Goal: Task Accomplishment & Management: Manage account settings

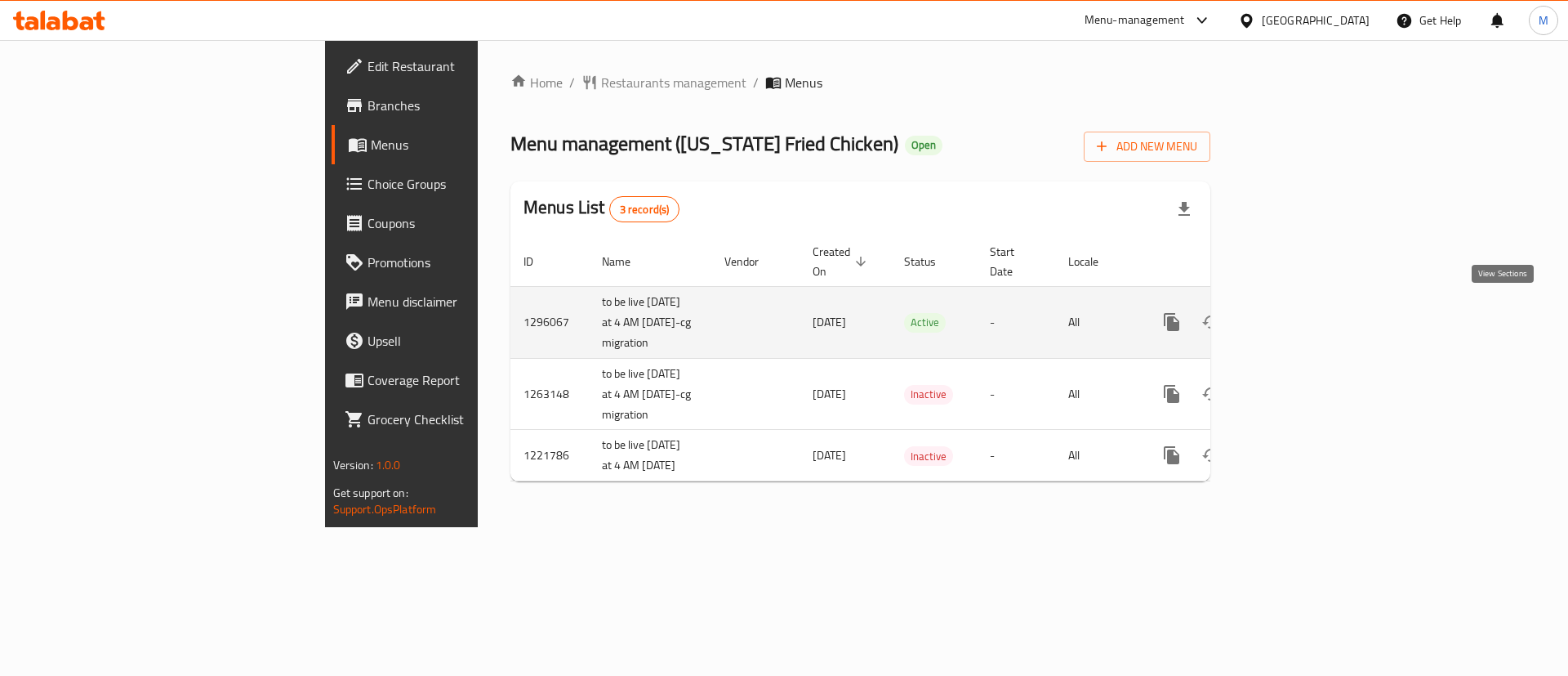
click at [1297, 315] on icon "enhanced table" at bounding box center [1289, 321] width 14 height 14
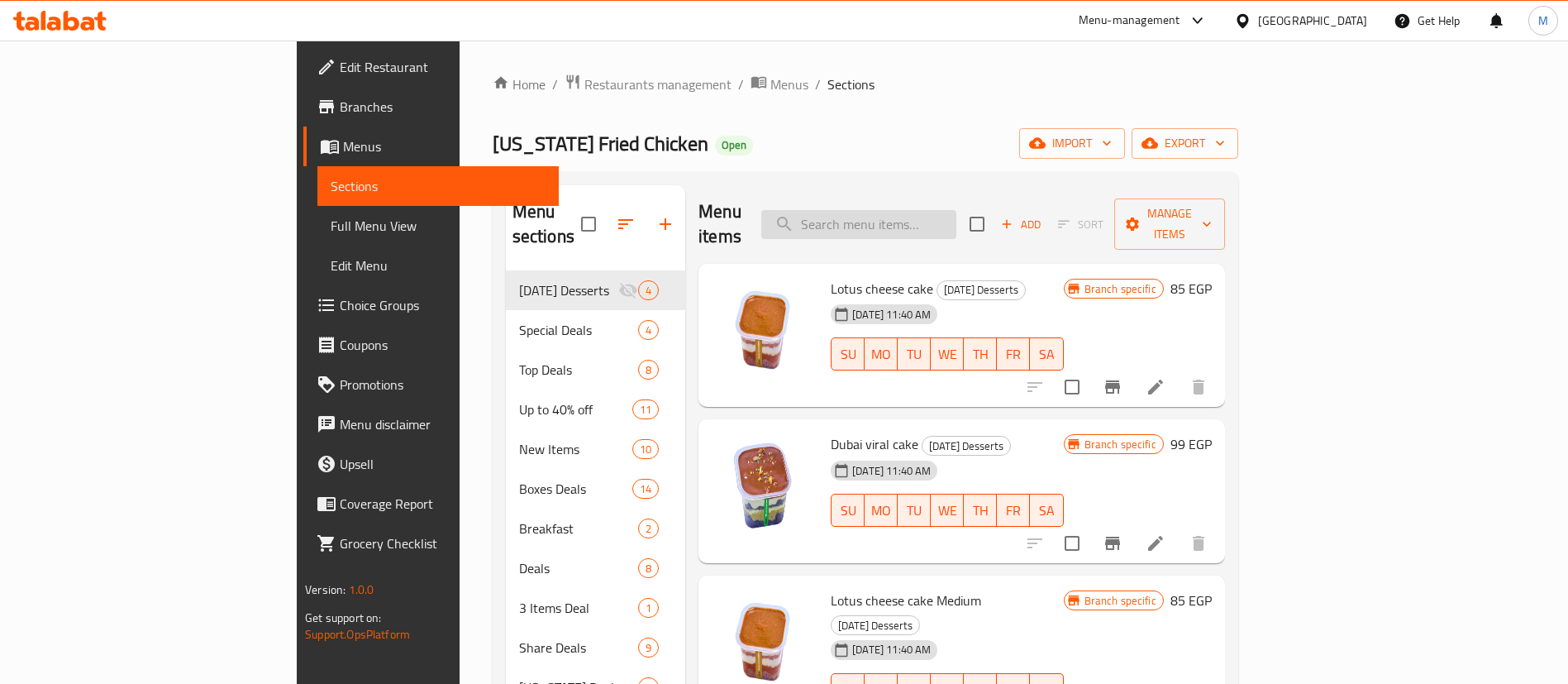
click at [938, 210] on input "search" at bounding box center [859, 224] width 195 height 29
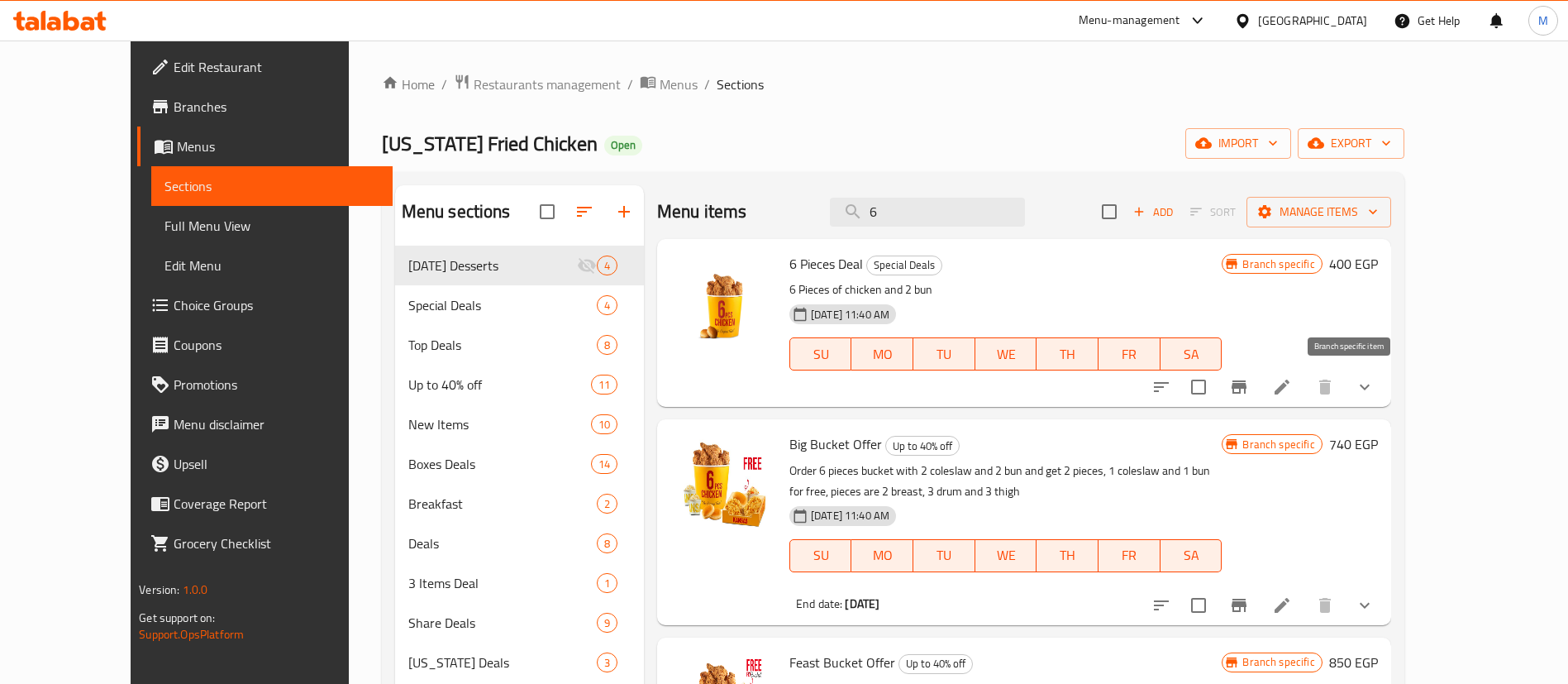
type input "6"
click at [1247, 388] on icon "Branch-specific-item" at bounding box center [1238, 387] width 15 height 14
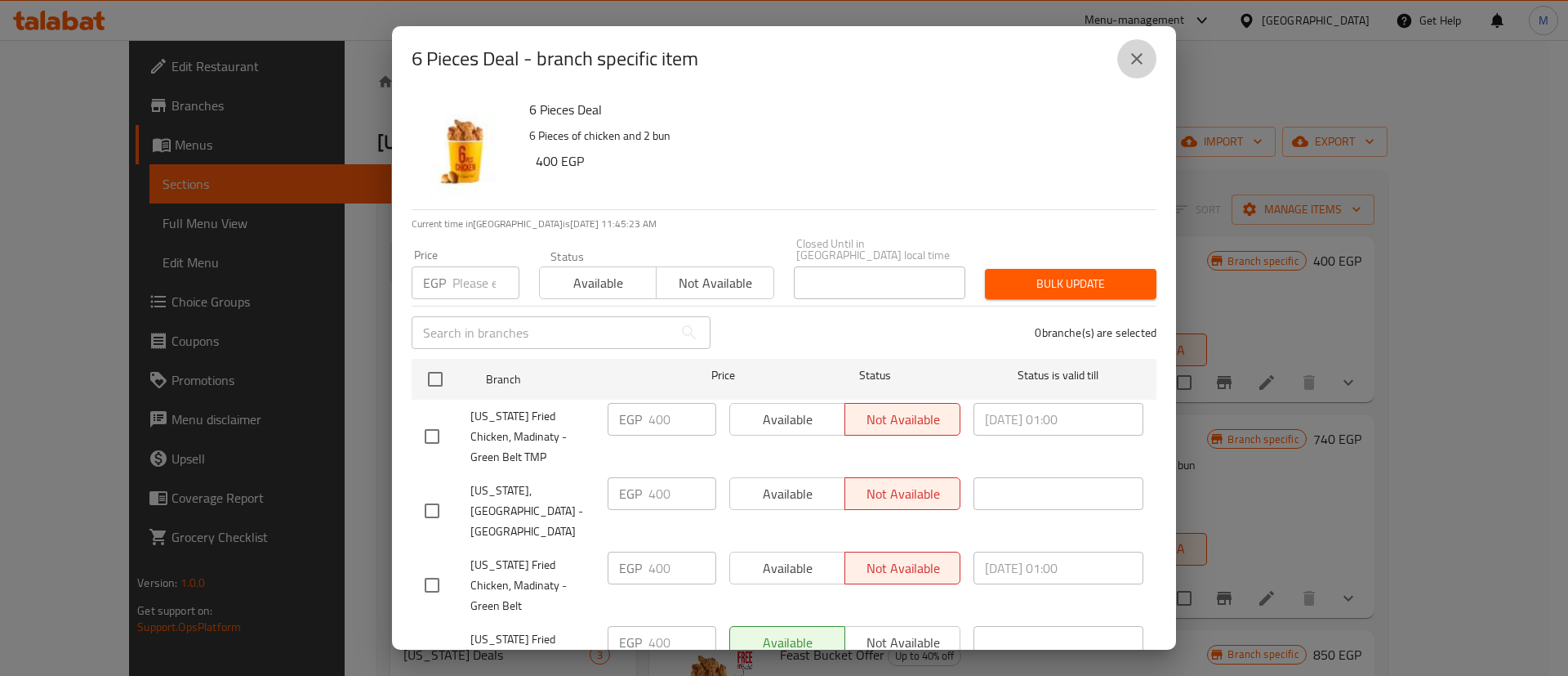
click at [1136, 52] on icon "close" at bounding box center [1137, 58] width 19 height 19
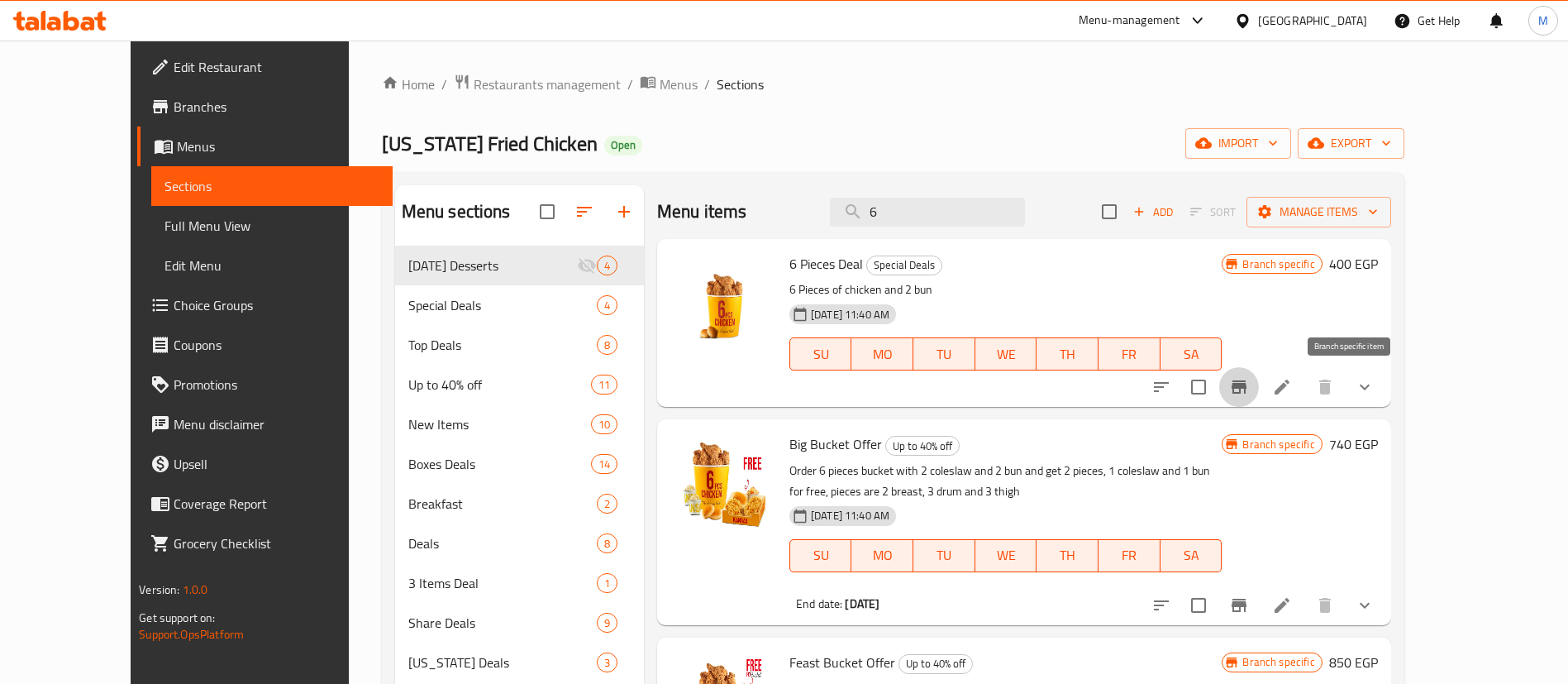
click at [1247, 391] on icon "Branch-specific-item" at bounding box center [1238, 387] width 15 height 14
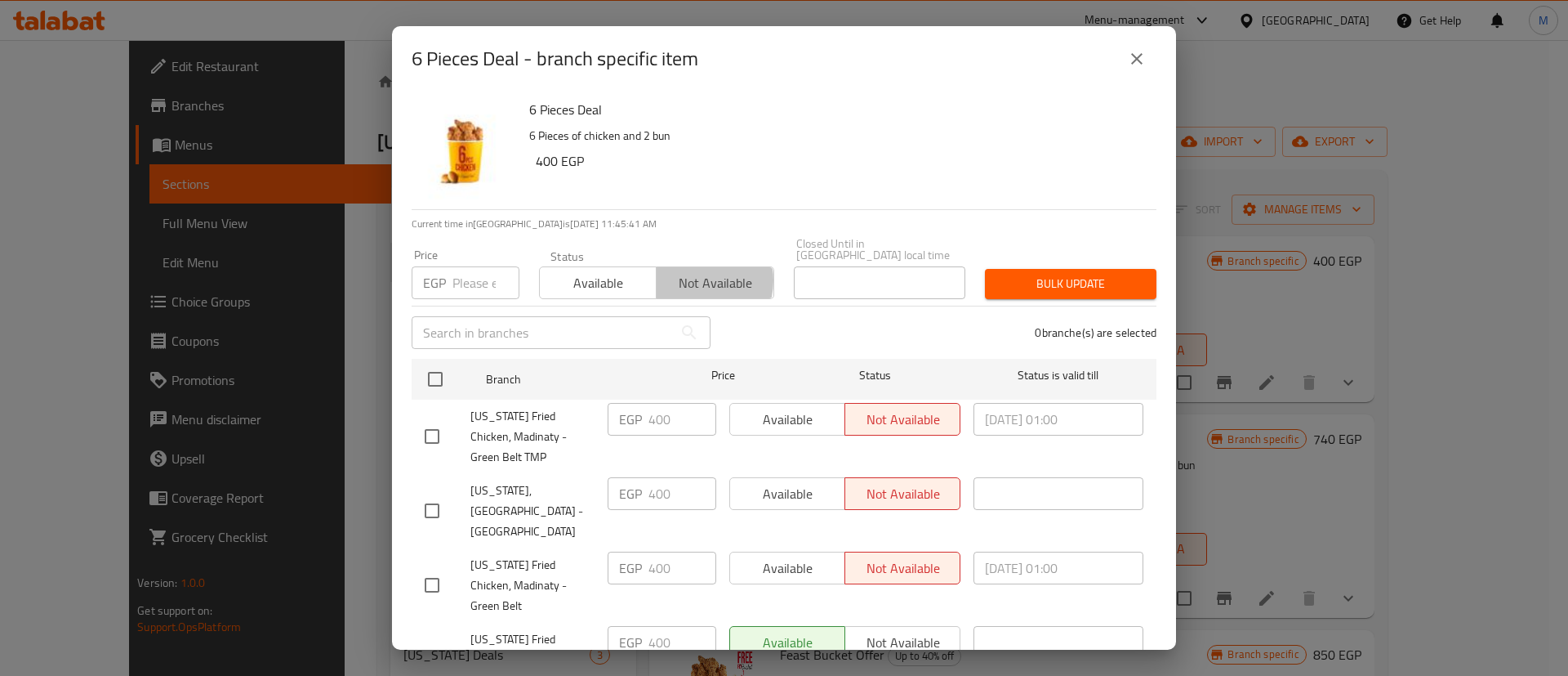
click at [686, 271] on span "Not available" at bounding box center [715, 283] width 104 height 24
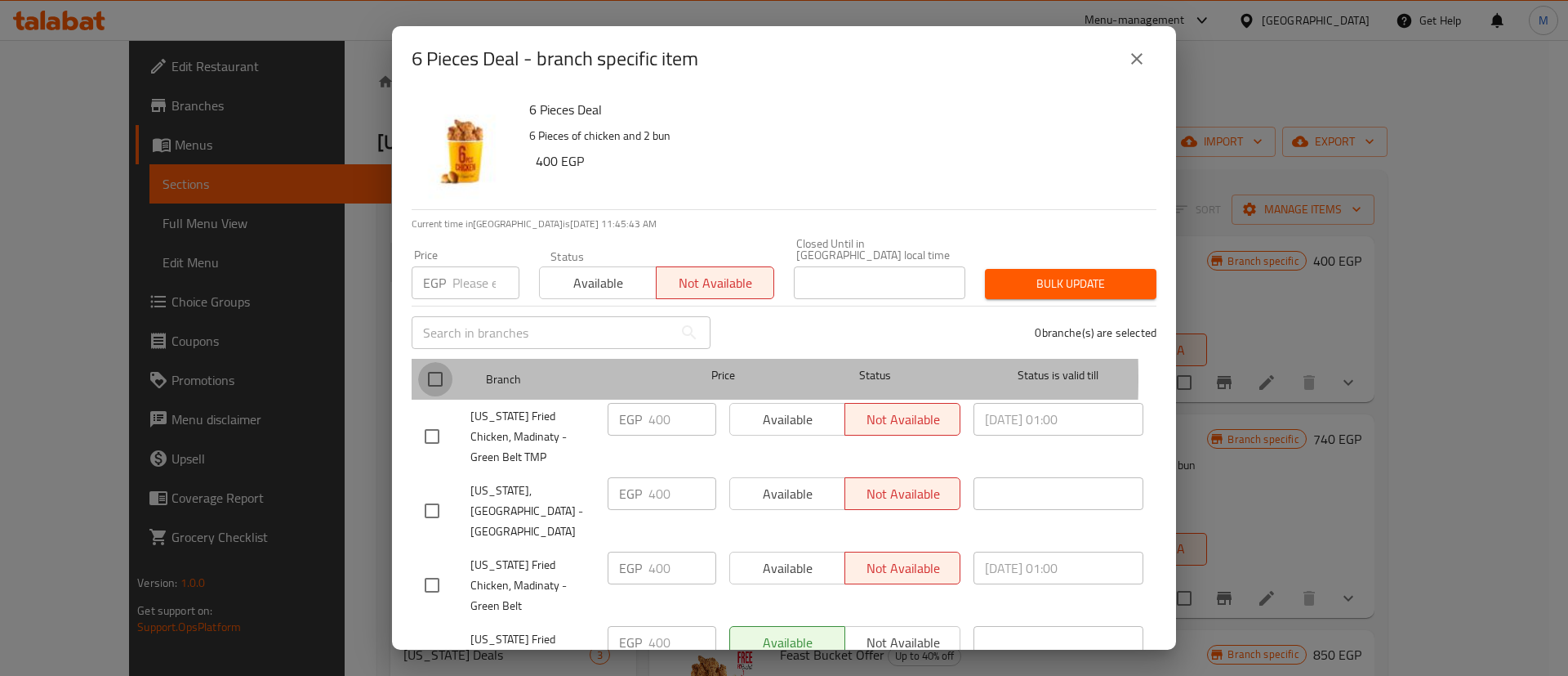
click at [426, 367] on input "checkbox" at bounding box center [435, 379] width 35 height 35
checkbox input "true"
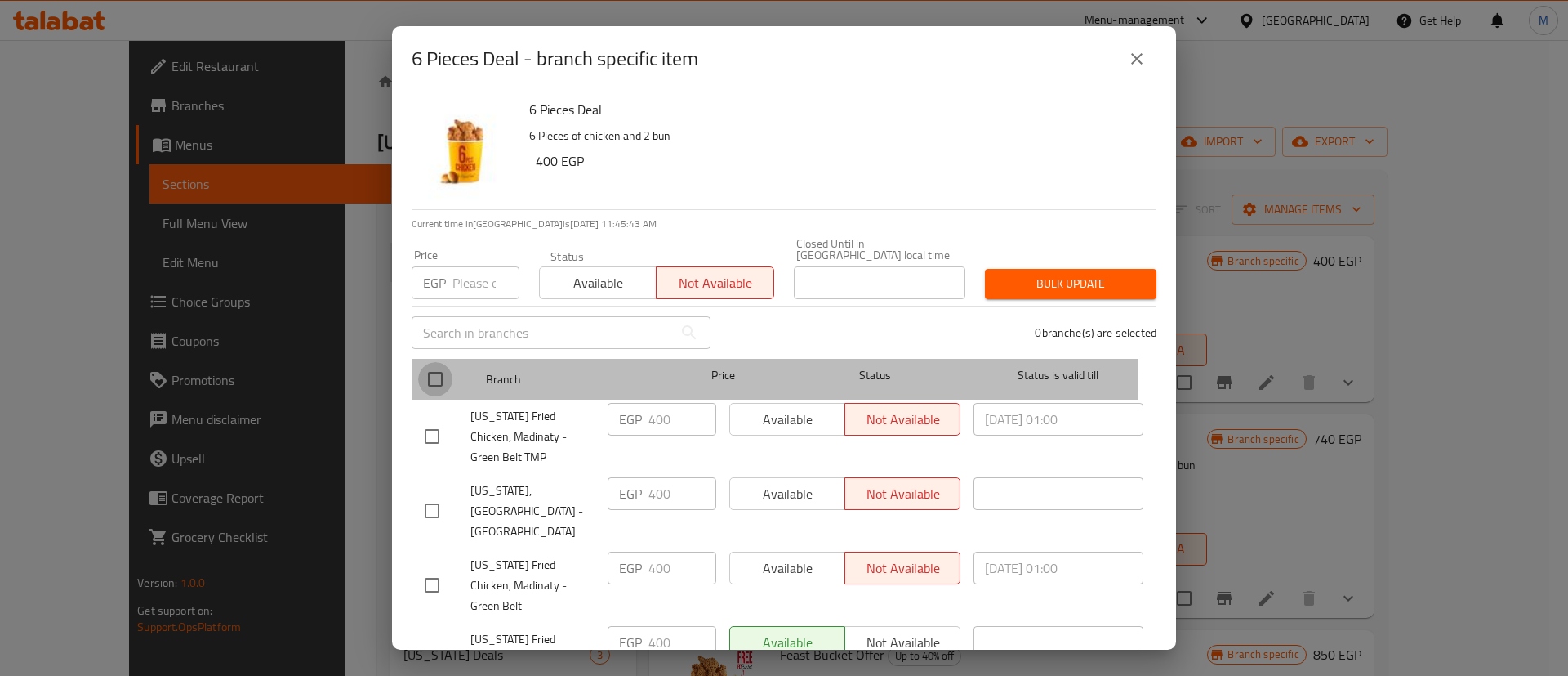
checkbox input "true"
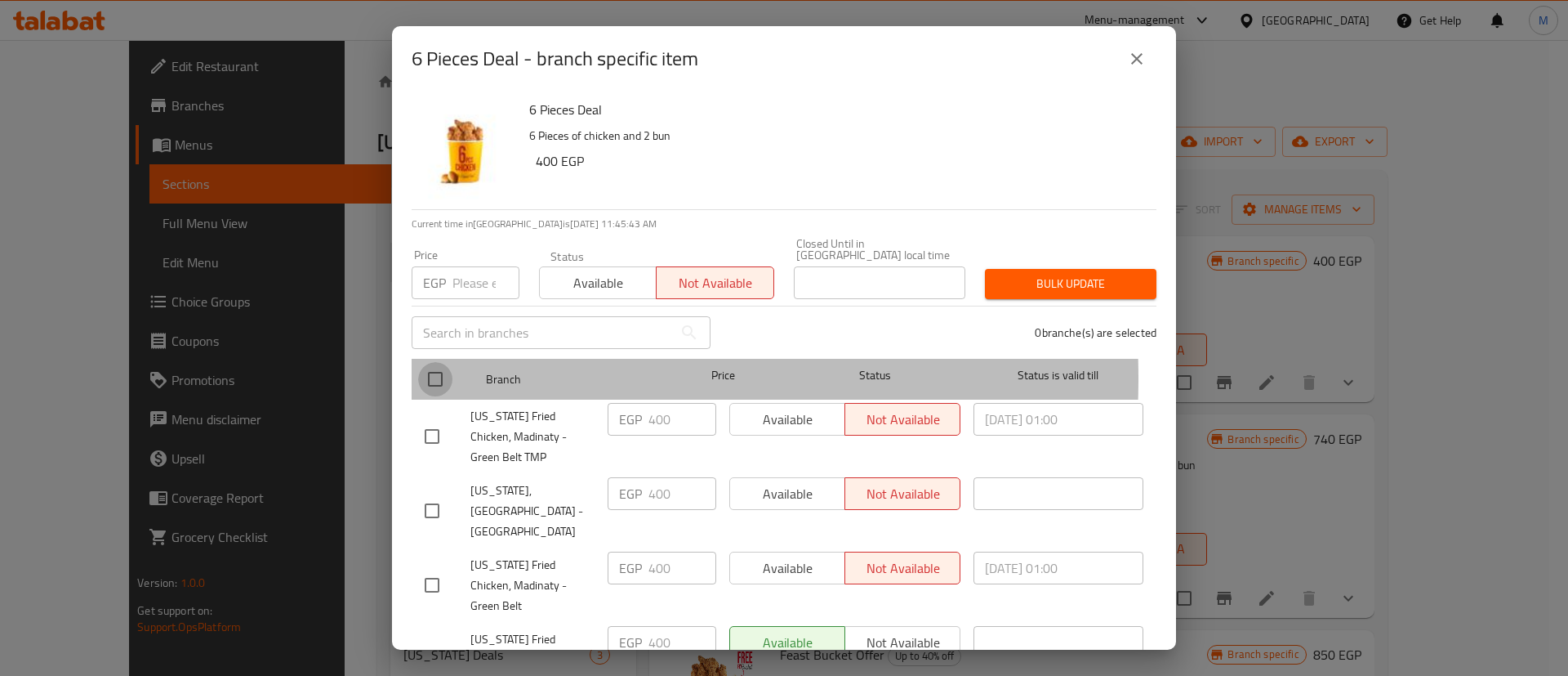
checkbox input "true"
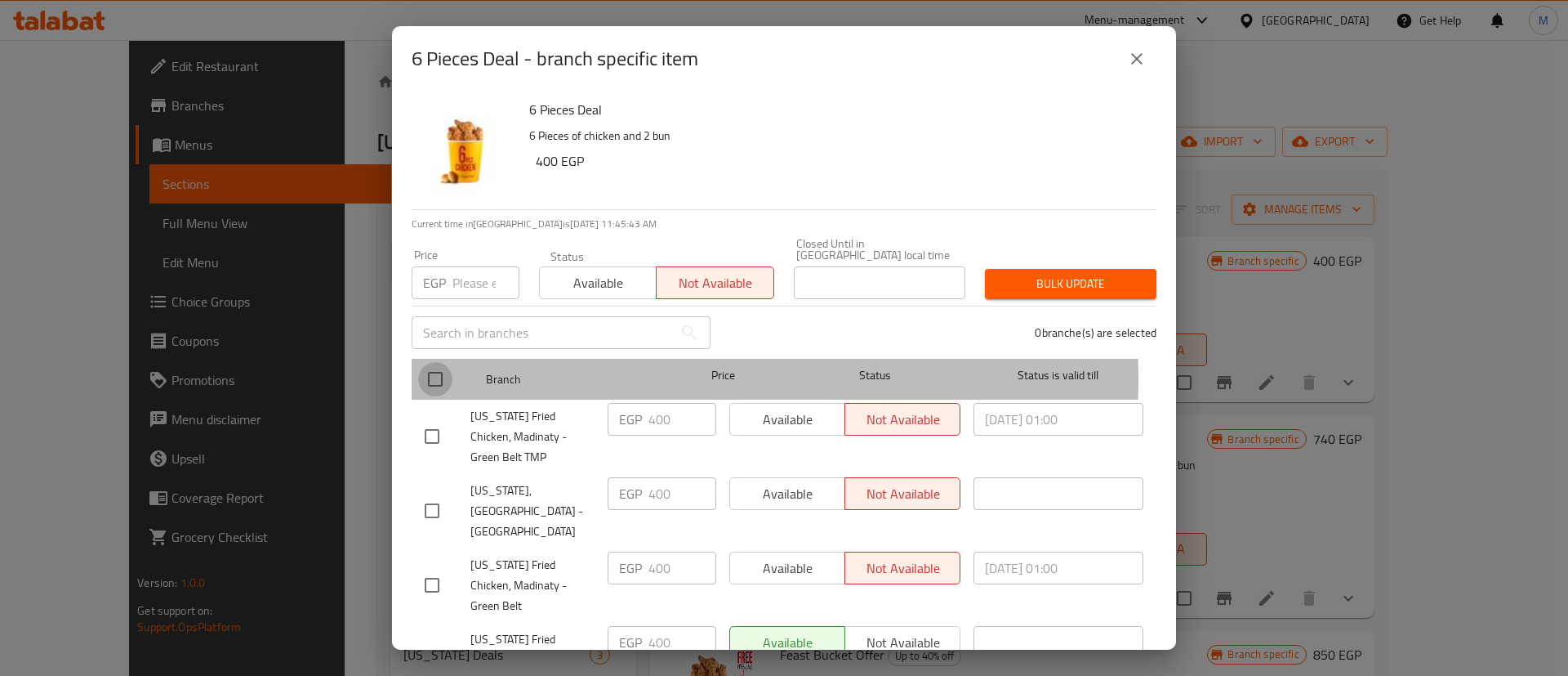
checkbox input "true"
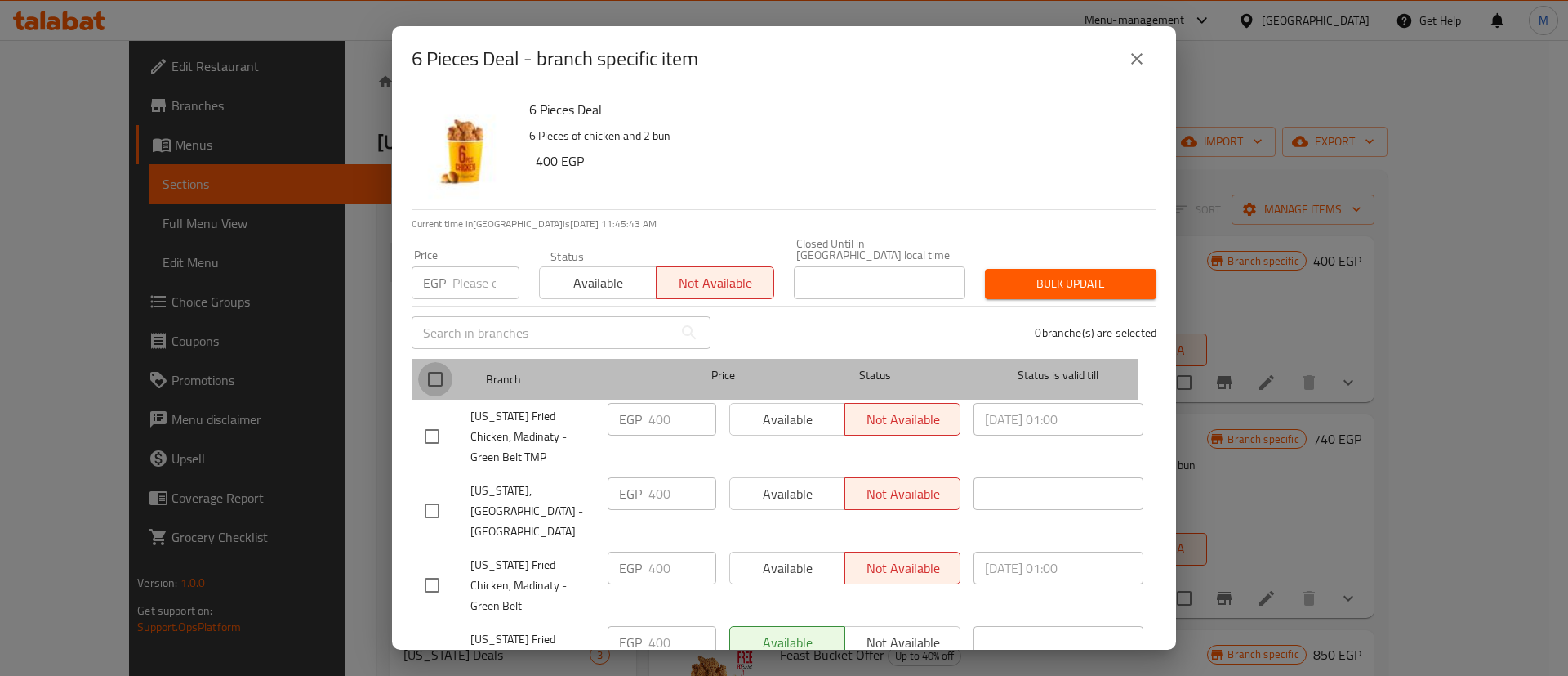
checkbox input "true"
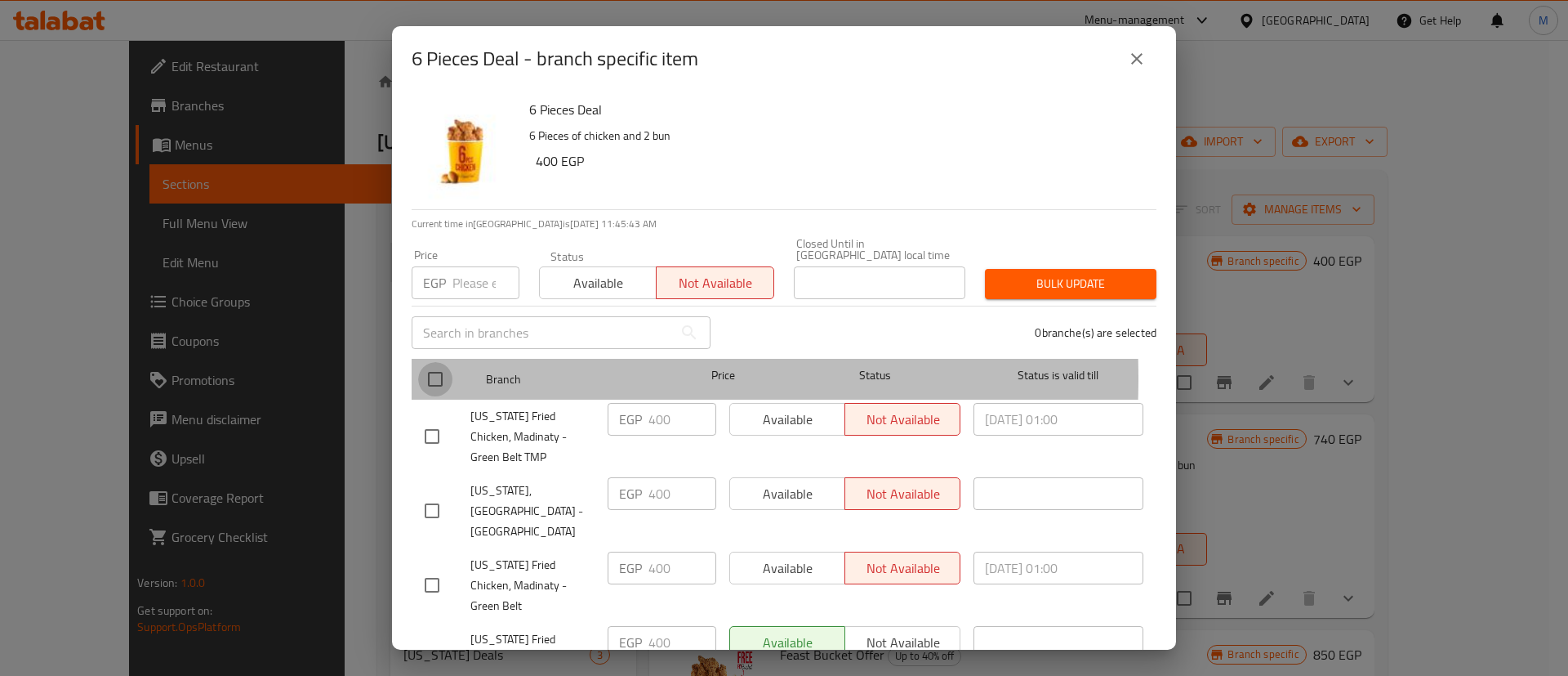
checkbox input "true"
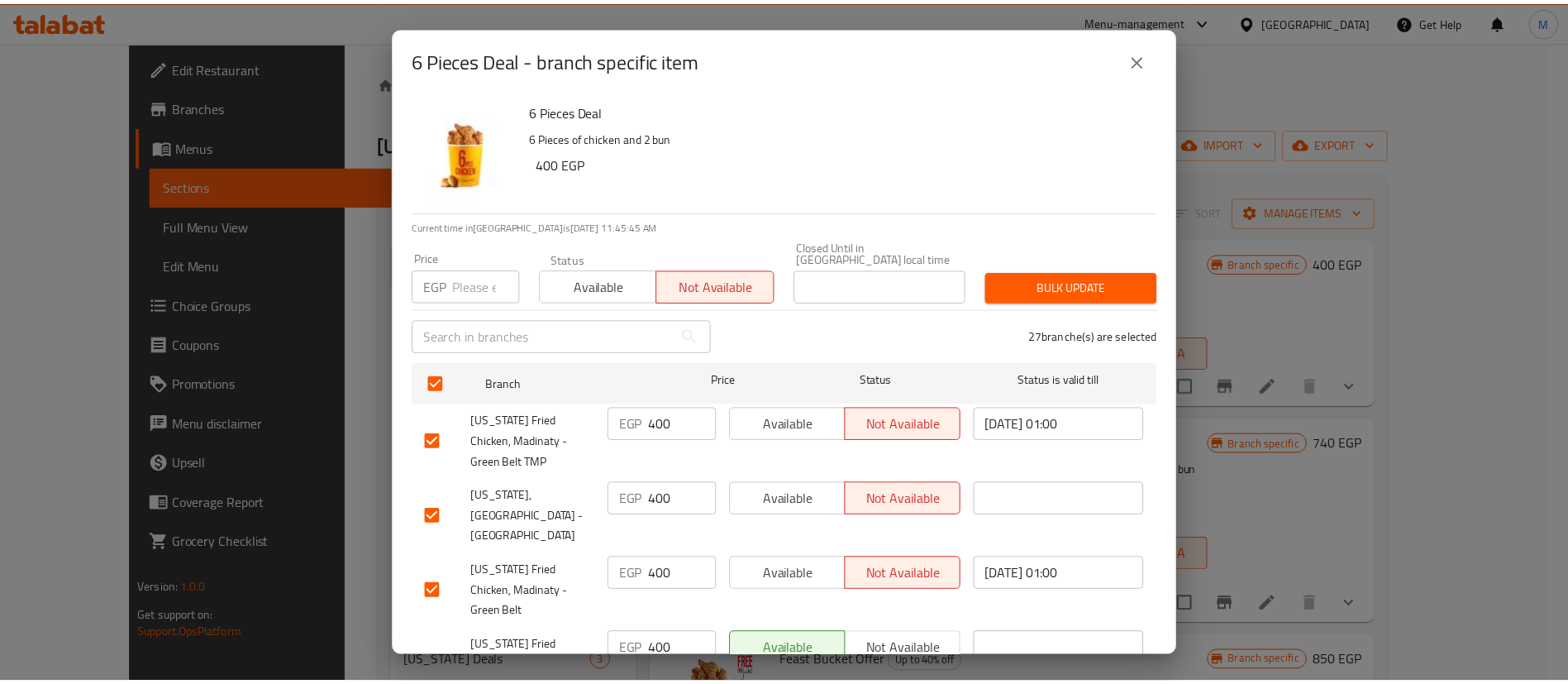
scroll to position [2, 0]
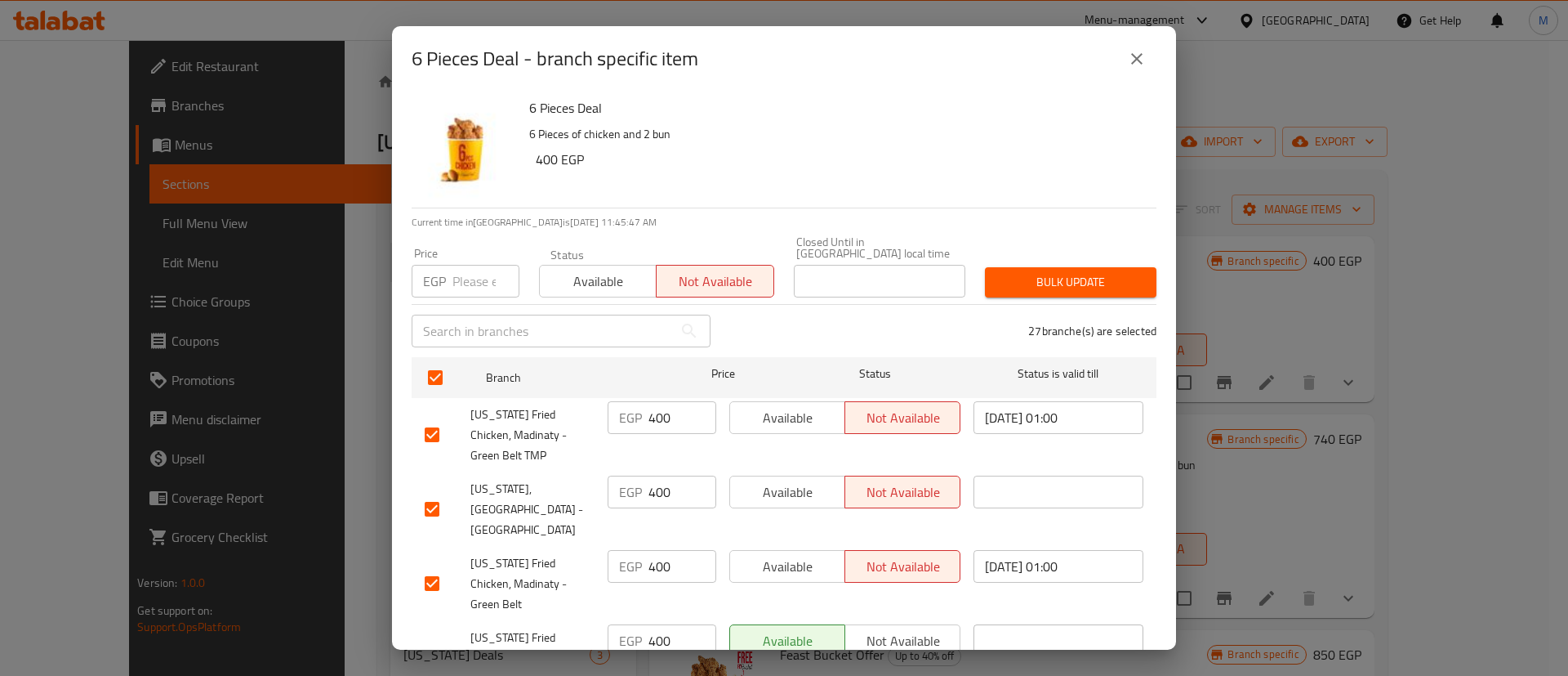
click at [449, 271] on div "EGP Price" at bounding box center [465, 281] width 107 height 33
type input "400"
click at [1060, 268] on button "Bulk update" at bounding box center [1070, 283] width 172 height 31
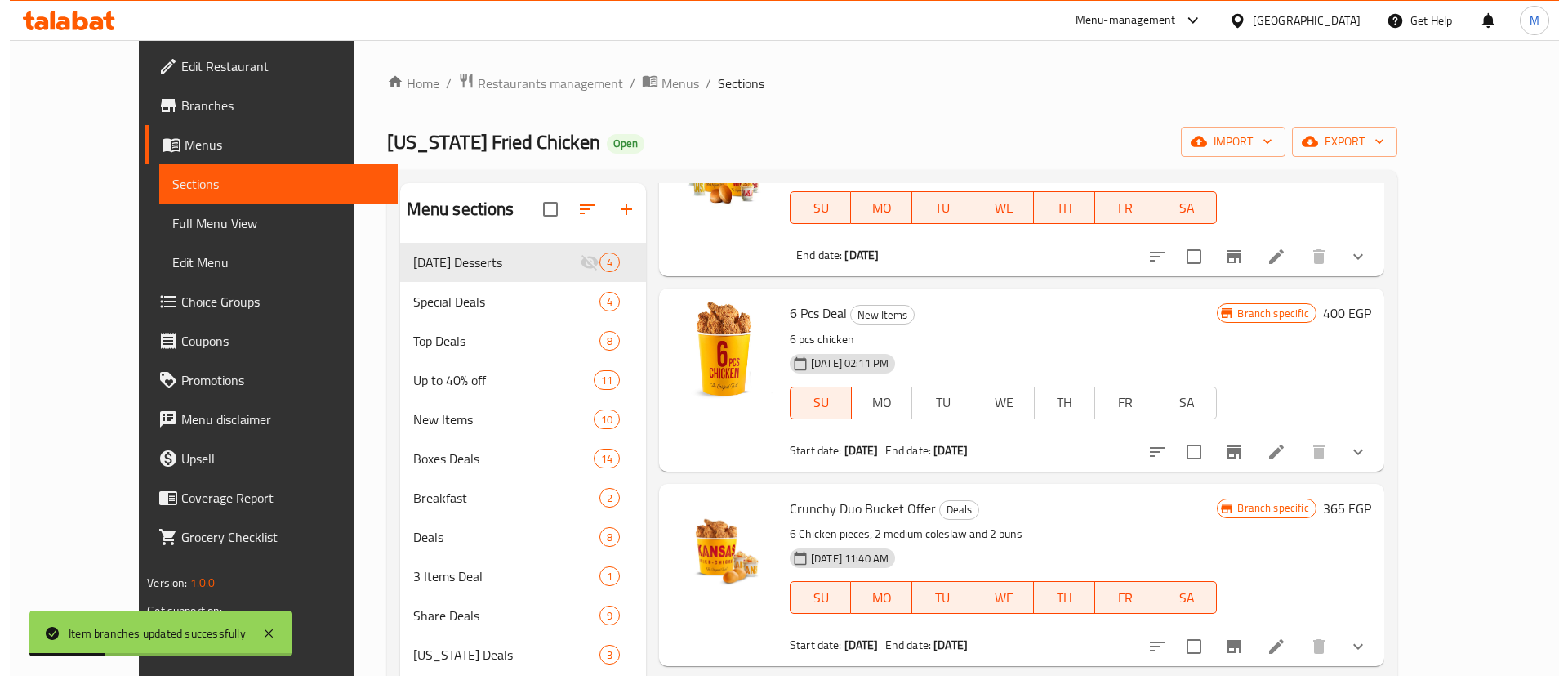
scroll to position [951, 0]
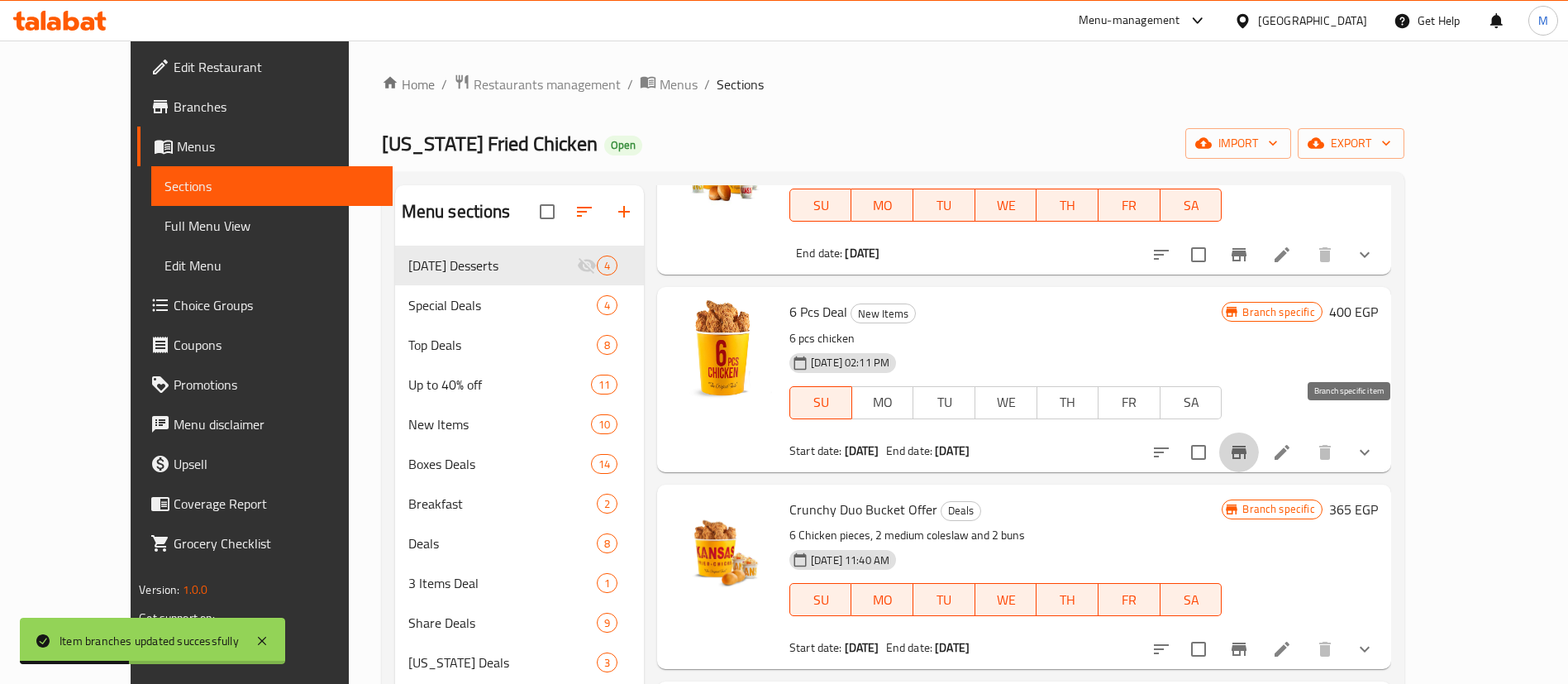
click at [1249, 442] on icon "Branch-specific-item" at bounding box center [1239, 452] width 19 height 19
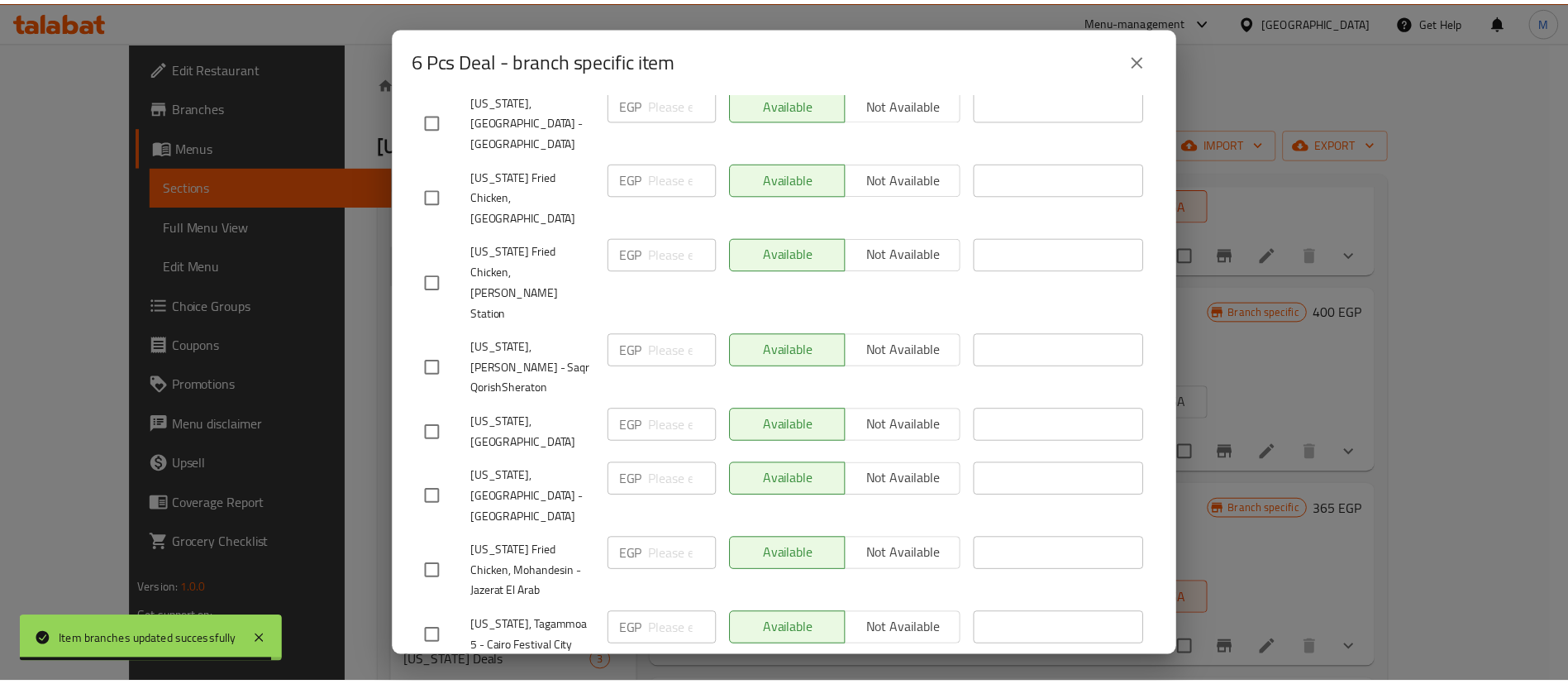
scroll to position [0, 0]
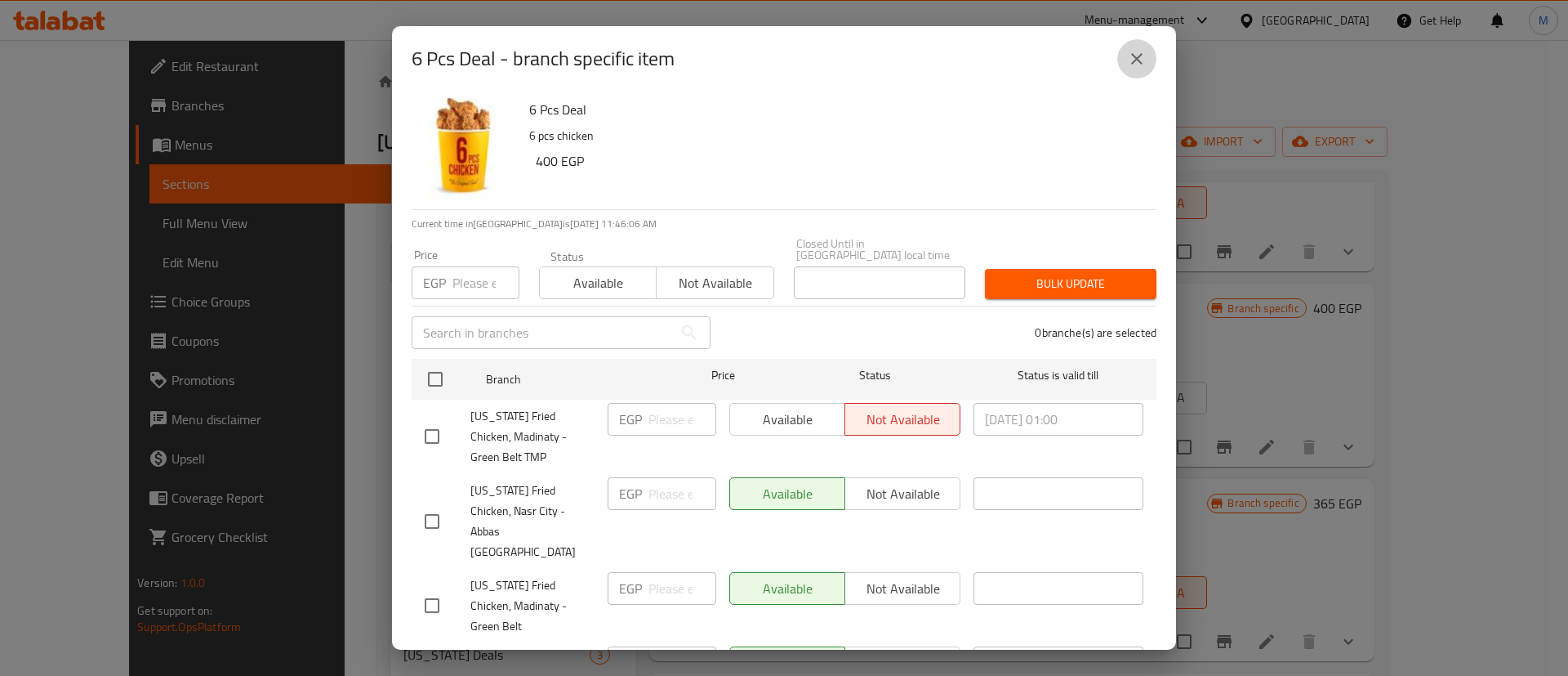
click at [1144, 46] on button "close" at bounding box center [1136, 58] width 39 height 39
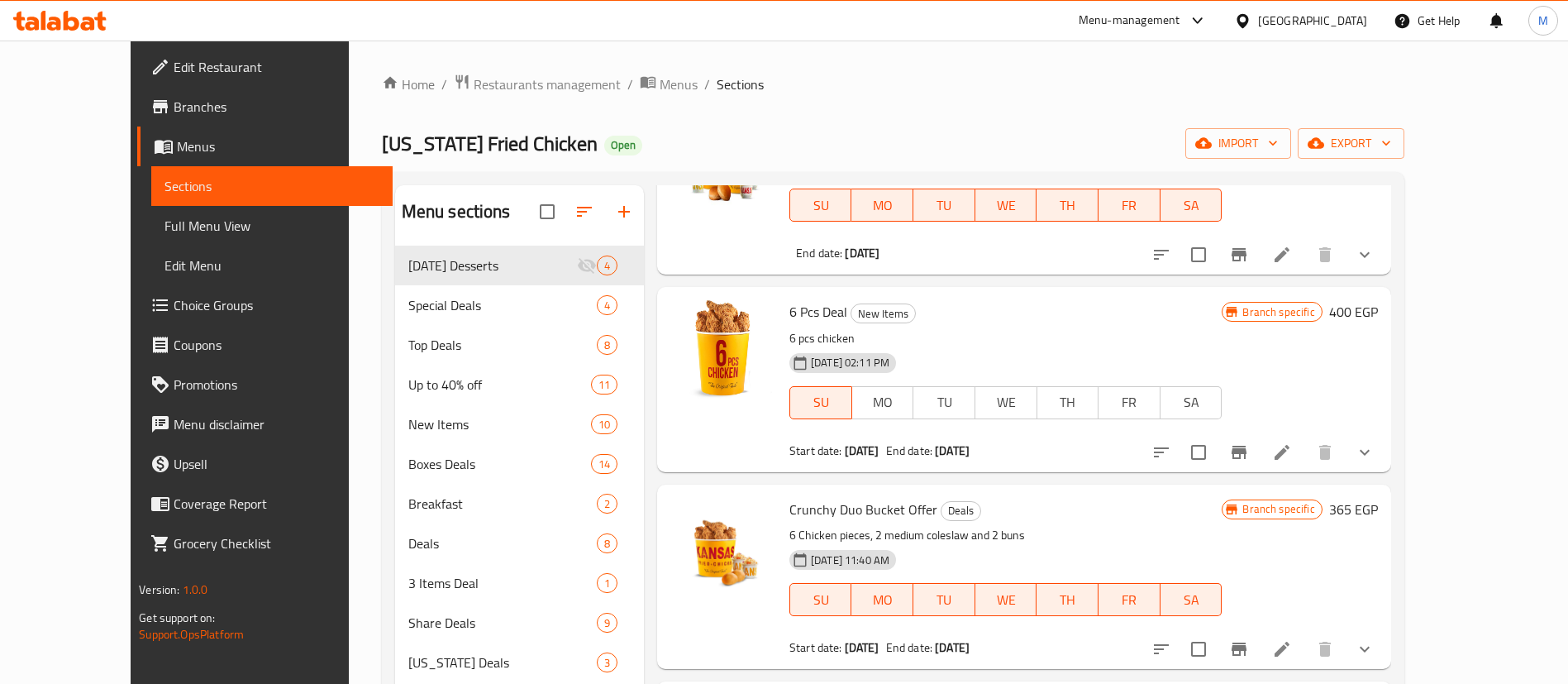
click at [790, 299] on span "6 Pcs Deal" at bounding box center [819, 311] width 58 height 25
copy h6 "6 Pcs Deal"
click at [790, 299] on span "6 Pcs Deal" at bounding box center [819, 311] width 58 height 25
click at [934, 306] on div "6 Pcs Deal New Items 6 pcs chicken [DATE] 02:11 PM SU MO TU WE TH FR SA Start d…" at bounding box center [1006, 378] width 446 height 171
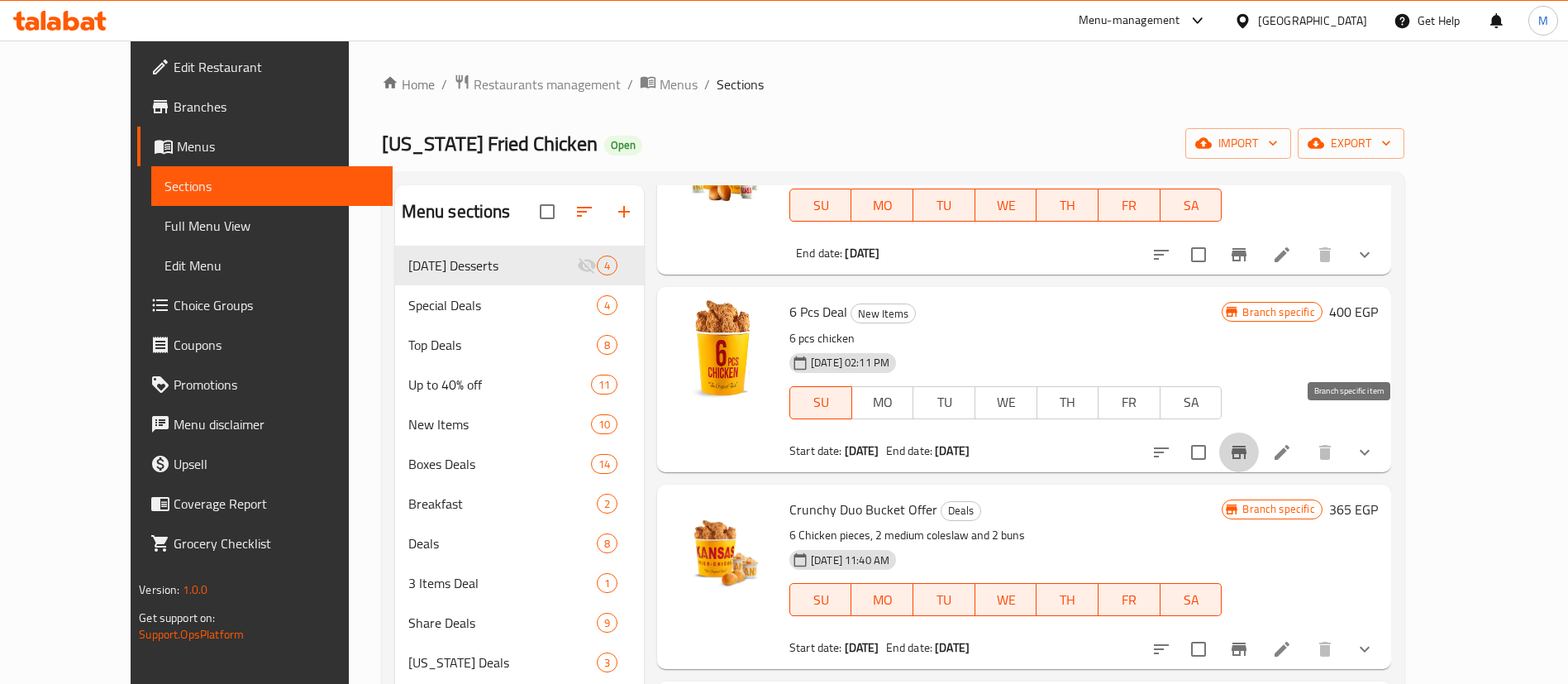
click at [1247, 445] on icon "Branch-specific-item" at bounding box center [1238, 452] width 15 height 14
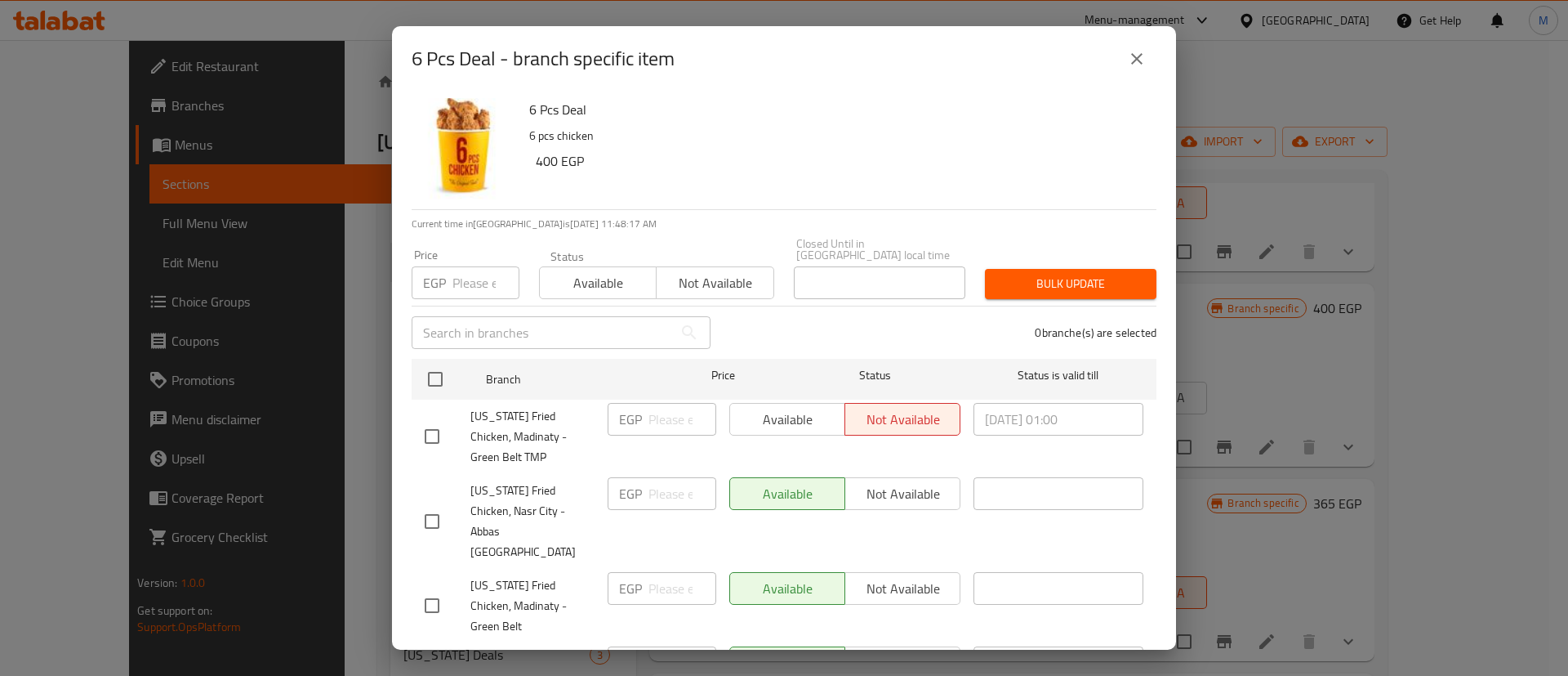
click at [488, 275] on input "number" at bounding box center [486, 283] width 67 height 33
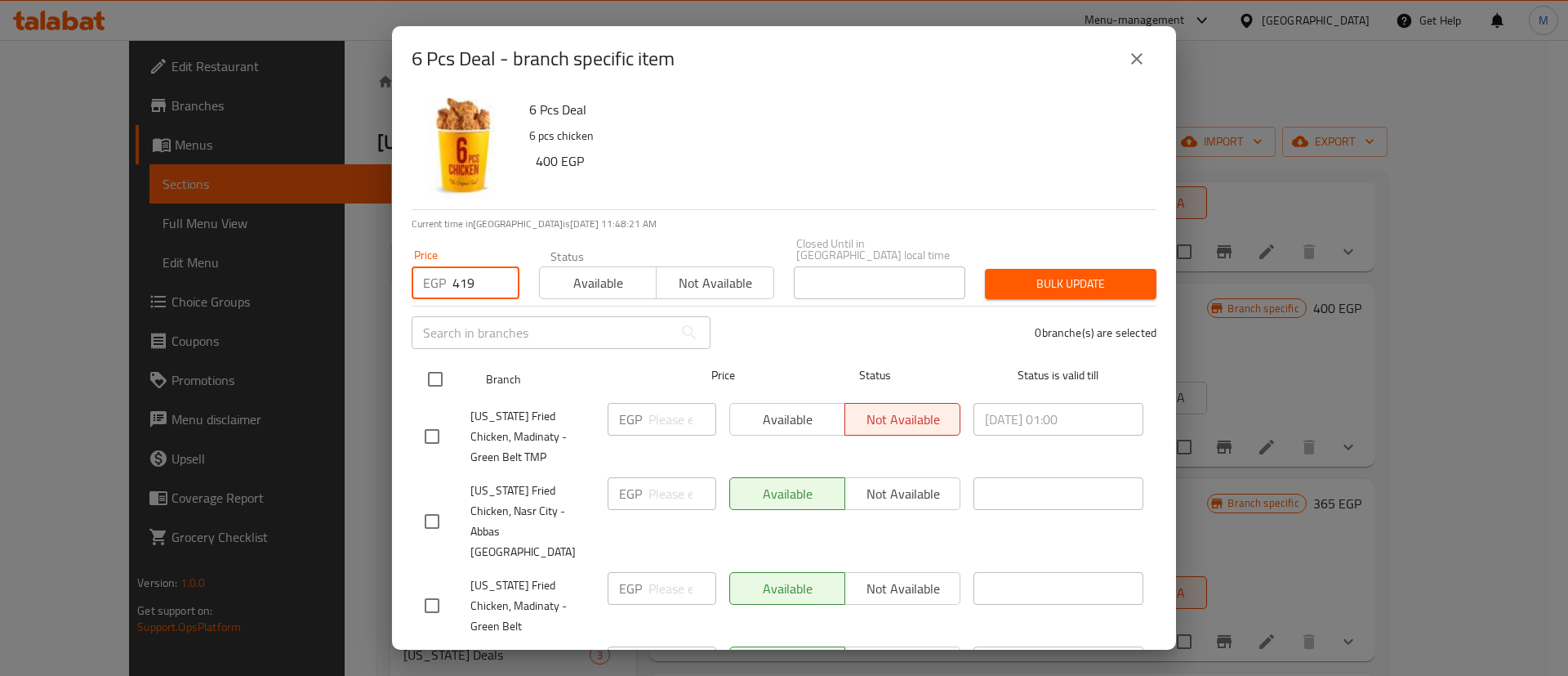
type input "419"
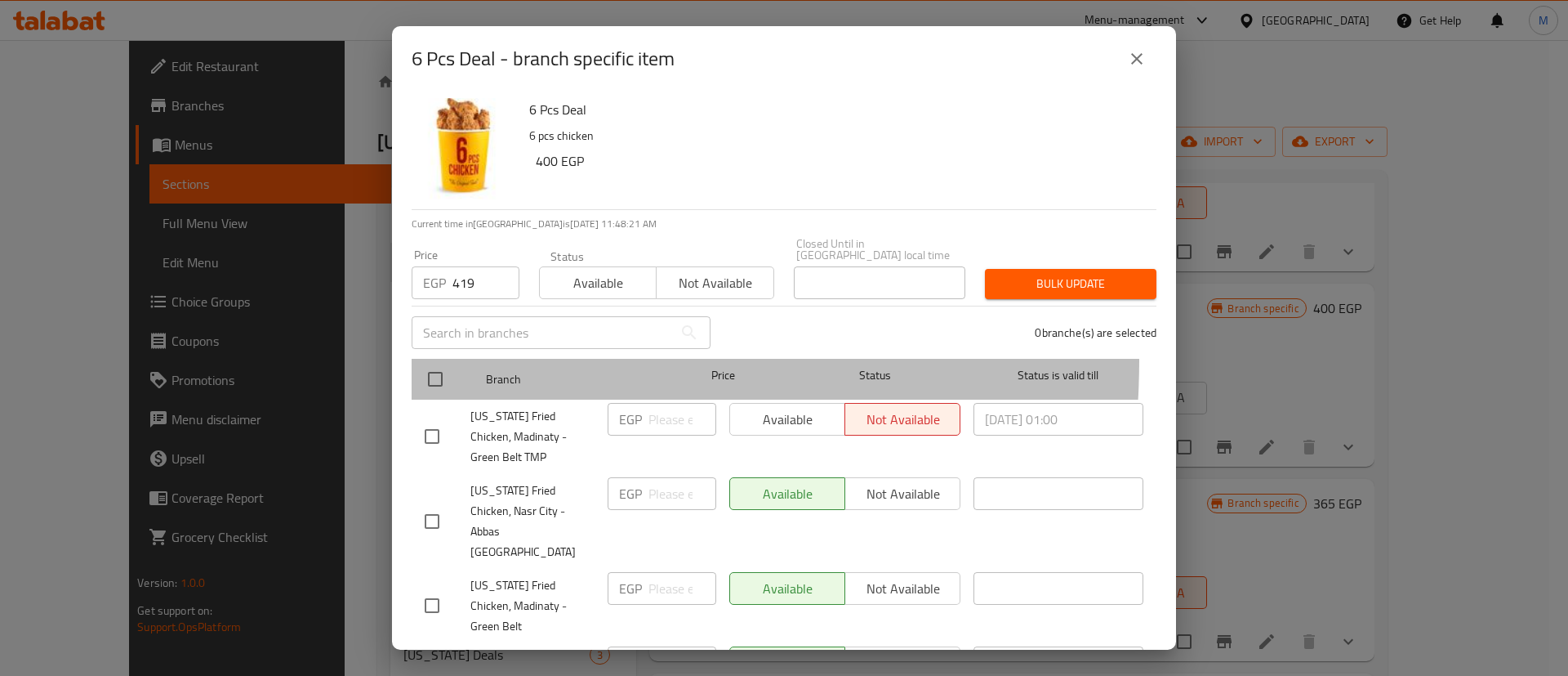
click at [437, 356] on div at bounding box center [449, 379] width 61 height 47
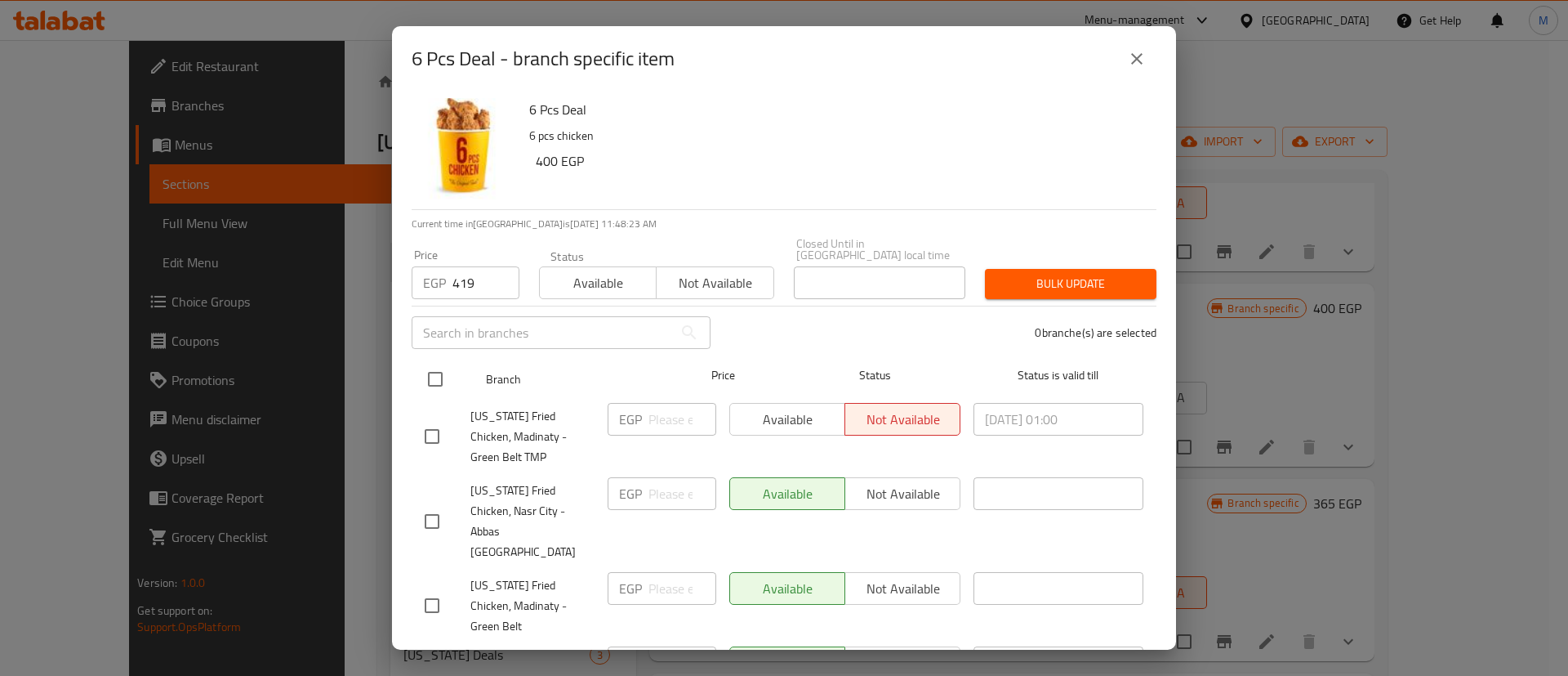
click at [426, 366] on input "checkbox" at bounding box center [435, 379] width 35 height 35
checkbox input "true"
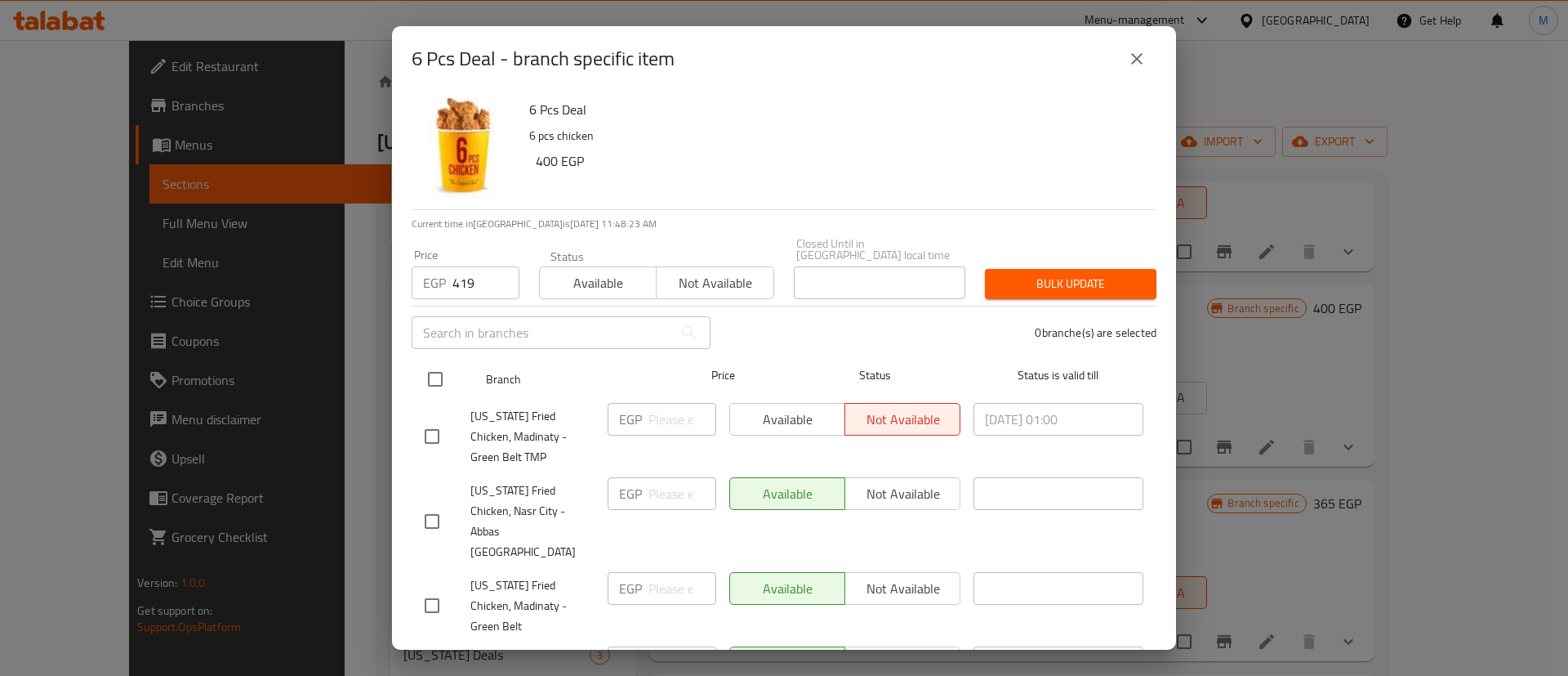
checkbox input "true"
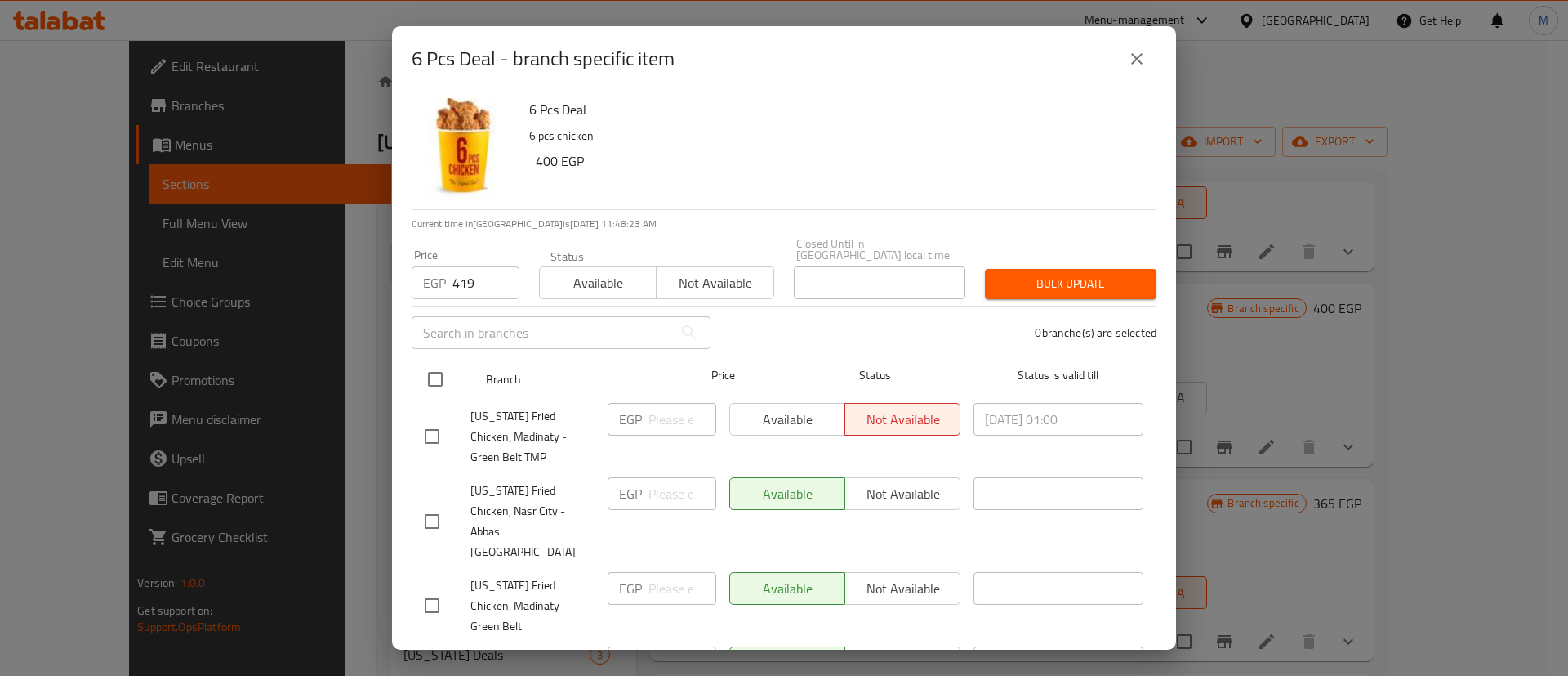
checkbox input "true"
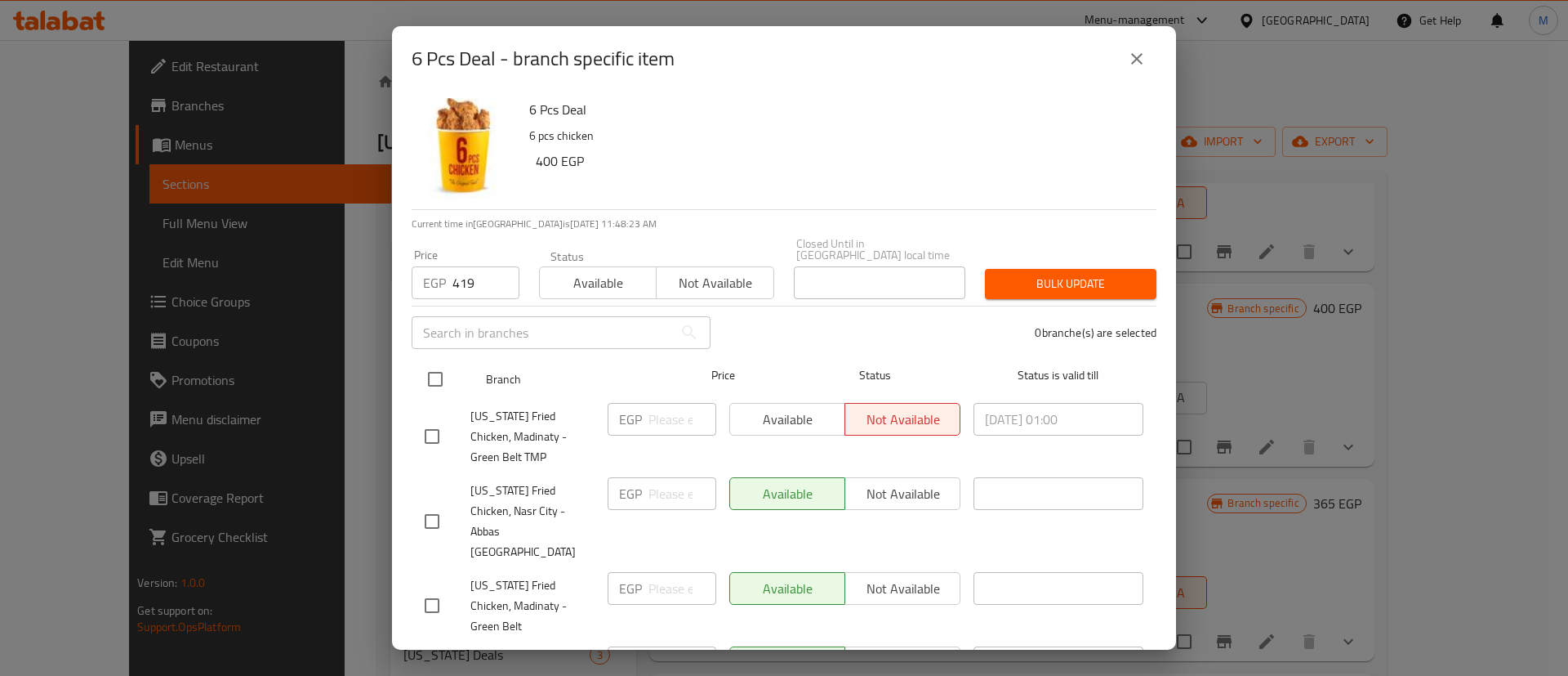
checkbox input "true"
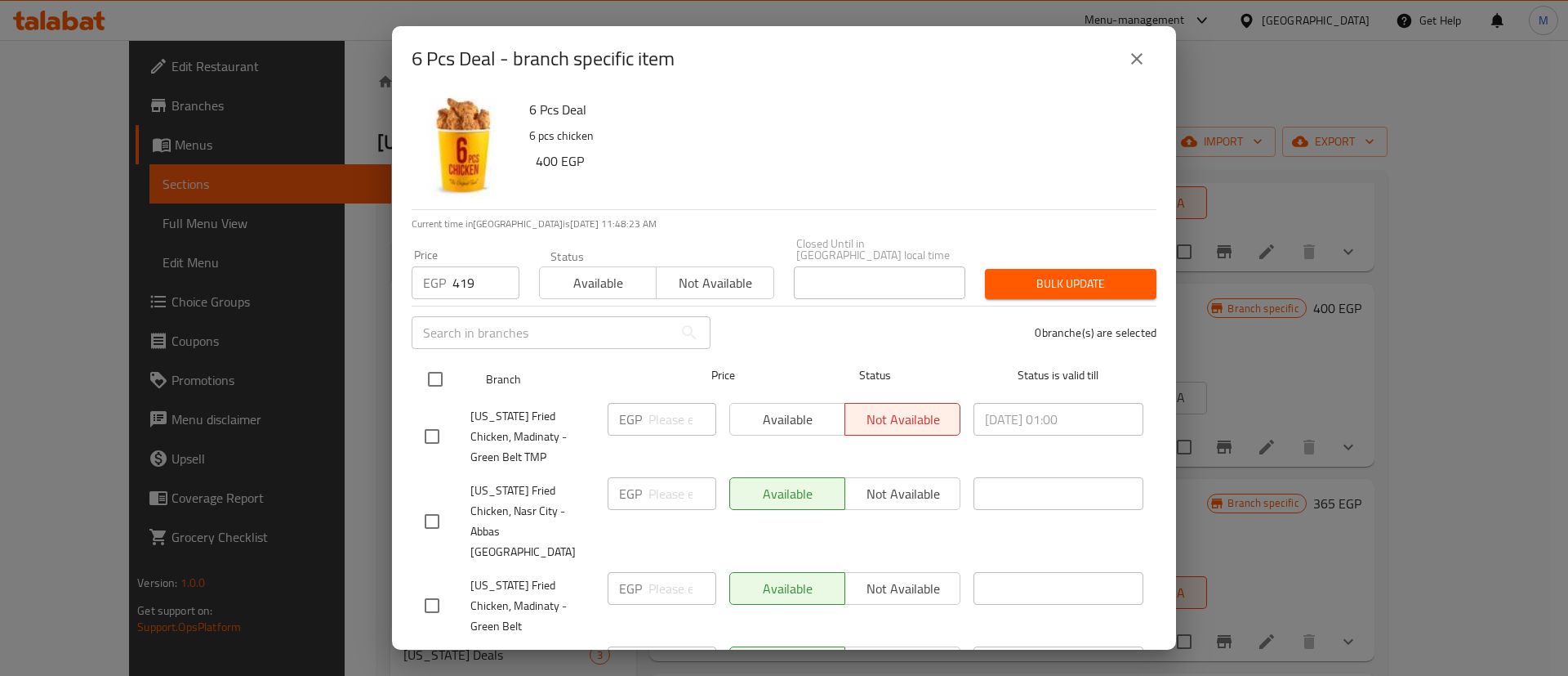
checkbox input "true"
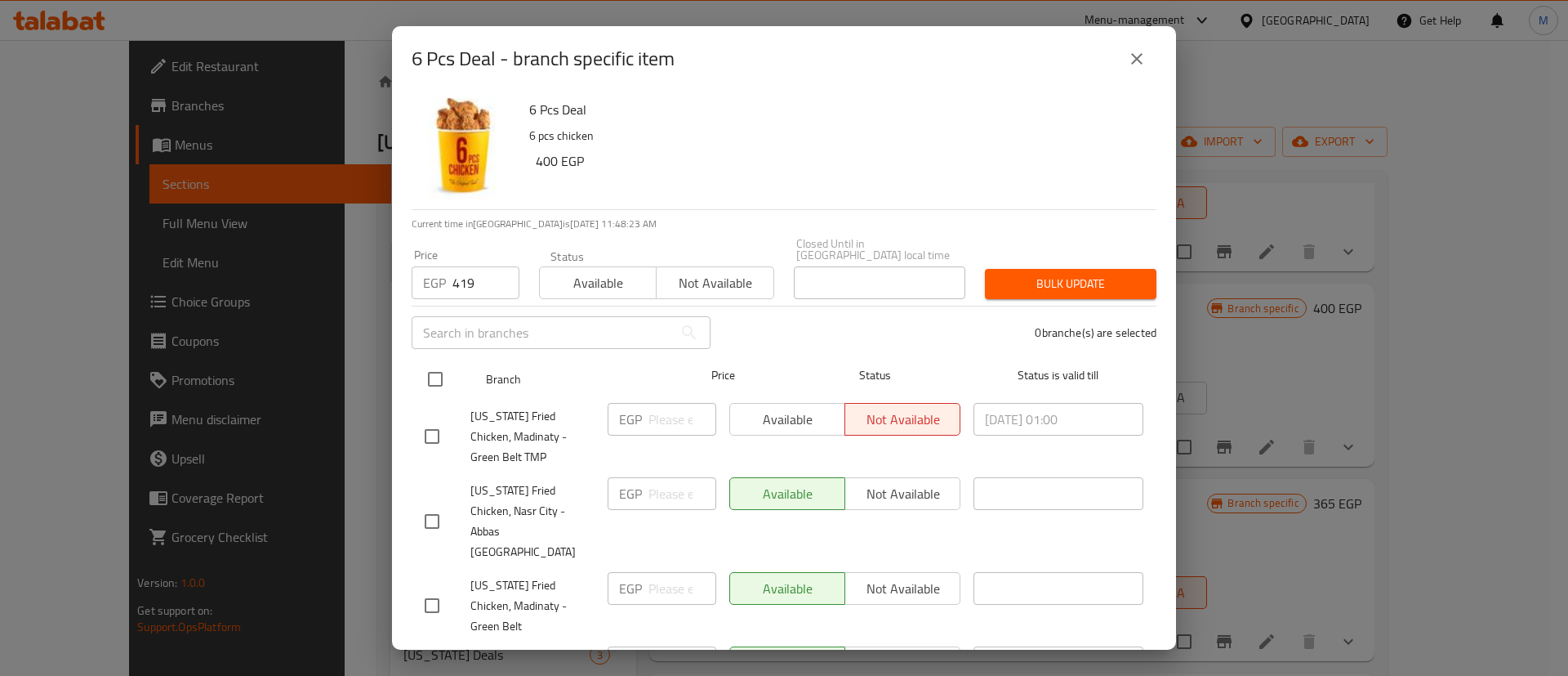
checkbox input "true"
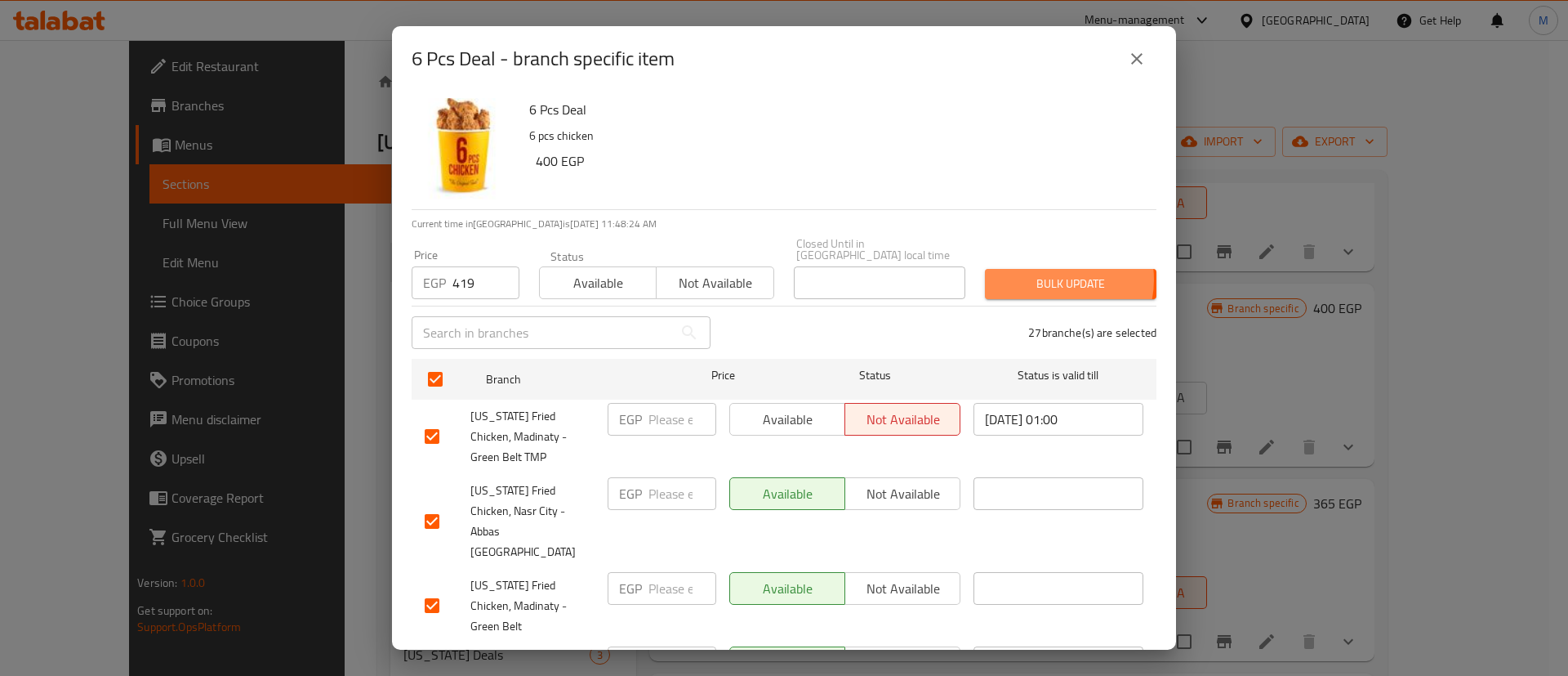
click at [1034, 273] on span "Bulk update" at bounding box center [1071, 283] width 146 height 20
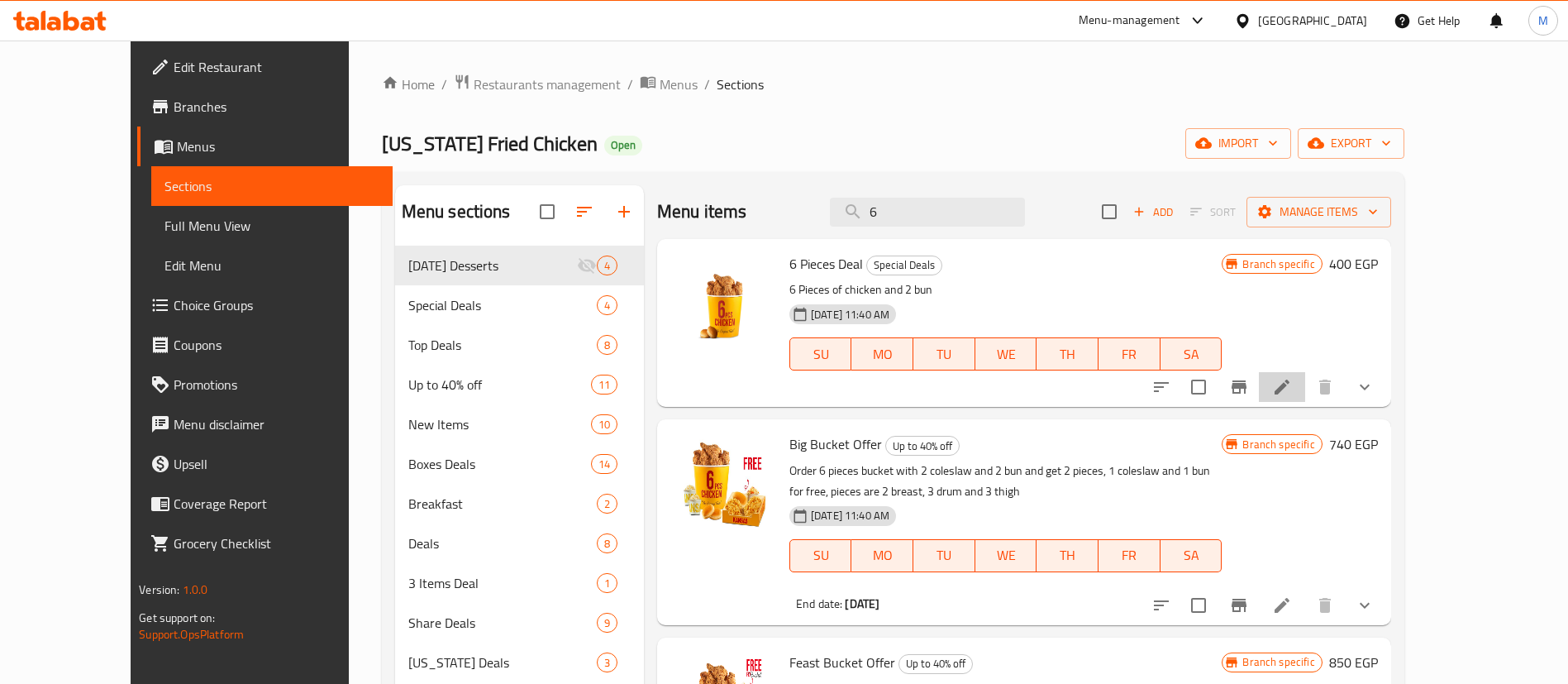
click at [1305, 388] on li at bounding box center [1282, 386] width 47 height 30
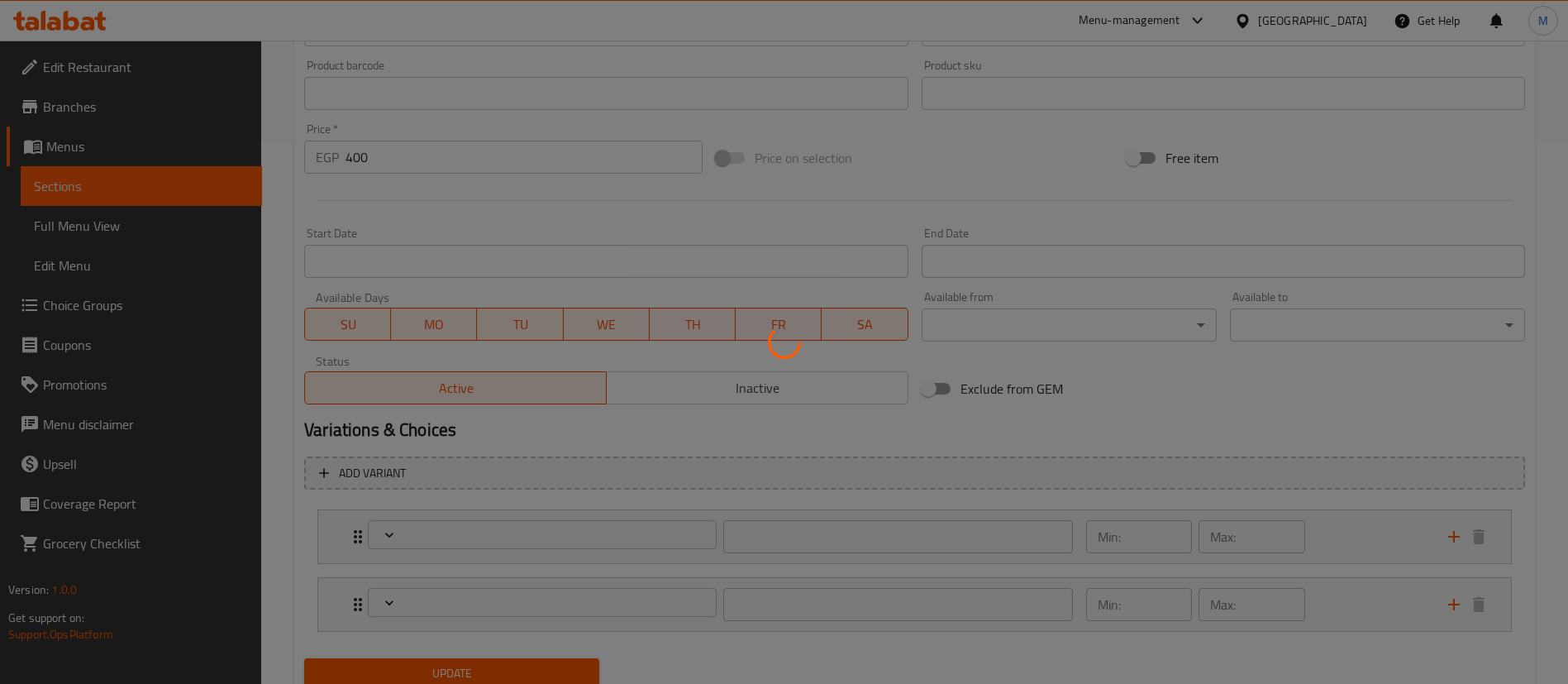
type input "إضافات"
type input "0"
type input "1"
type input "إختيارك من طعم الدجاج"
type input "1"
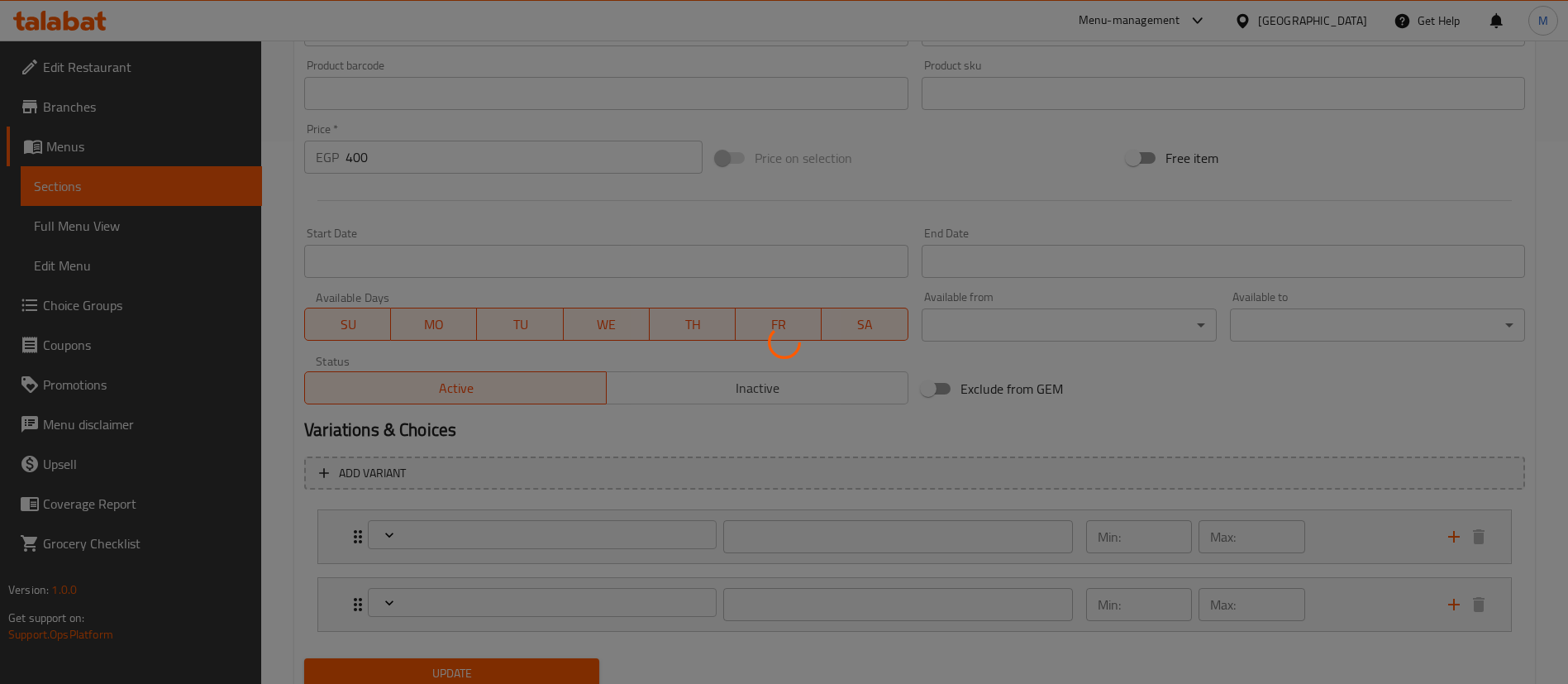
type input "1"
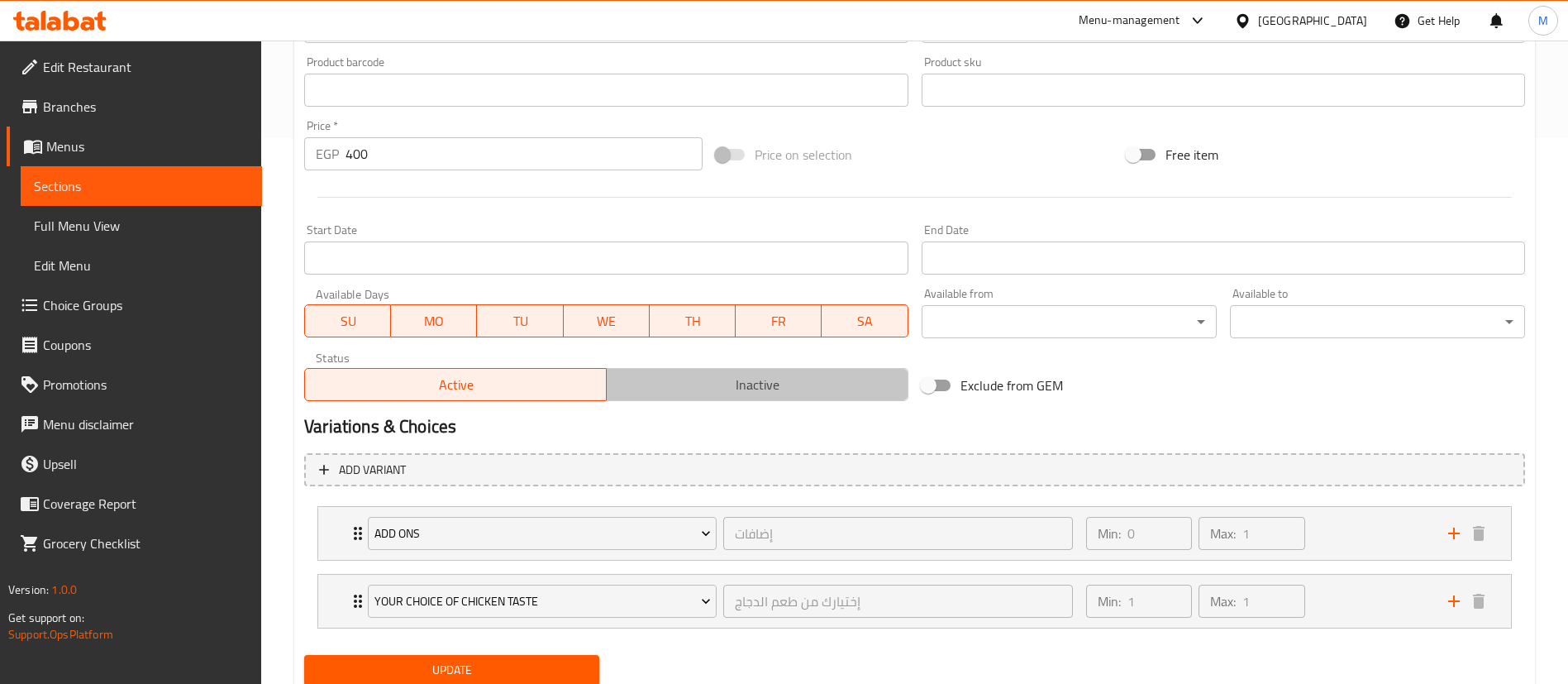
click at [681, 374] on span "Inactive" at bounding box center [757, 384] width 288 height 24
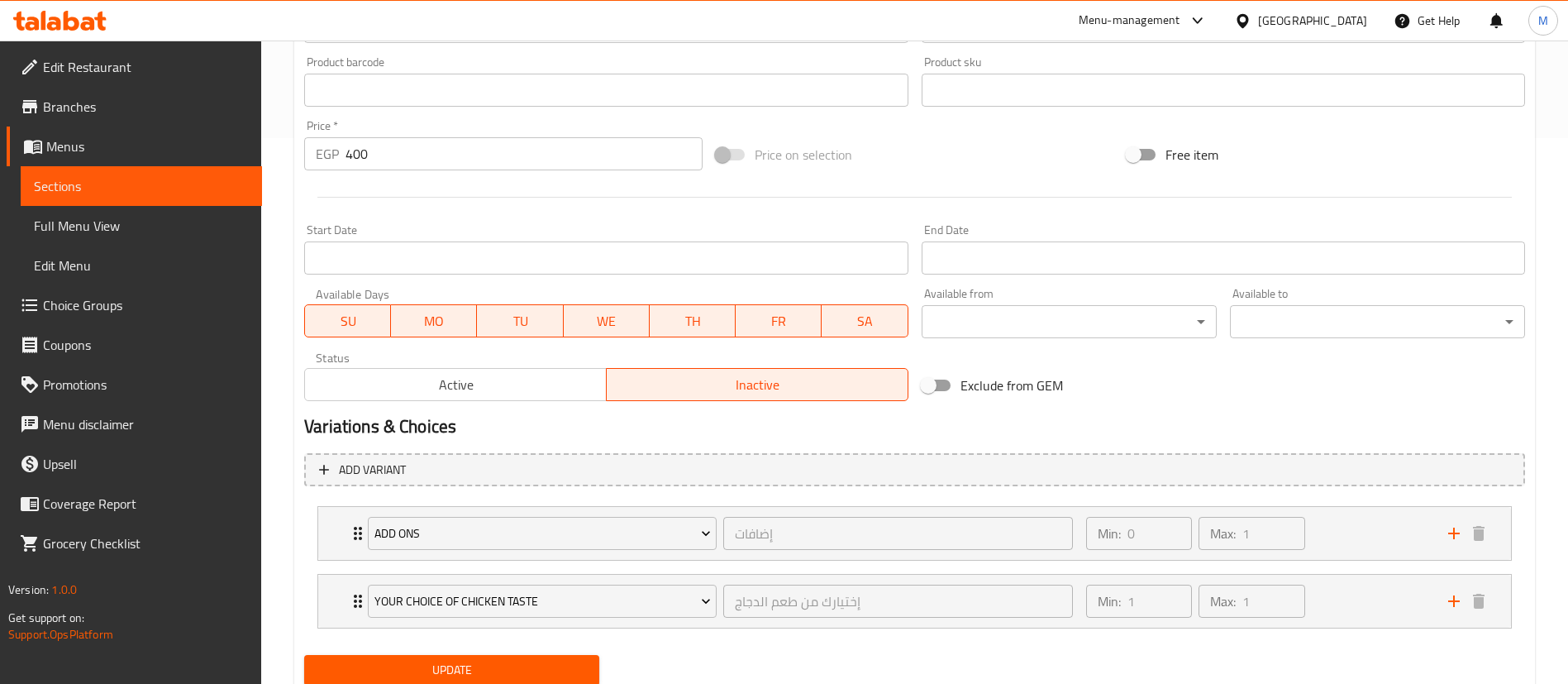
scroll to position [603, 0]
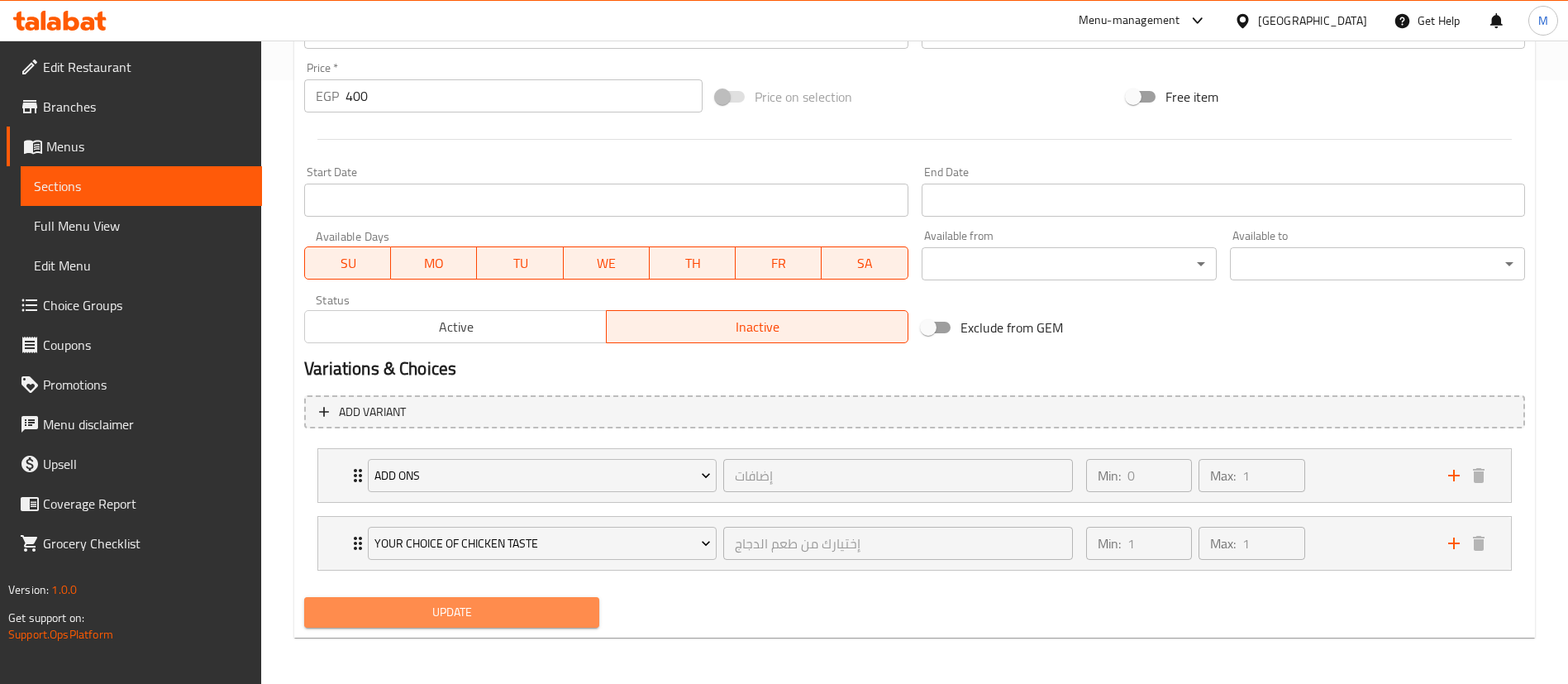
click at [538, 609] on span "Update" at bounding box center [451, 611] width 269 height 20
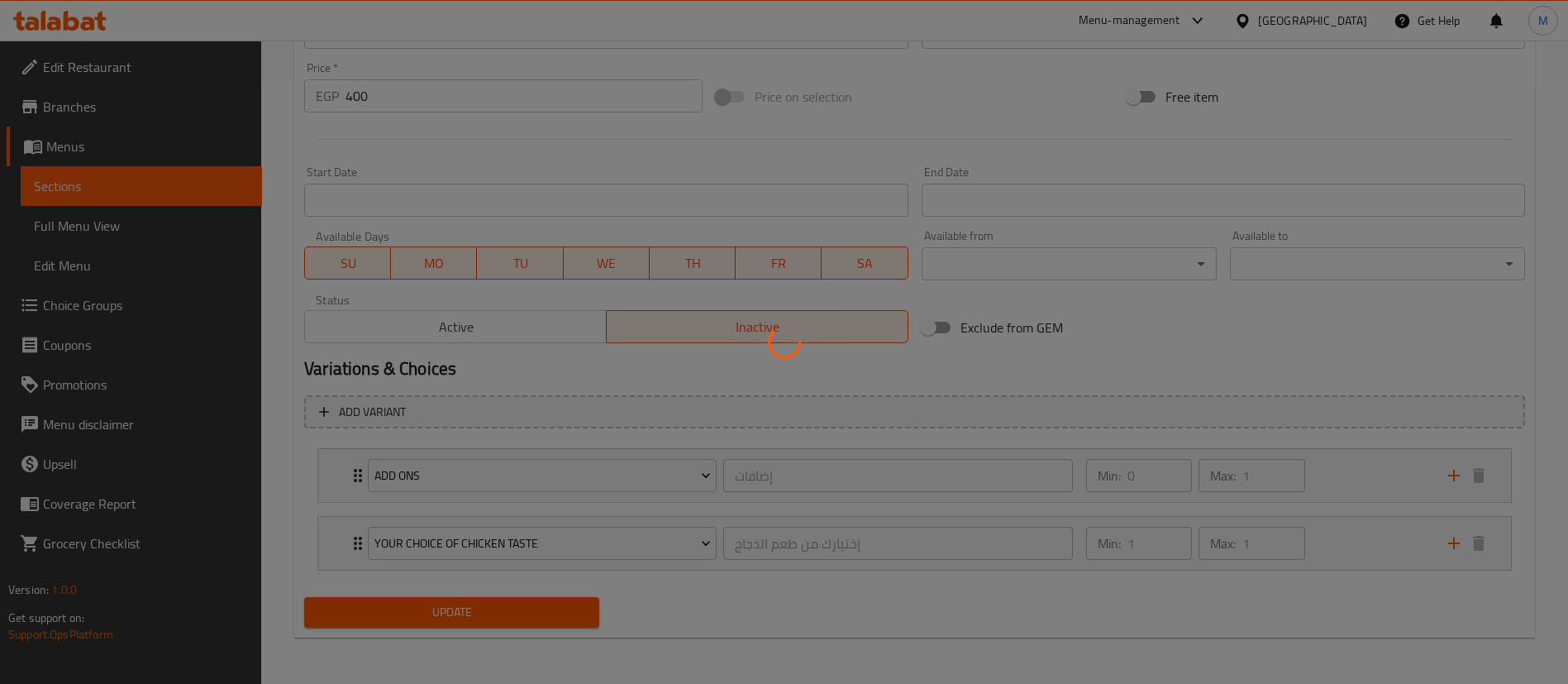
scroll to position [0, 0]
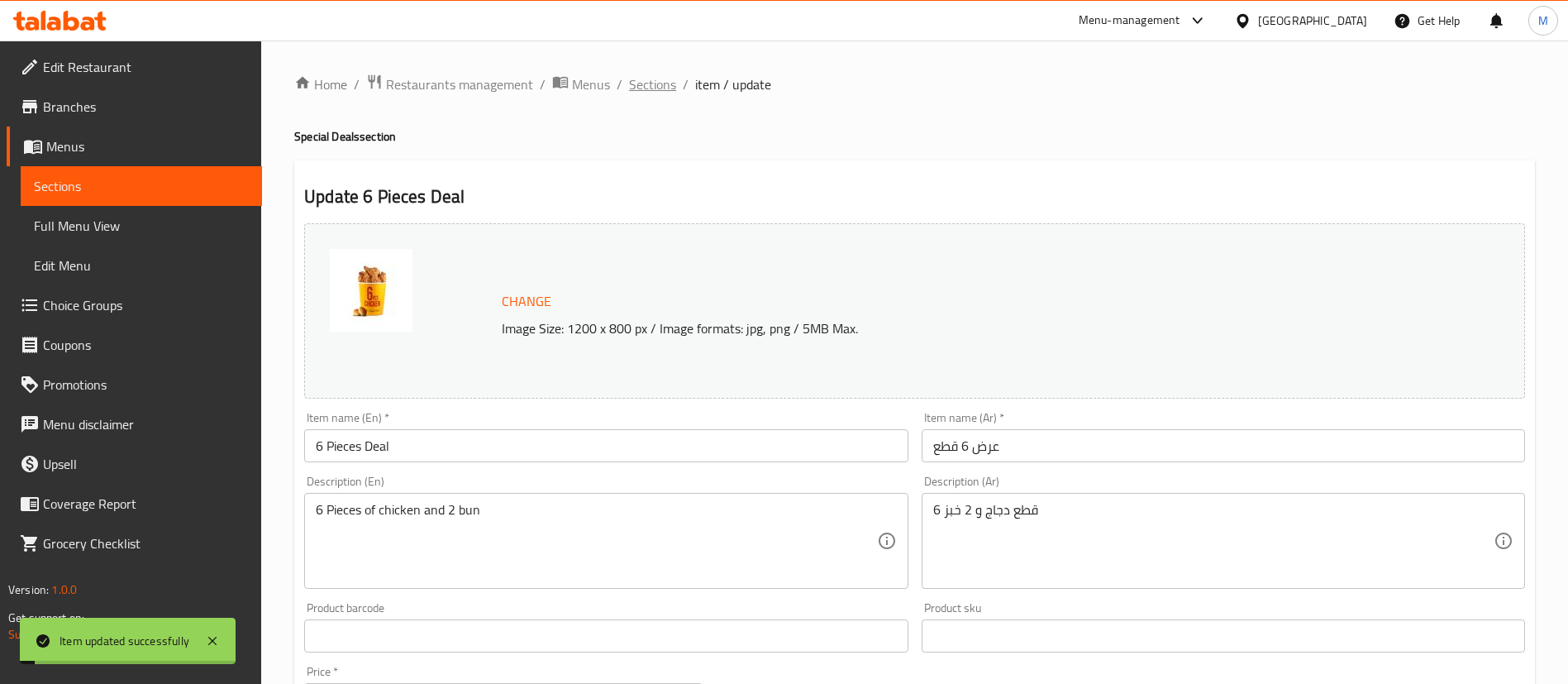
click at [660, 87] on span "Sections" at bounding box center [652, 84] width 48 height 19
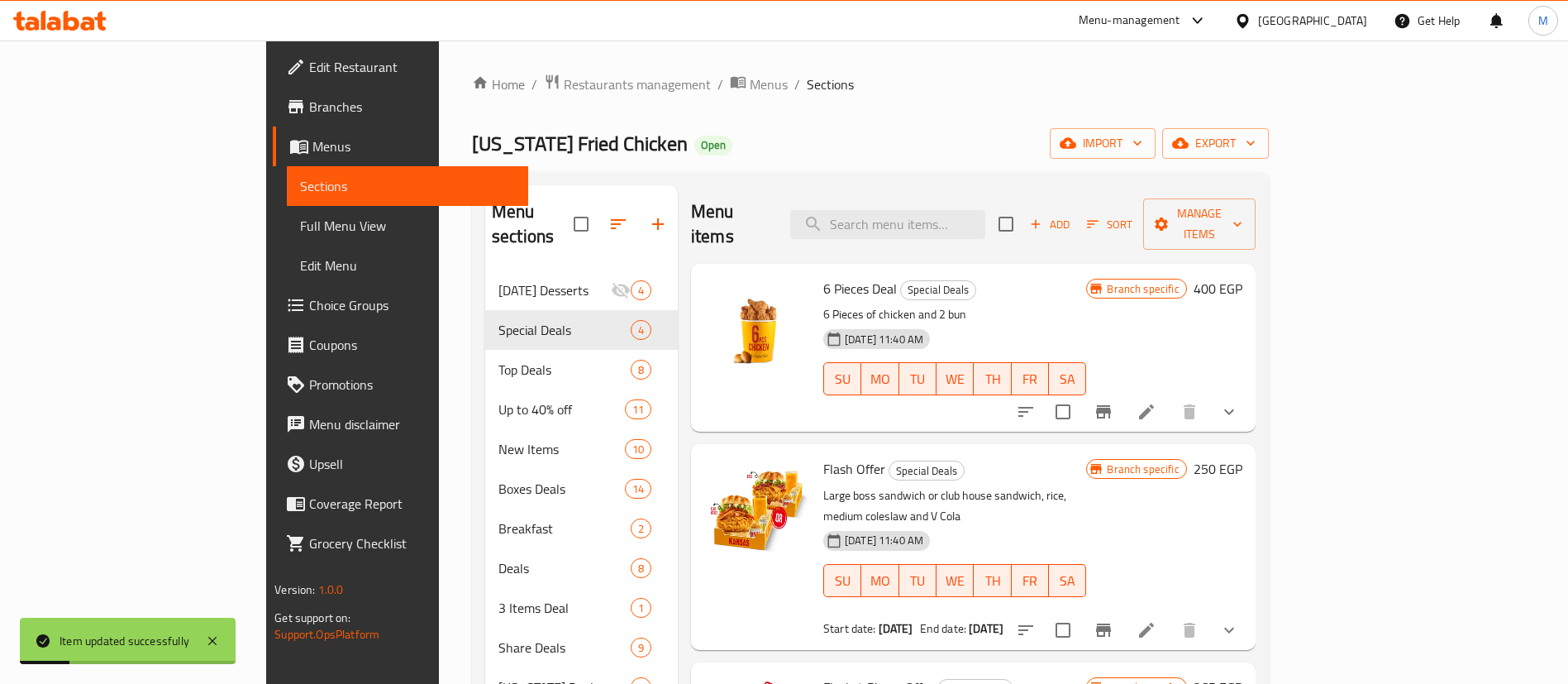
click at [1093, 322] on div "[DATE] 11:40 AM SU MO TU WE TH FR SA" at bounding box center [955, 367] width 277 height 89
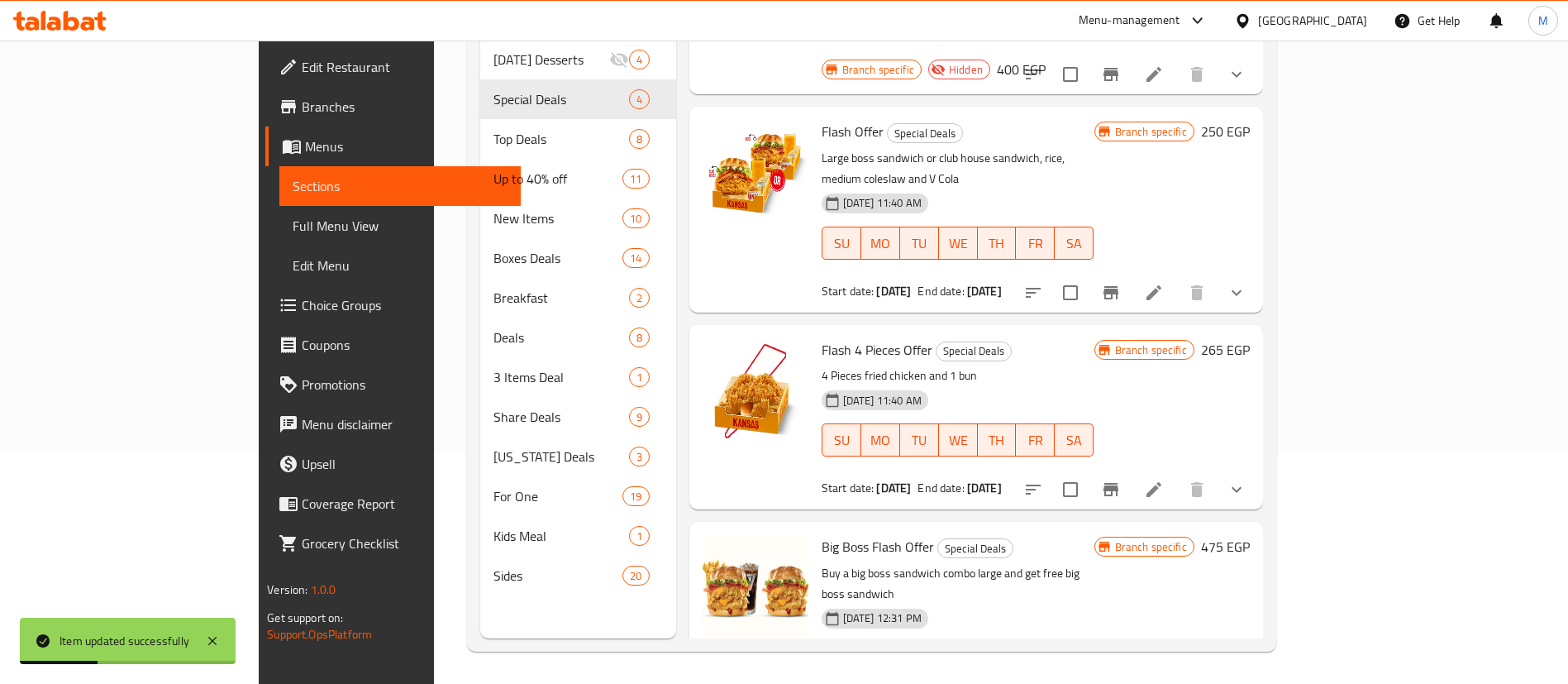
scroll to position [232, 0]
click at [1066, 338] on h6 "Flash 4 Pieces Offer Special Deals" at bounding box center [958, 349] width 273 height 23
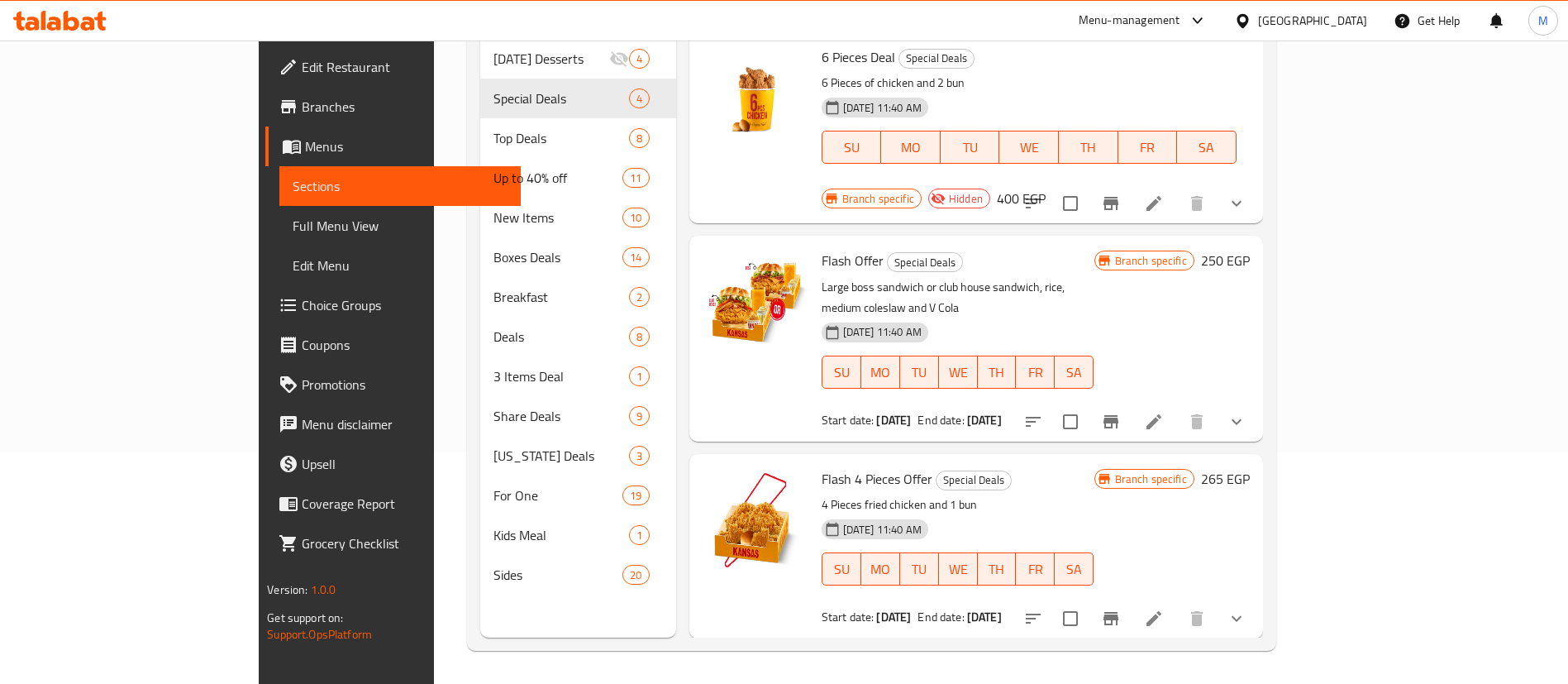
scroll to position [0, 0]
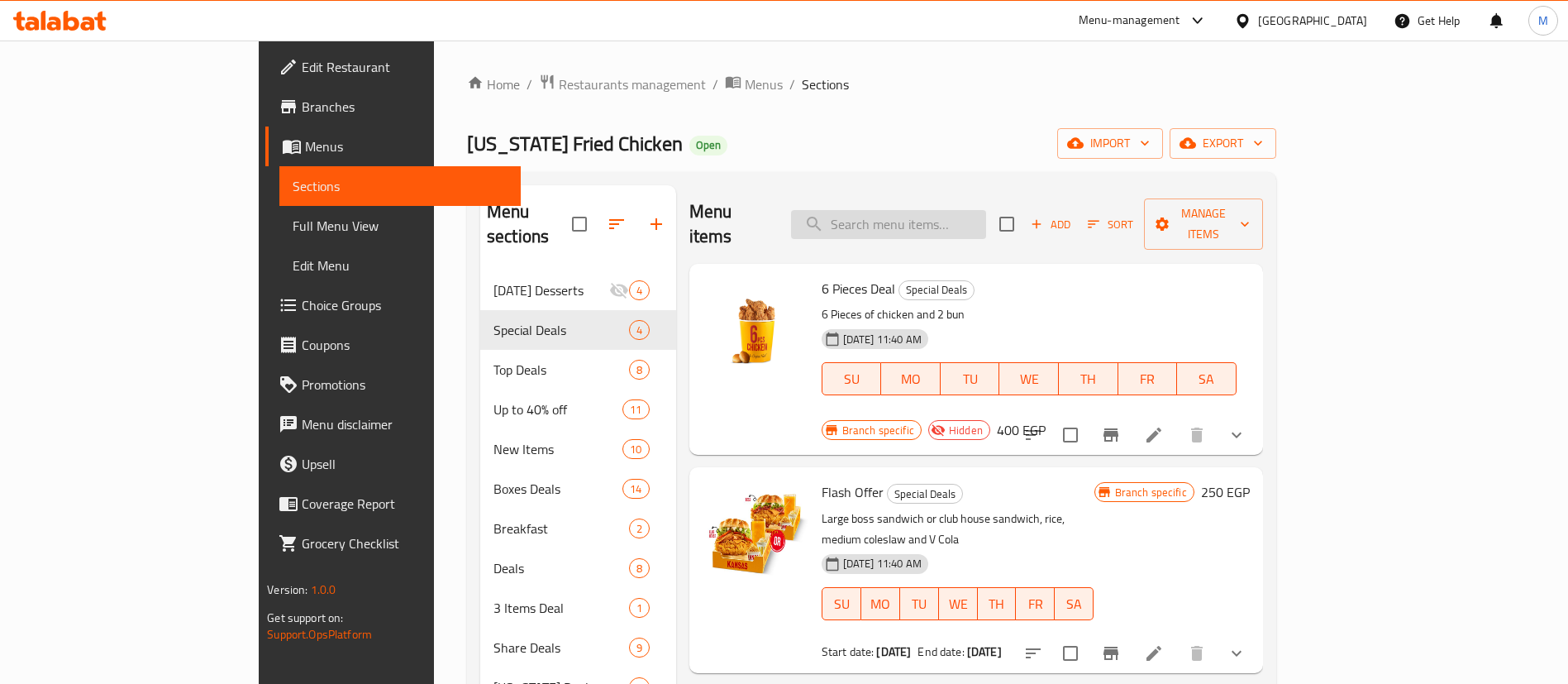
click at [986, 210] on input "search" at bounding box center [888, 224] width 195 height 29
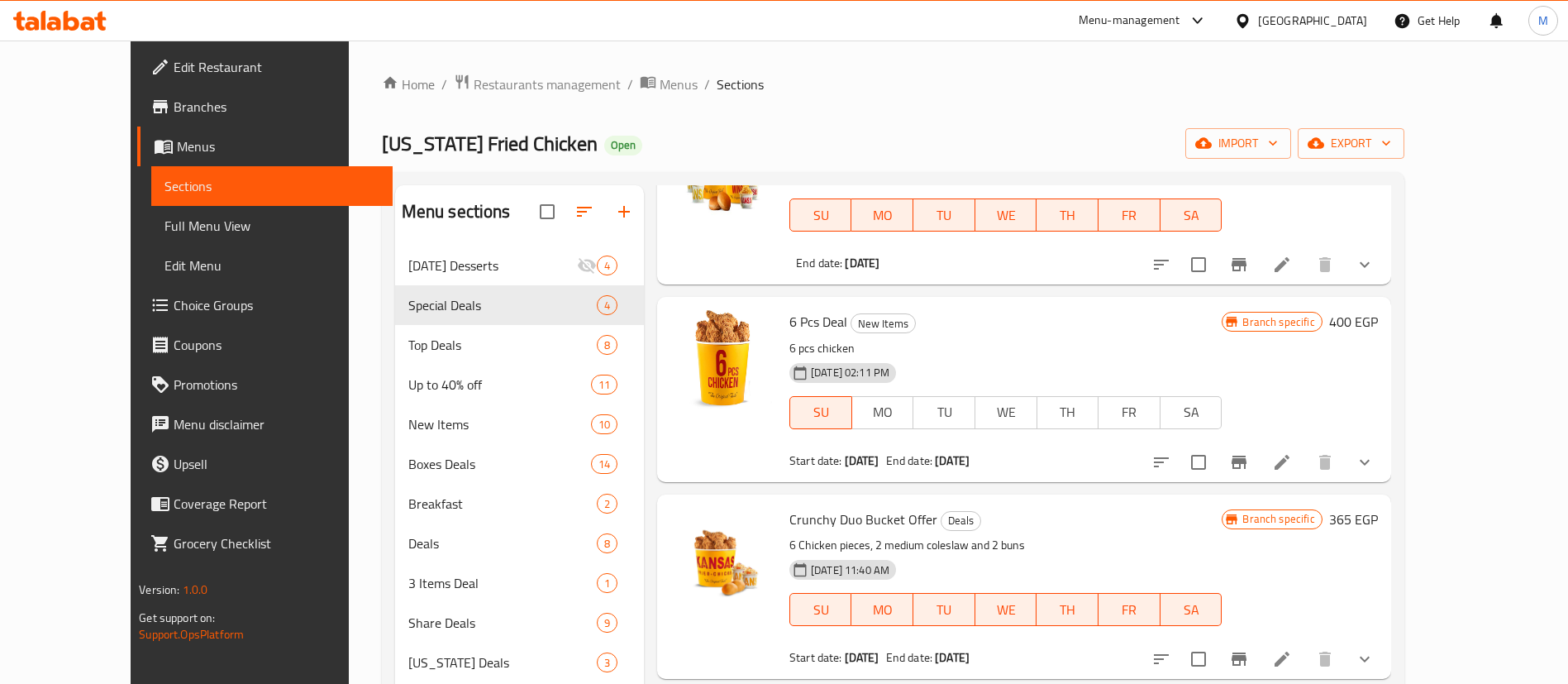
scroll to position [925, 0]
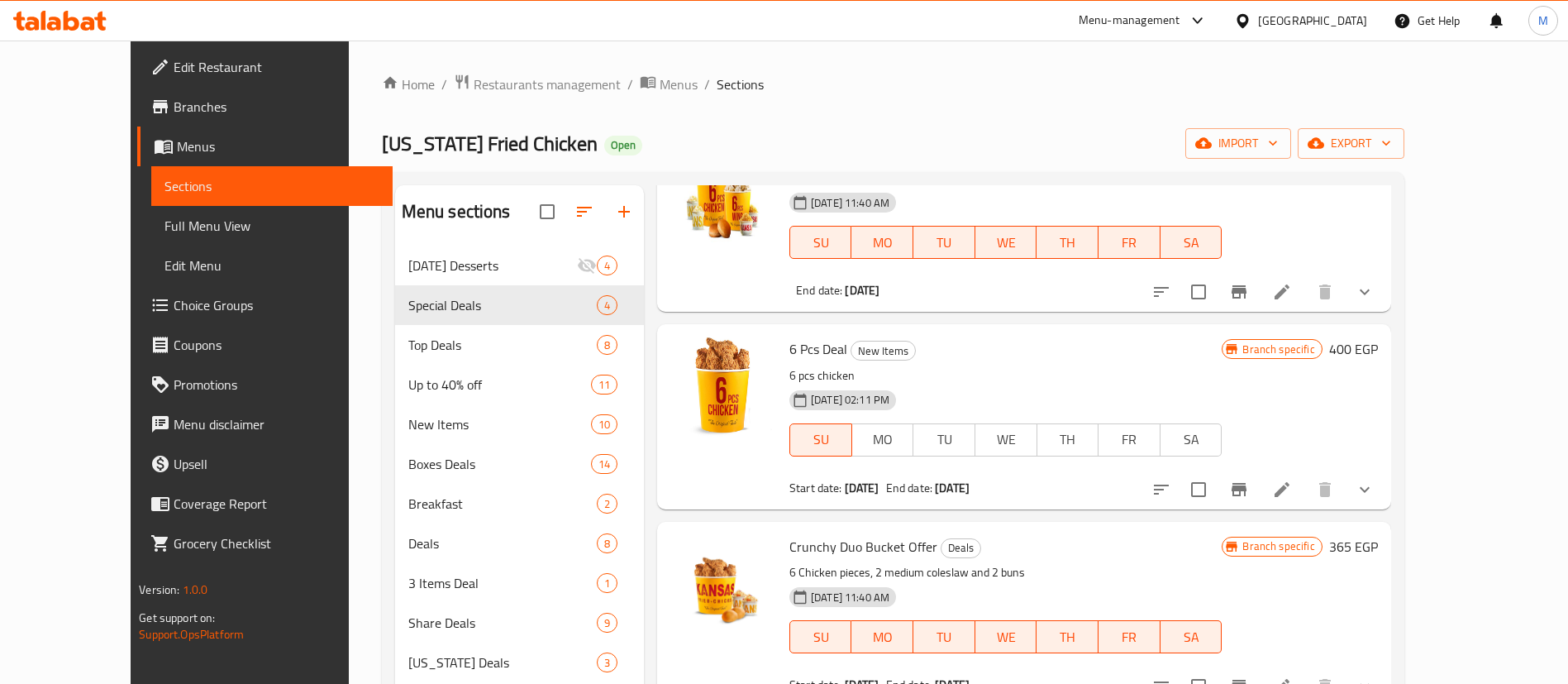
type input "6"
click at [1249, 479] on icon "Branch-specific-item" at bounding box center [1239, 489] width 19 height 19
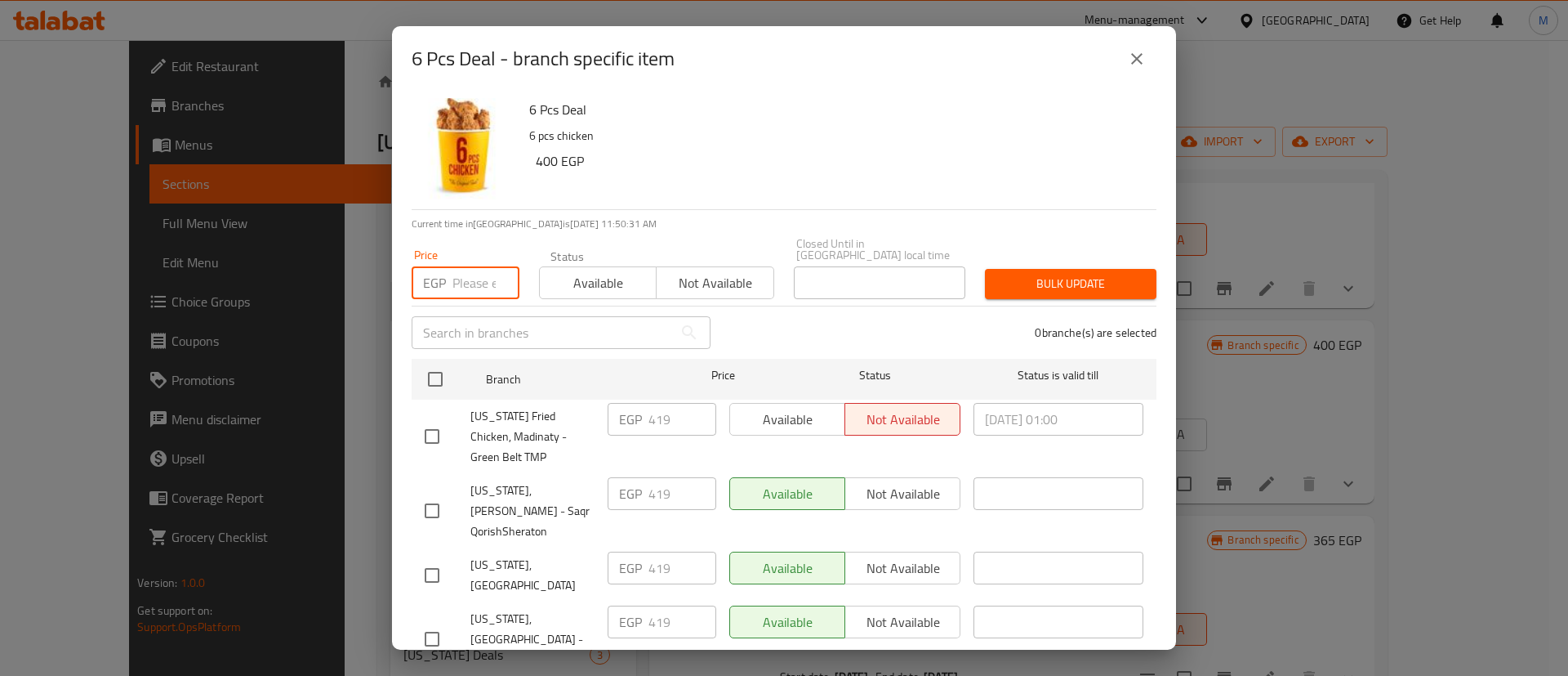
click at [482, 272] on input "number" at bounding box center [486, 283] width 67 height 33
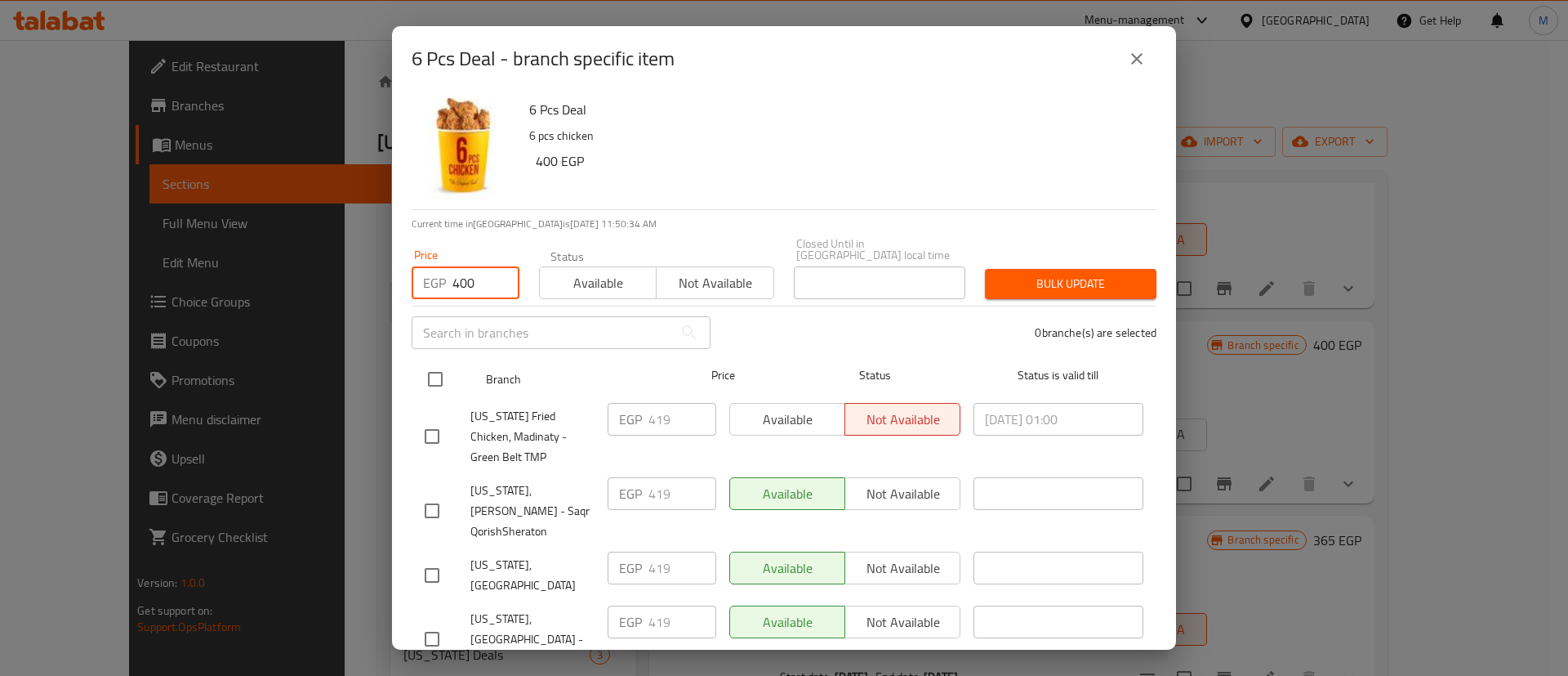
type input "400"
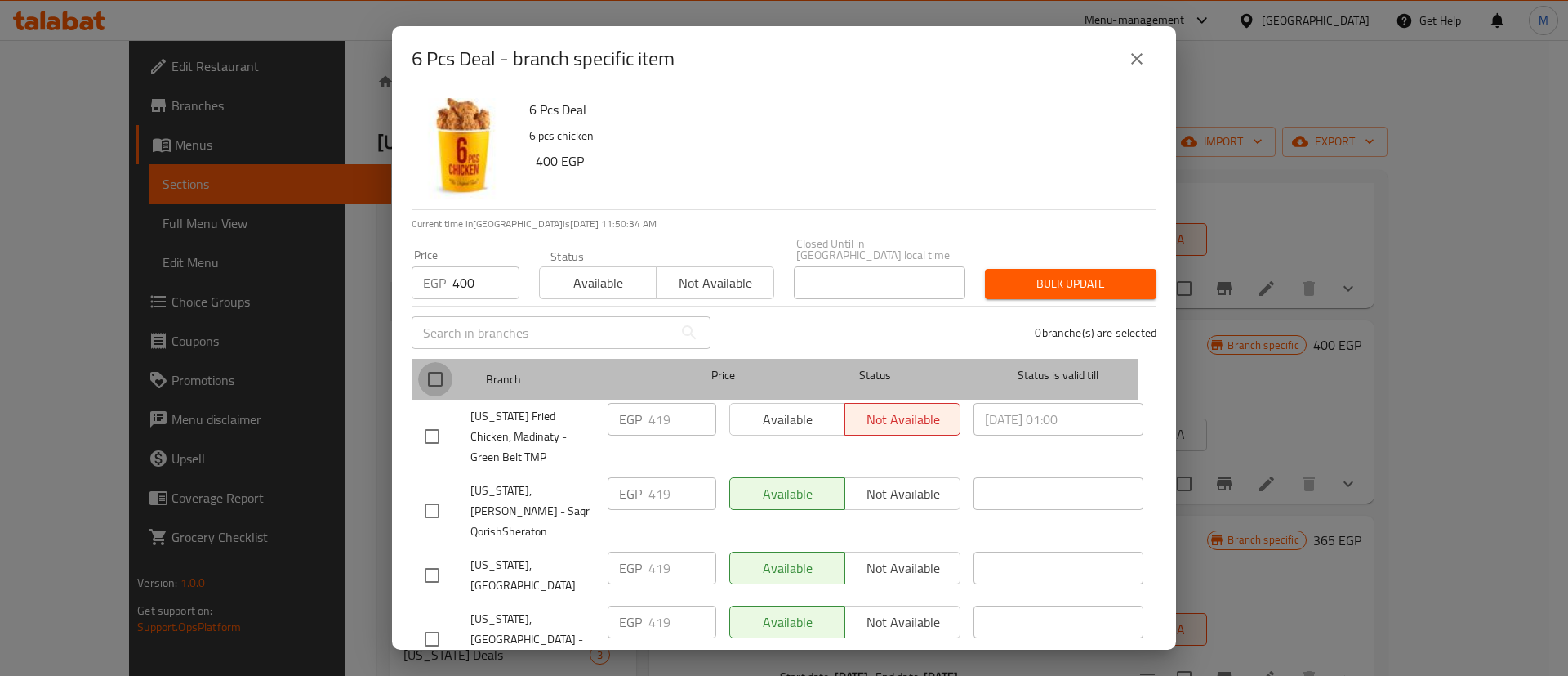
click at [441, 368] on input "checkbox" at bounding box center [435, 379] width 35 height 35
checkbox input "true"
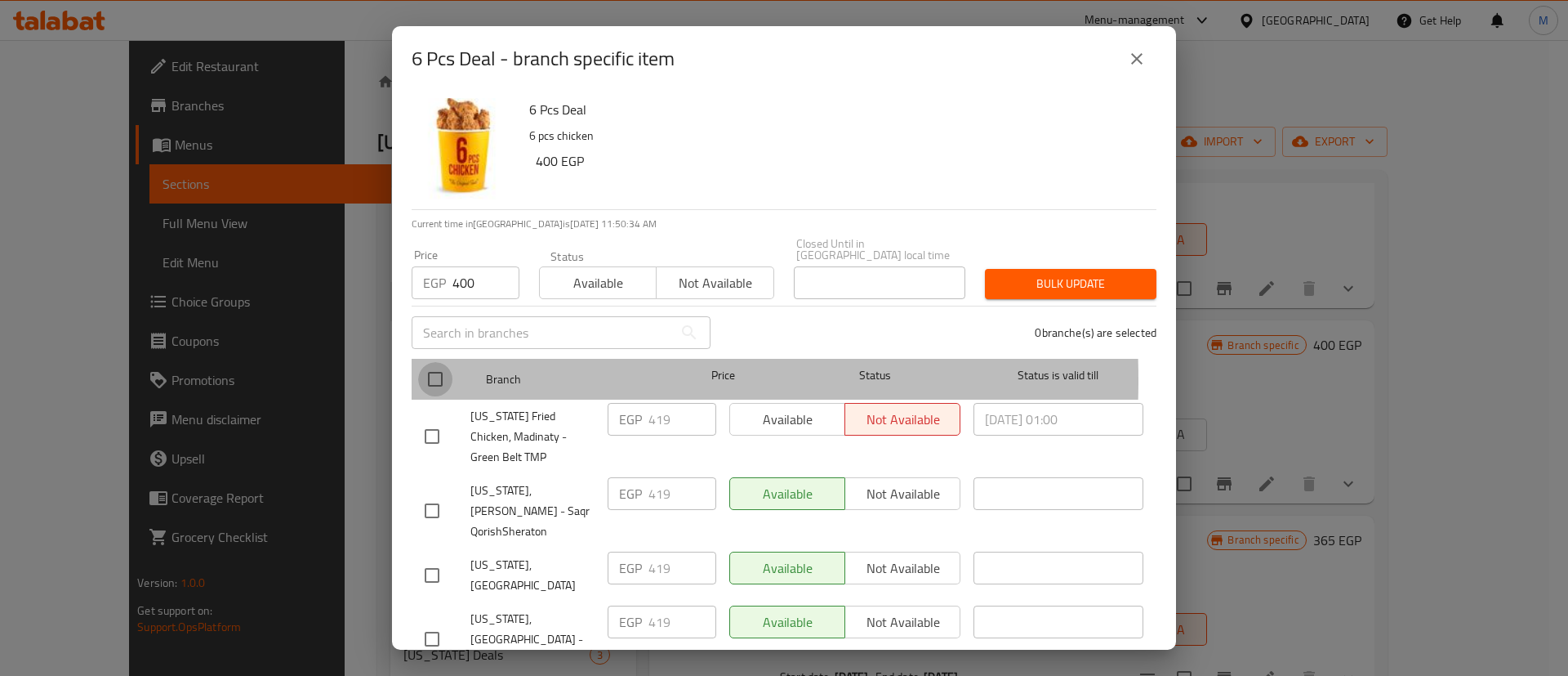
checkbox input "true"
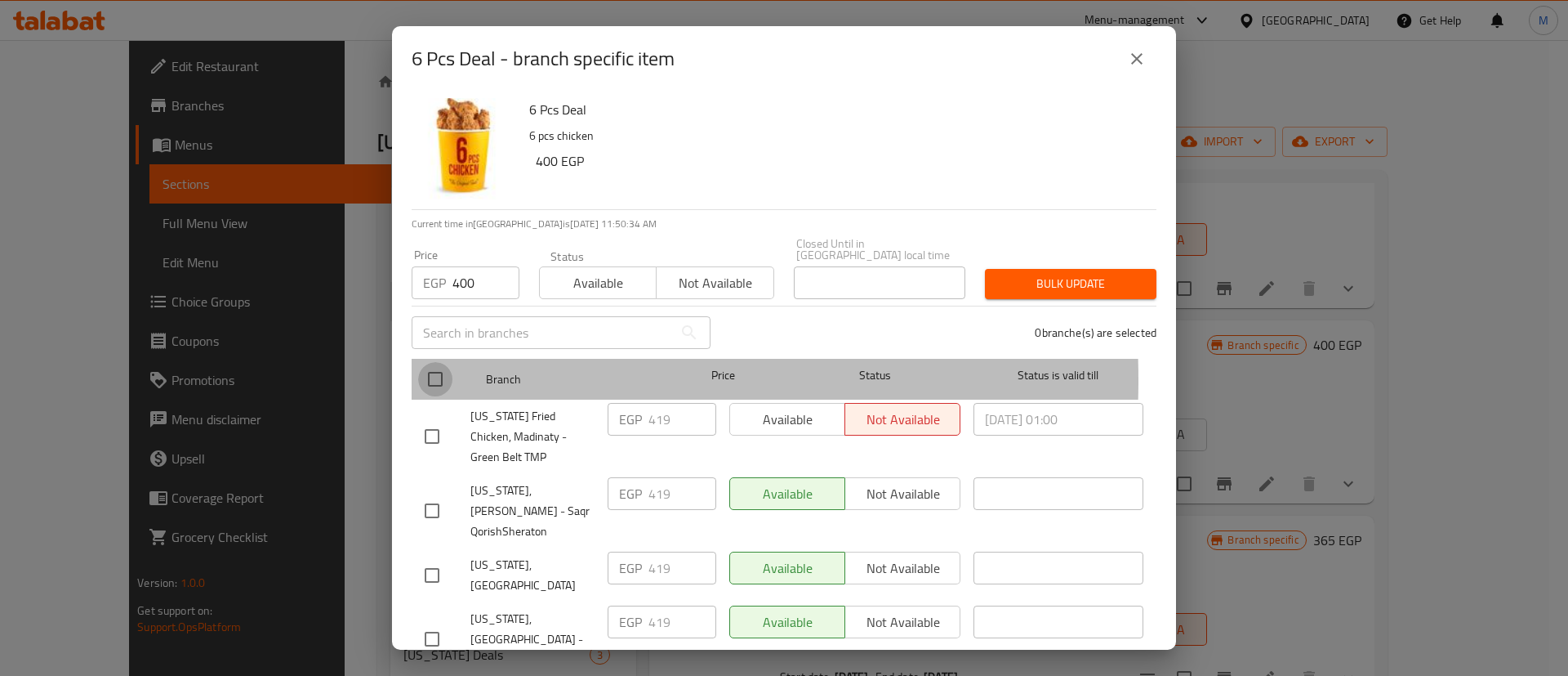
checkbox input "true"
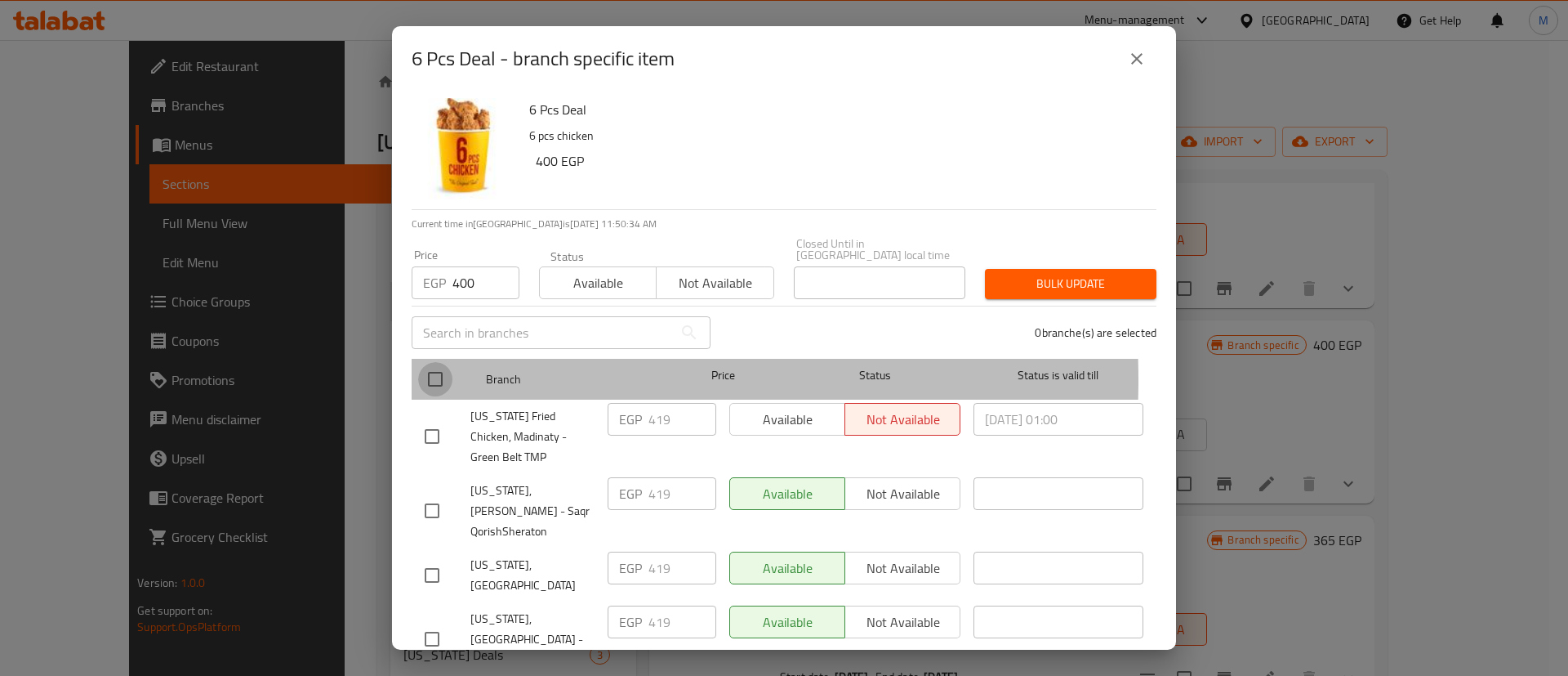
checkbox input "true"
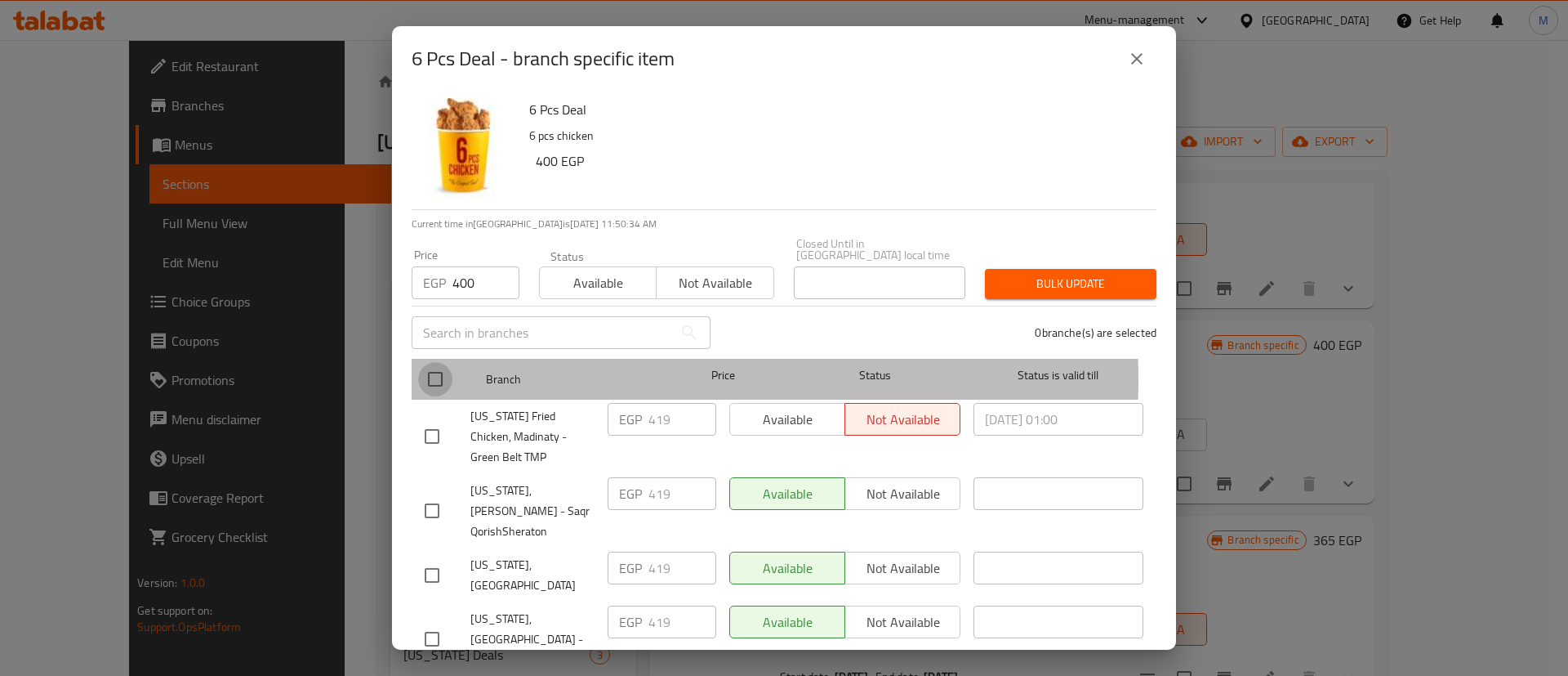
checkbox input "true"
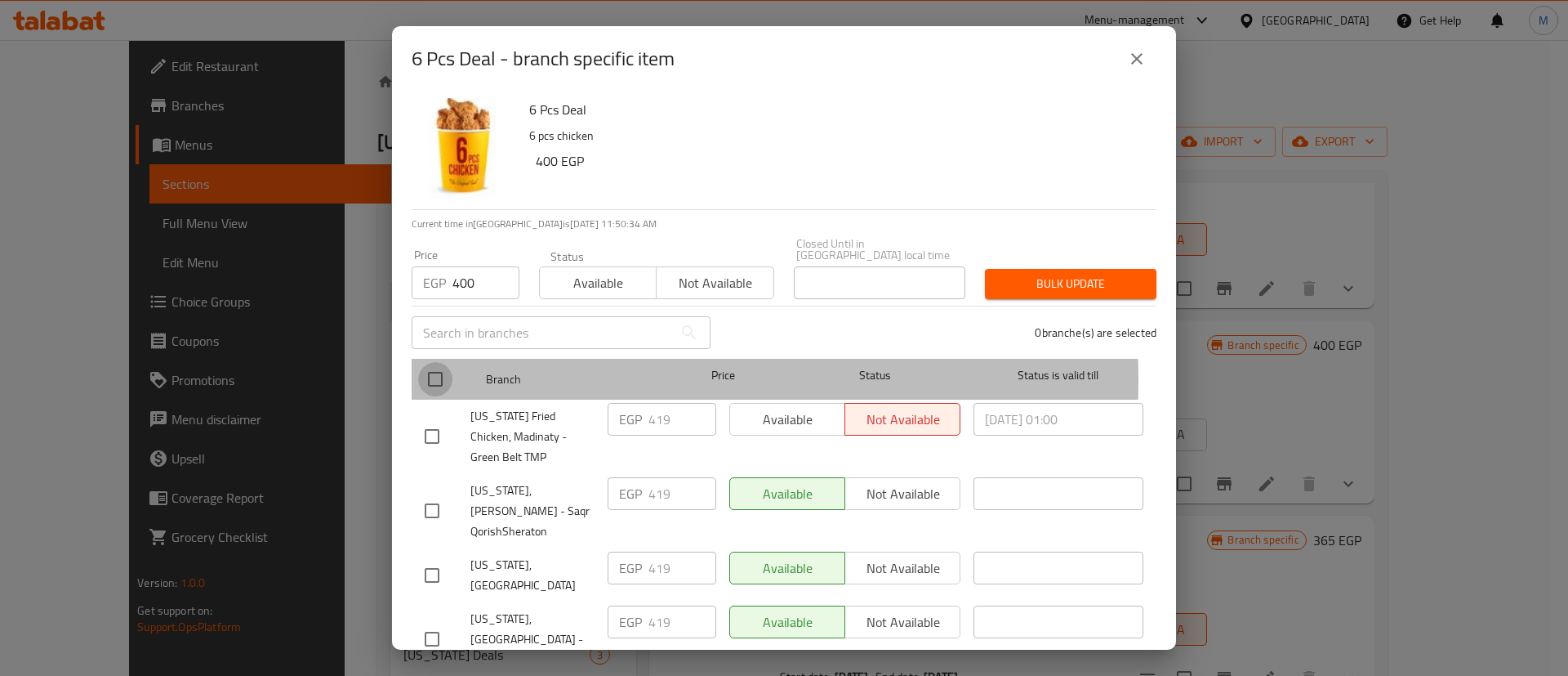
checkbox input "true"
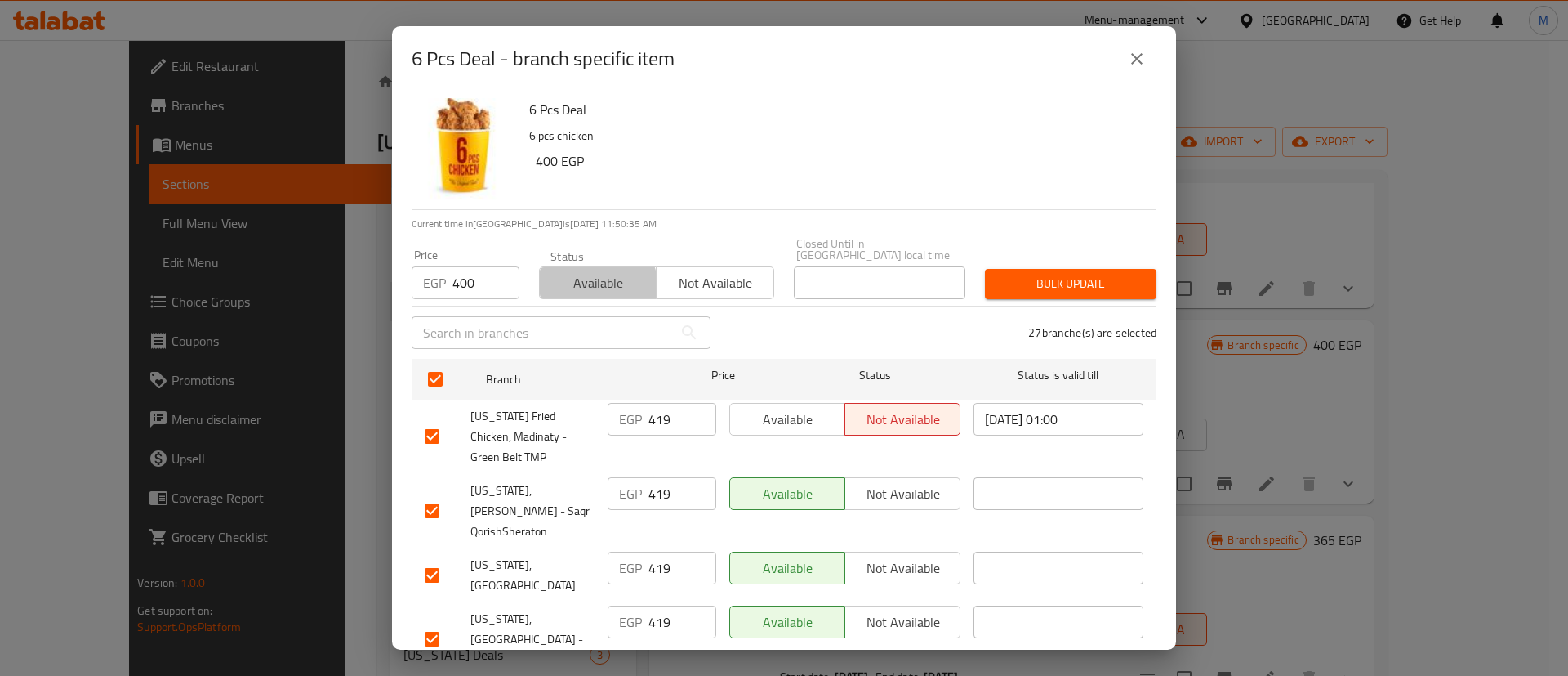
click at [569, 283] on span "Available" at bounding box center [598, 283] width 104 height 24
click at [477, 271] on input "400" at bounding box center [486, 283] width 67 height 33
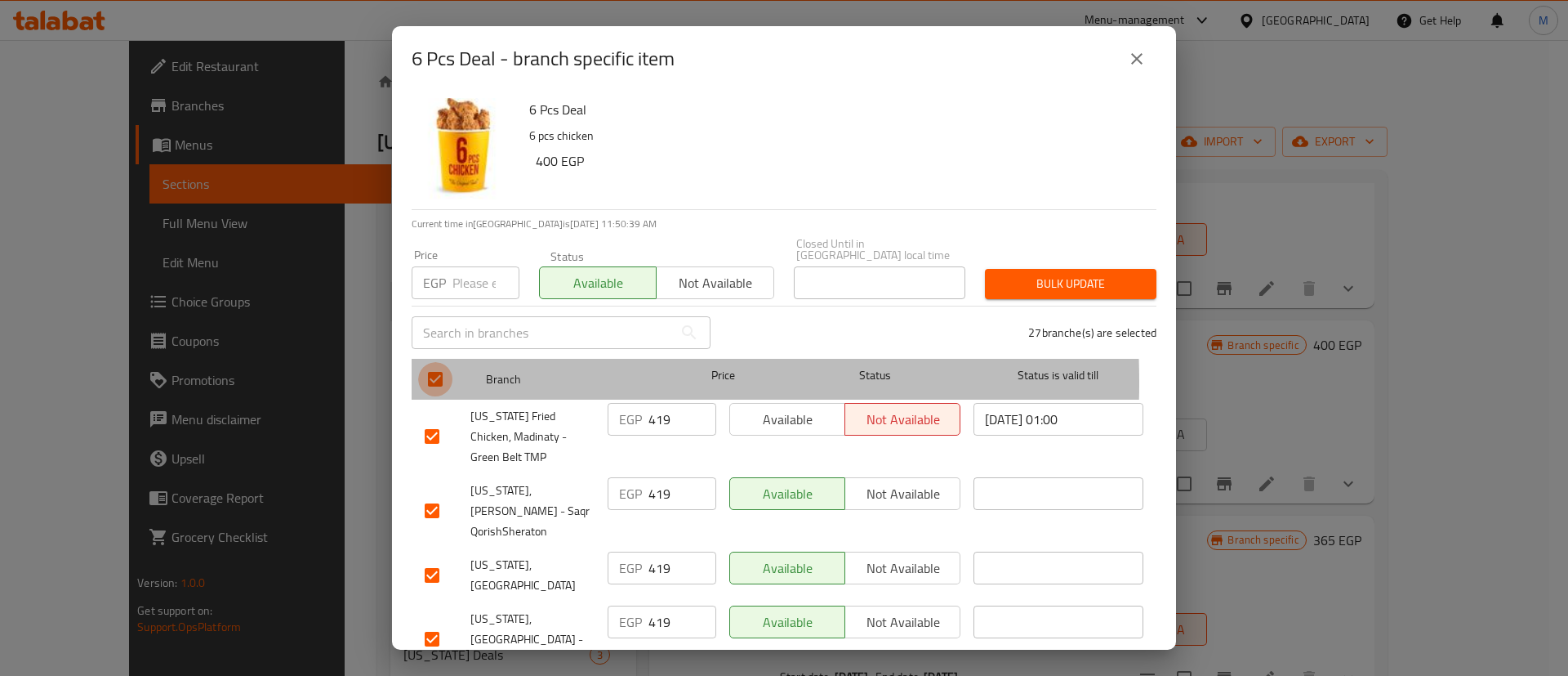
click at [448, 371] on input "checkbox" at bounding box center [435, 379] width 35 height 35
checkbox input "false"
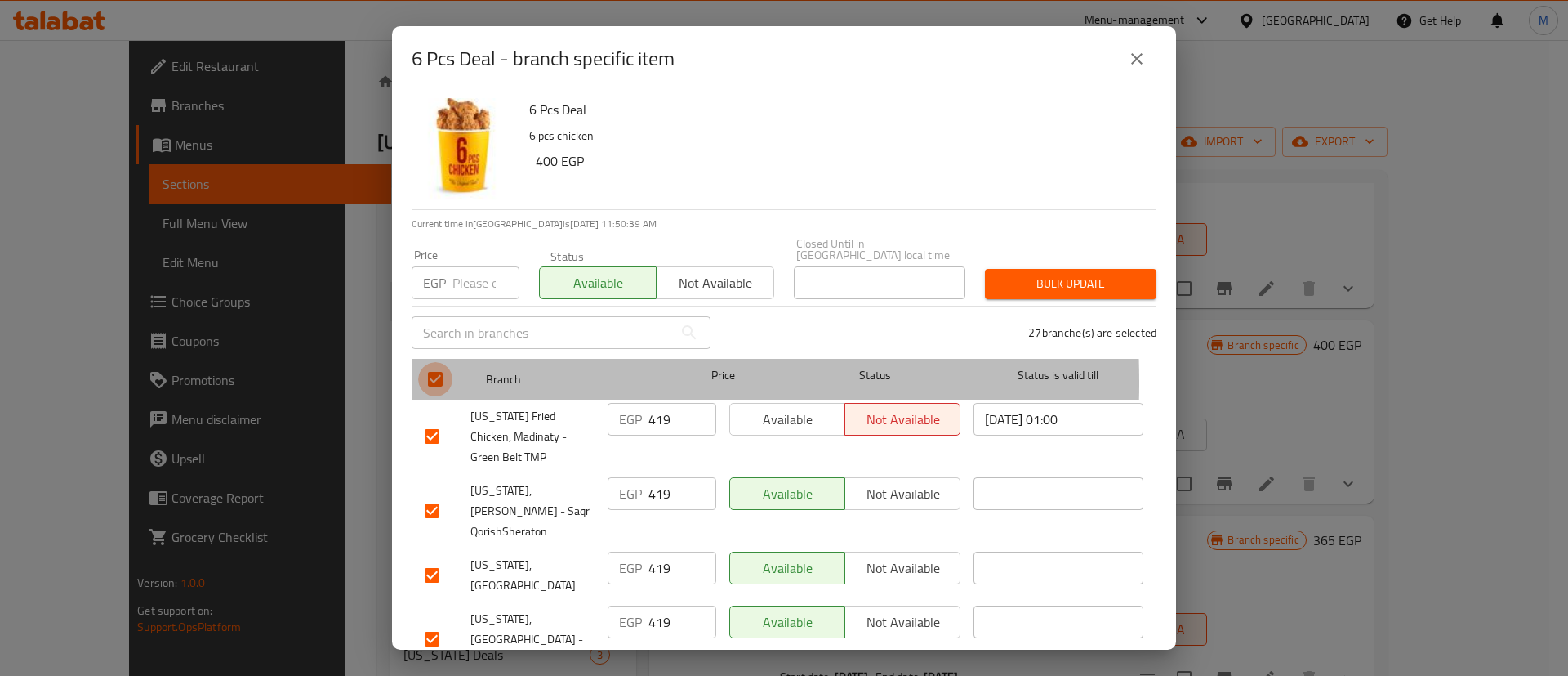
checkbox input "false"
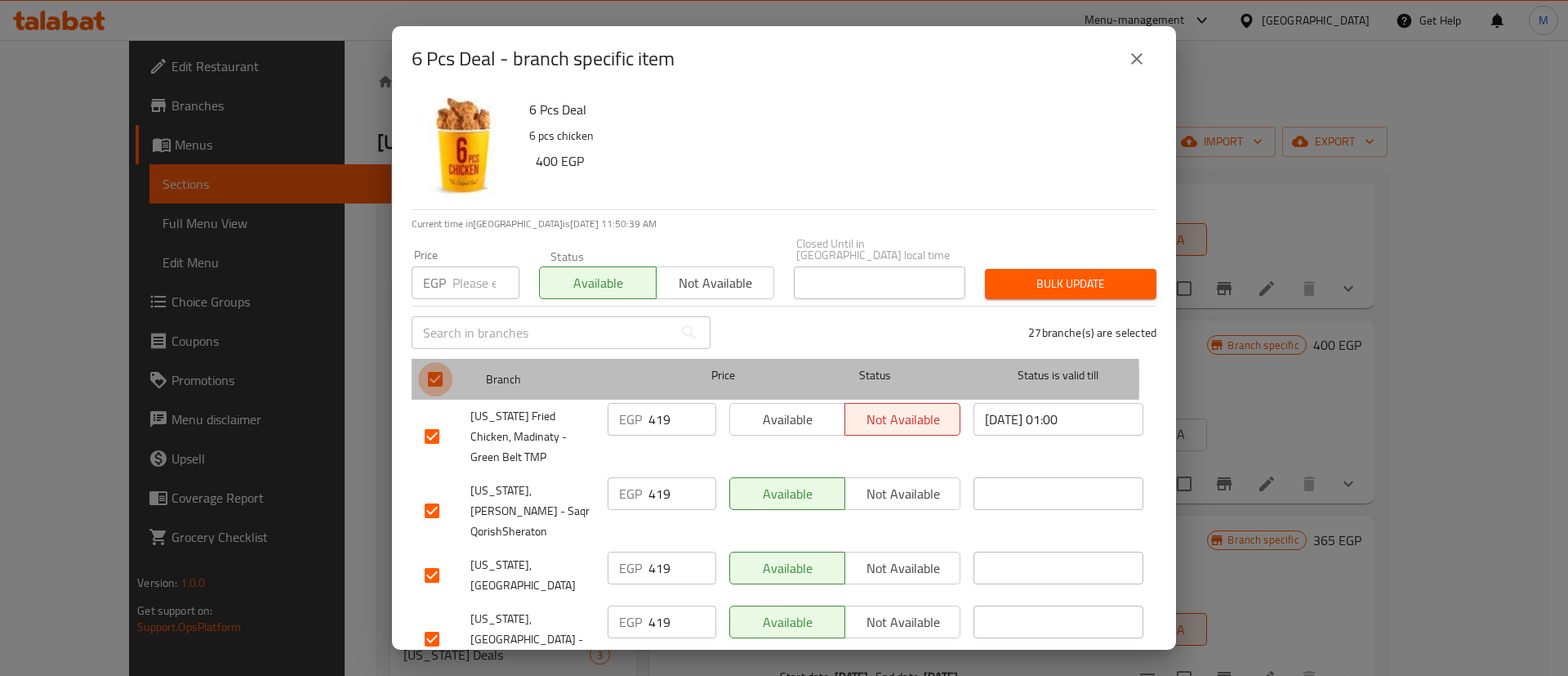
checkbox input "false"
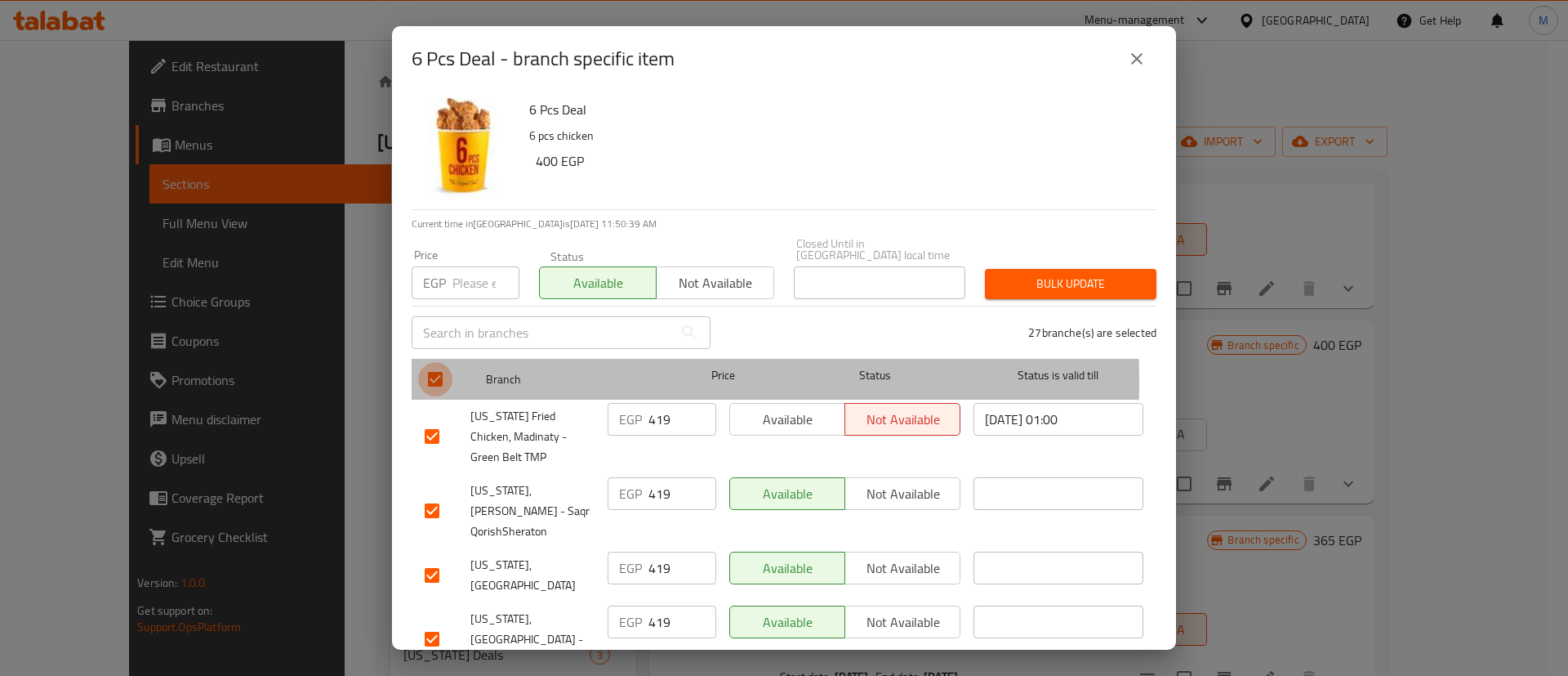
checkbox input "false"
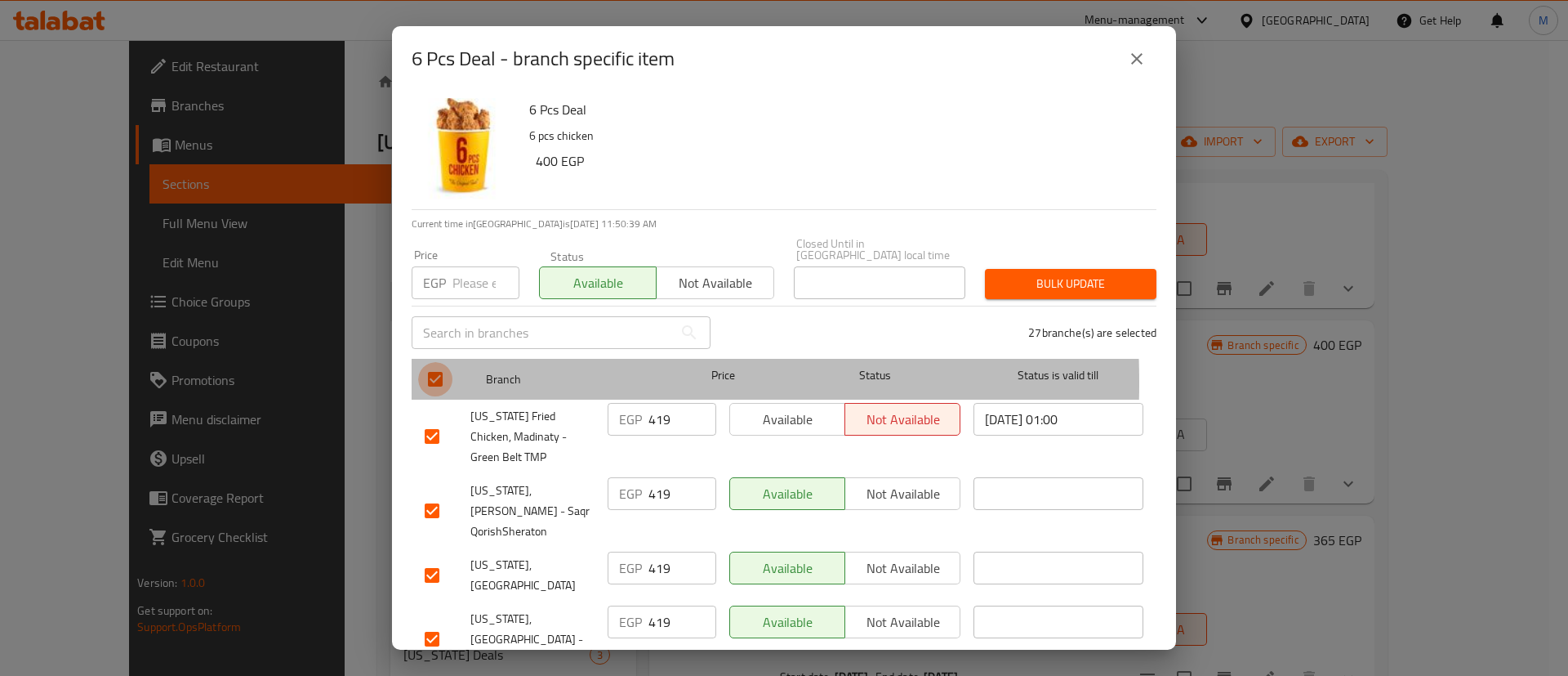
checkbox input "false"
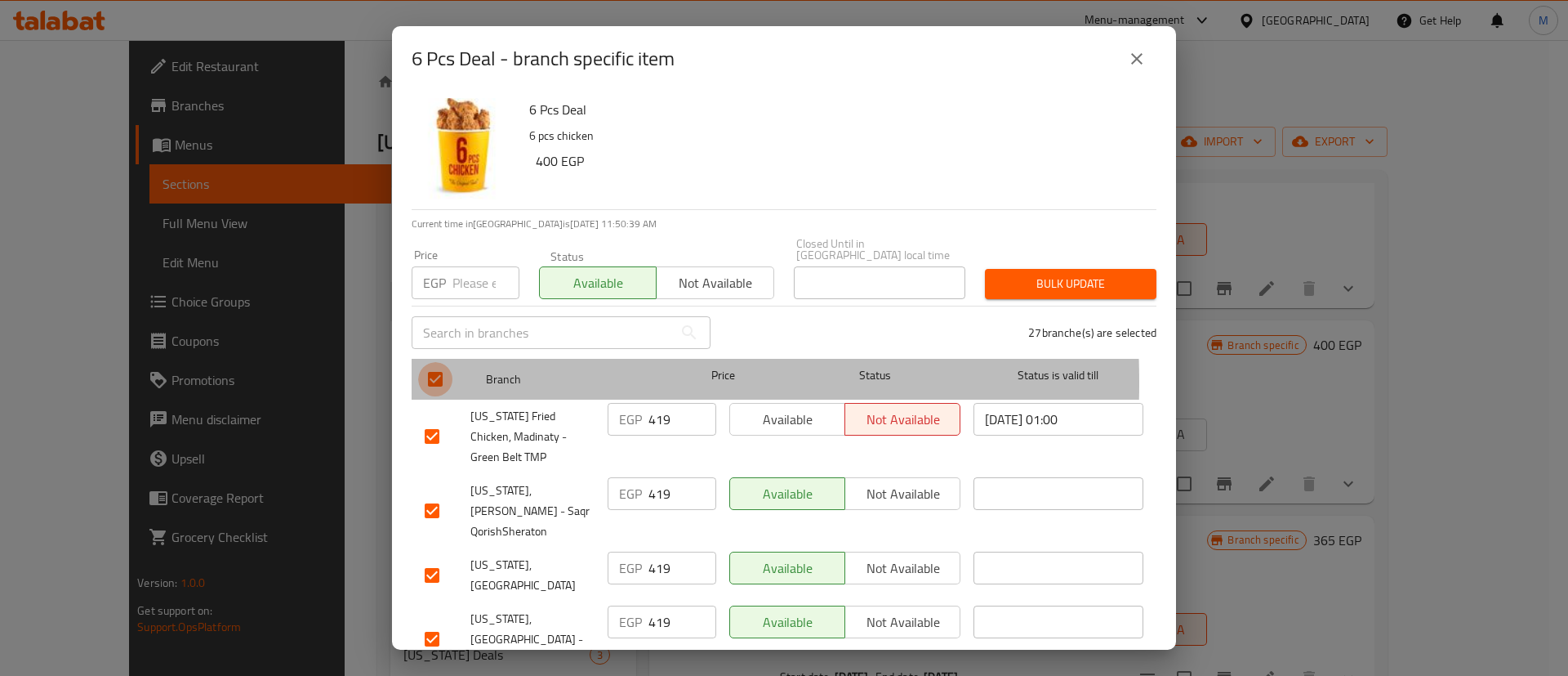
checkbox input "false"
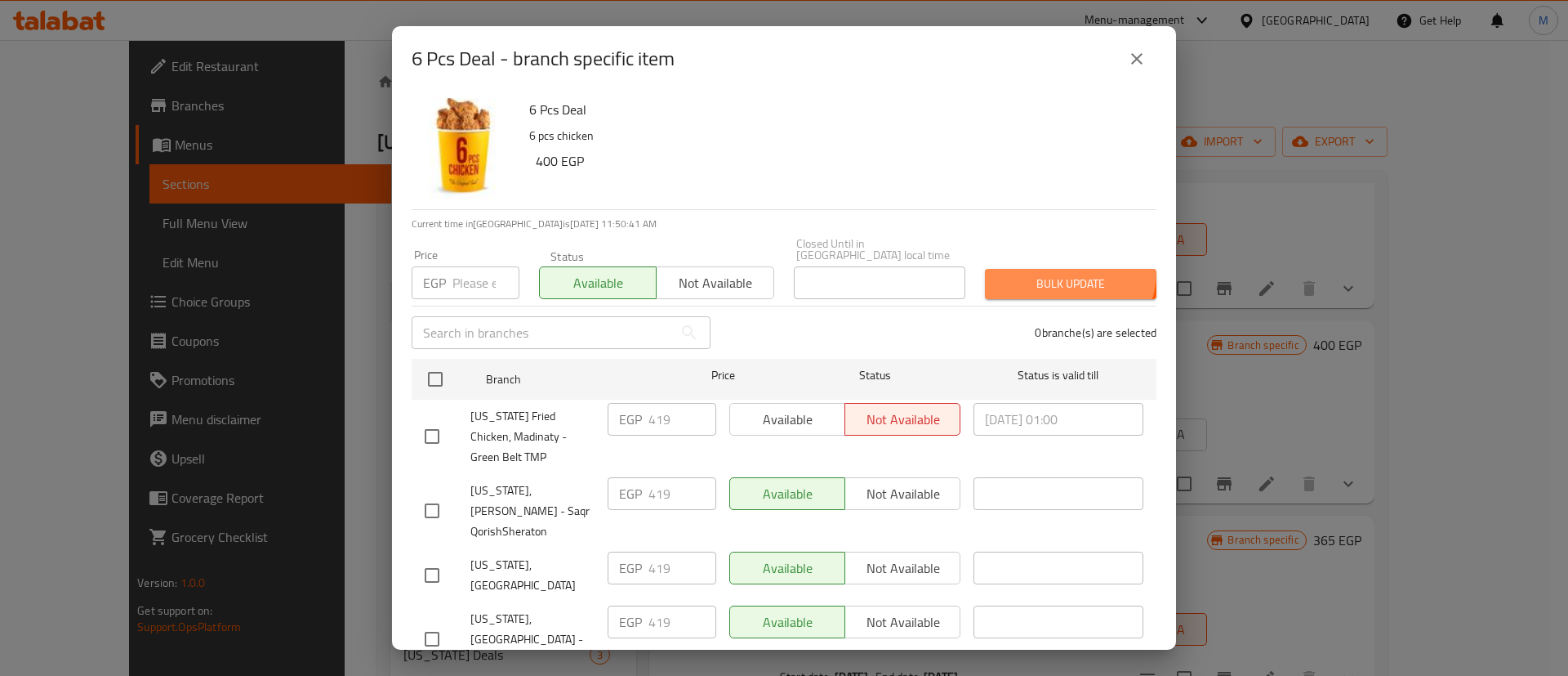
click at [1046, 268] on button "Bulk update" at bounding box center [1070, 284] width 172 height 31
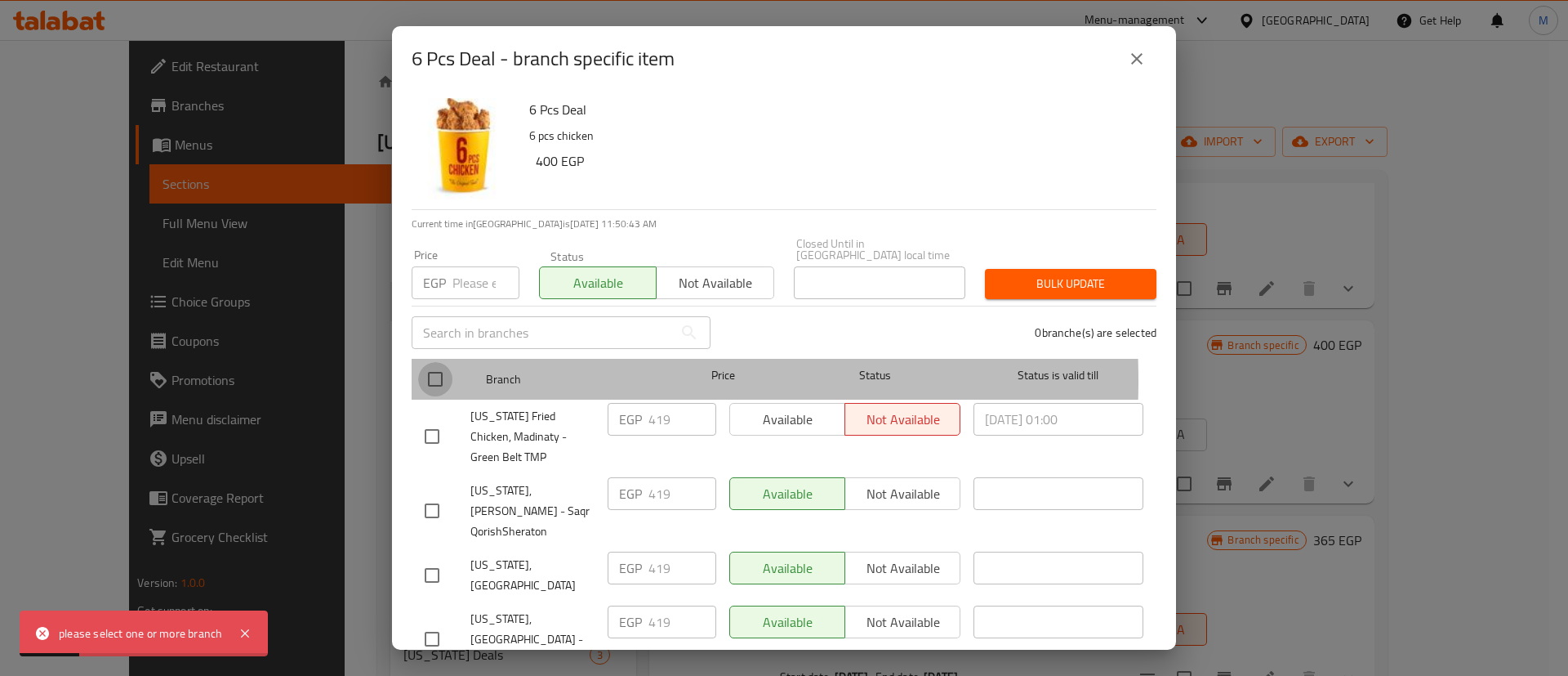
click at [429, 369] on input "checkbox" at bounding box center [435, 379] width 35 height 35
checkbox input "true"
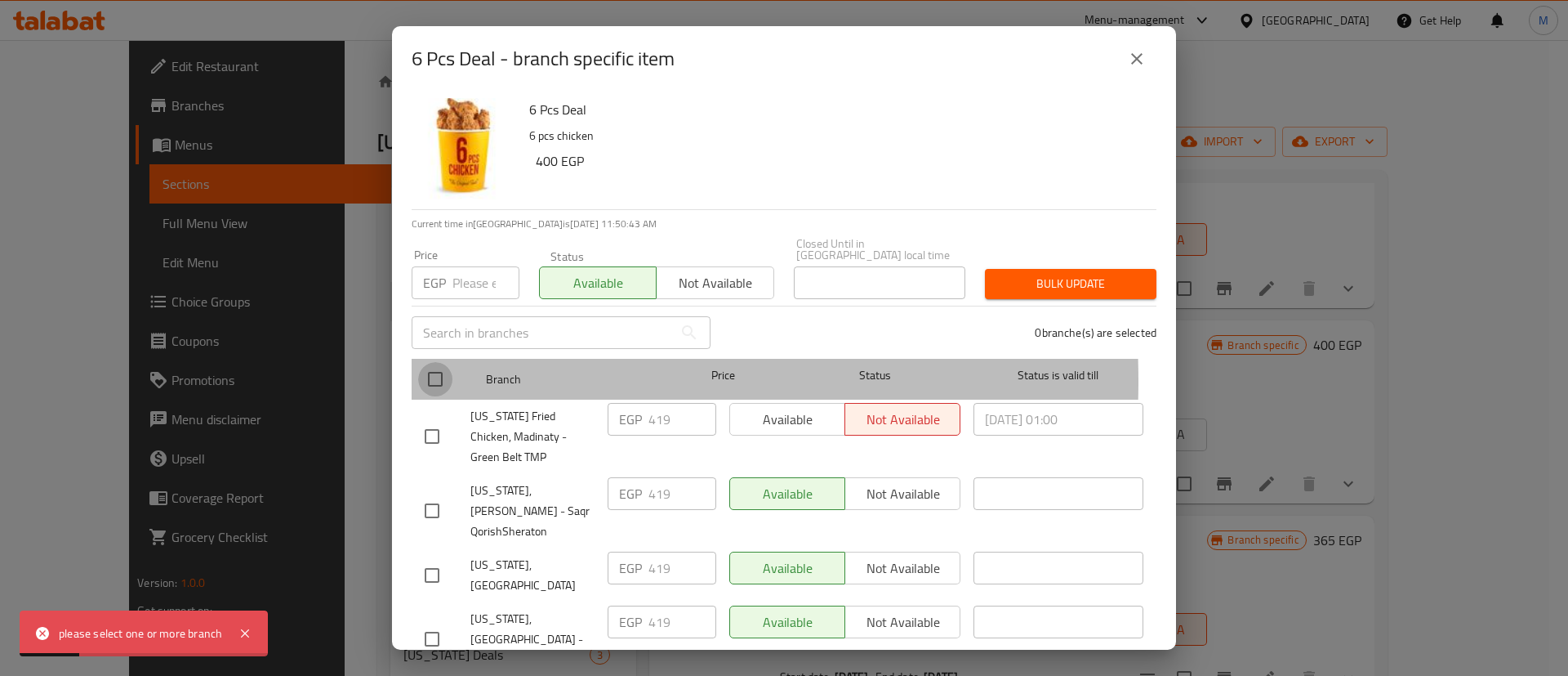
checkbox input "true"
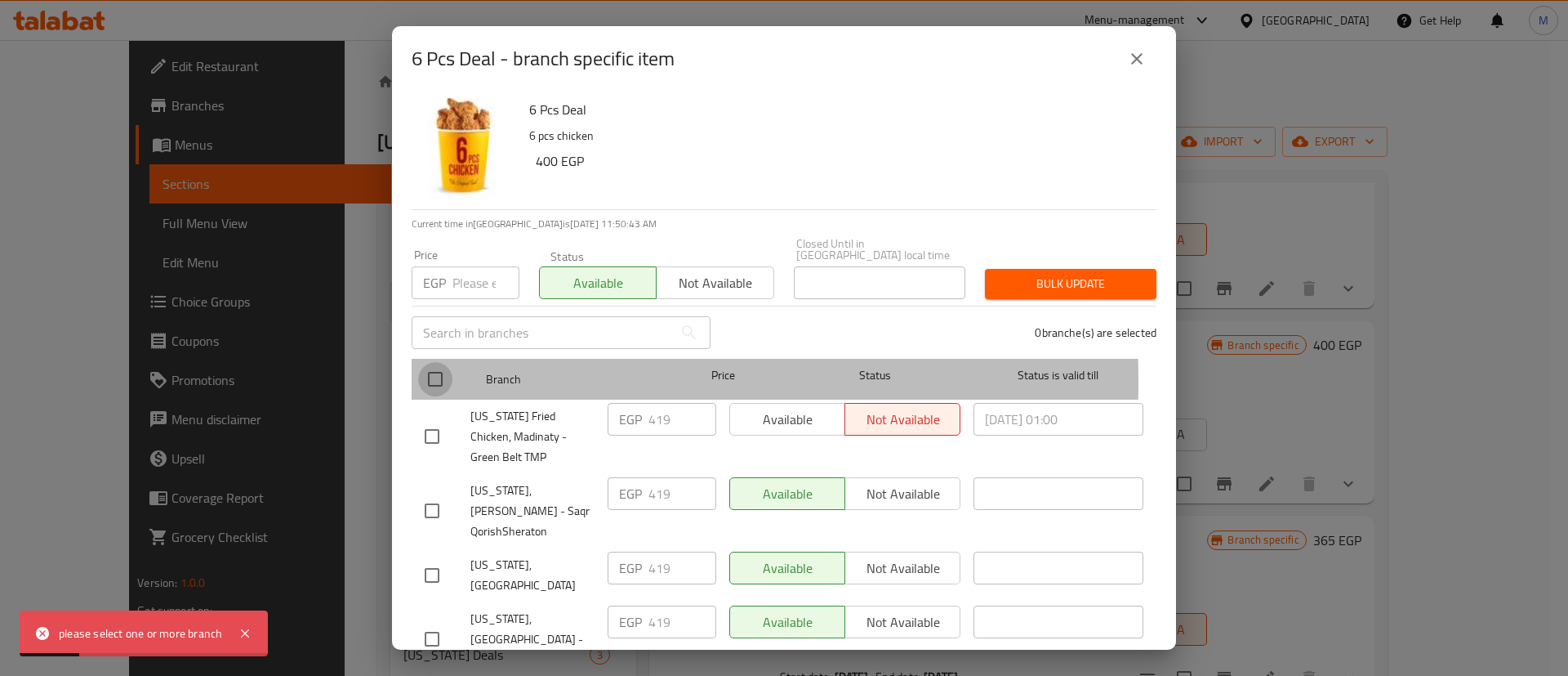
checkbox input "true"
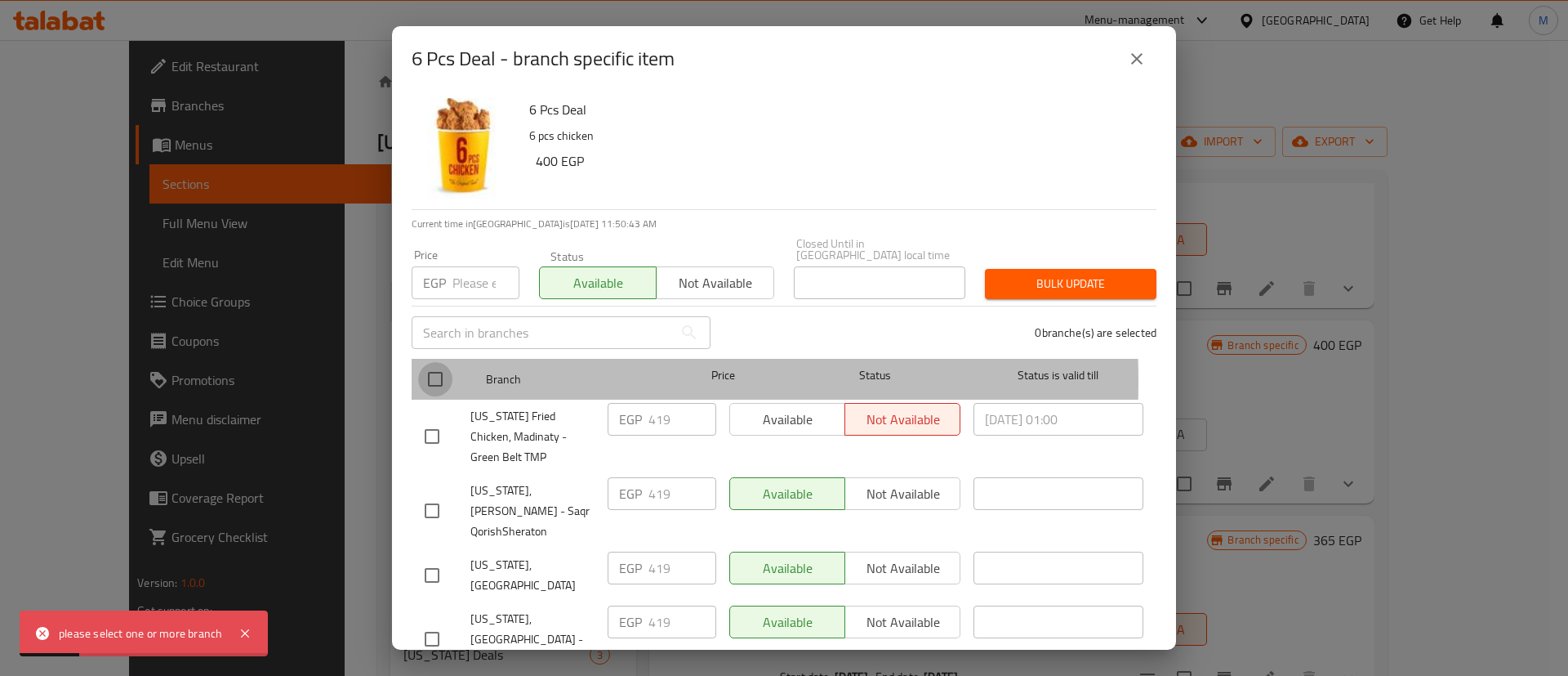
checkbox input "true"
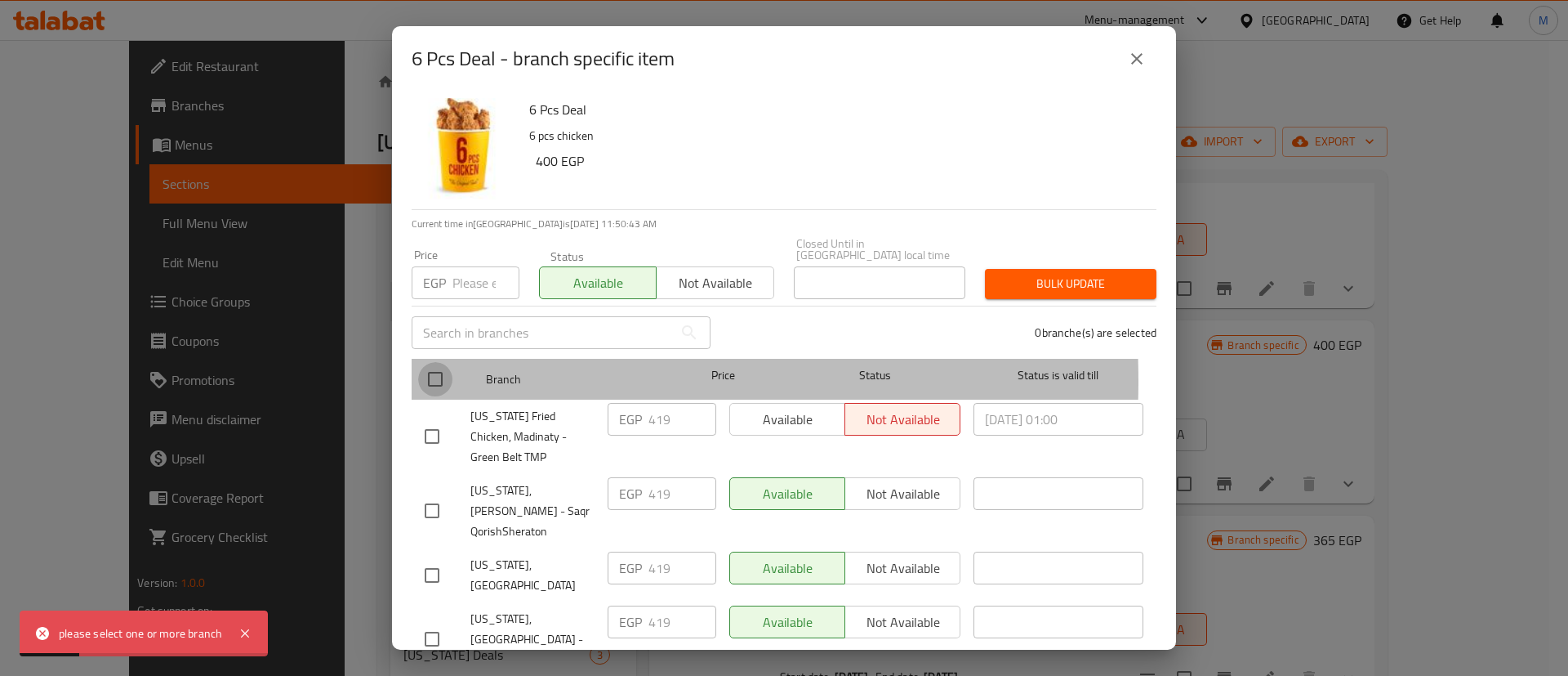
checkbox input "true"
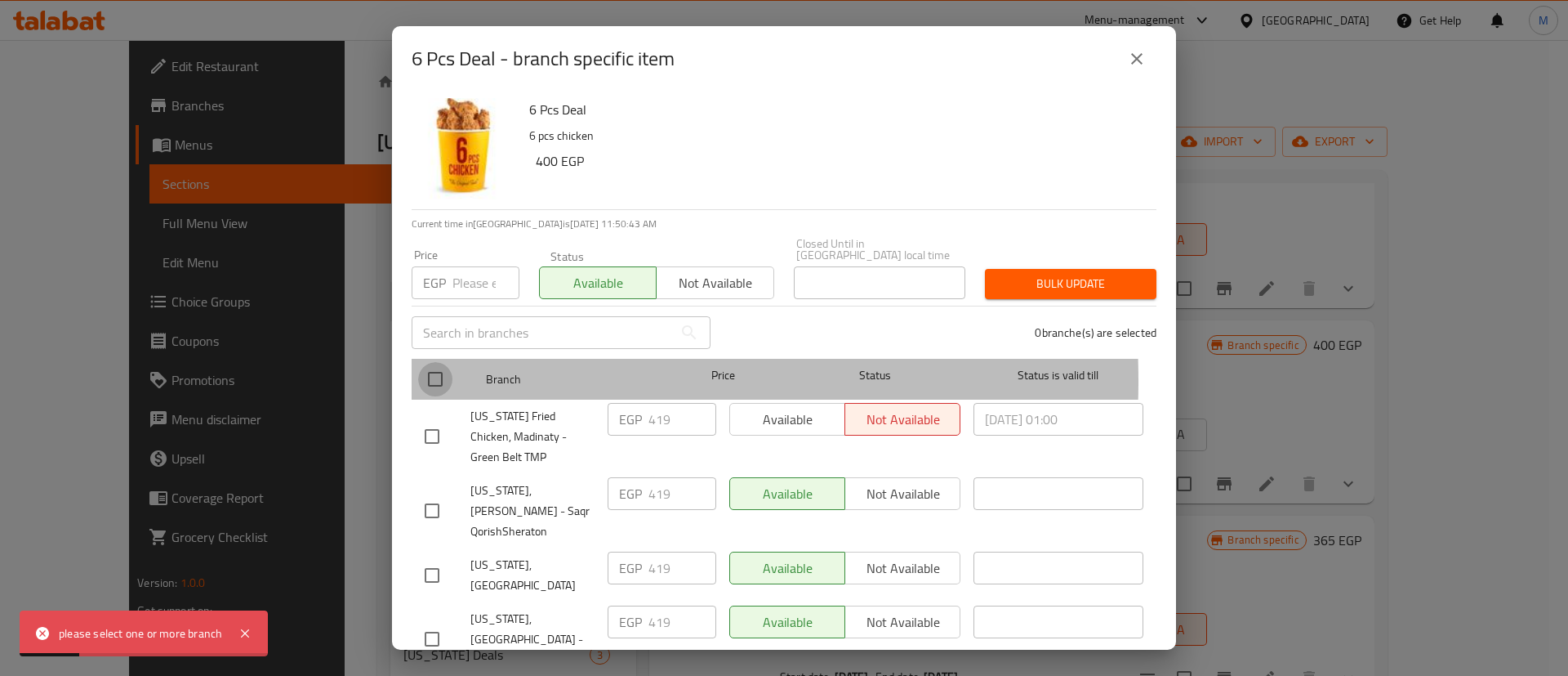
checkbox input "true"
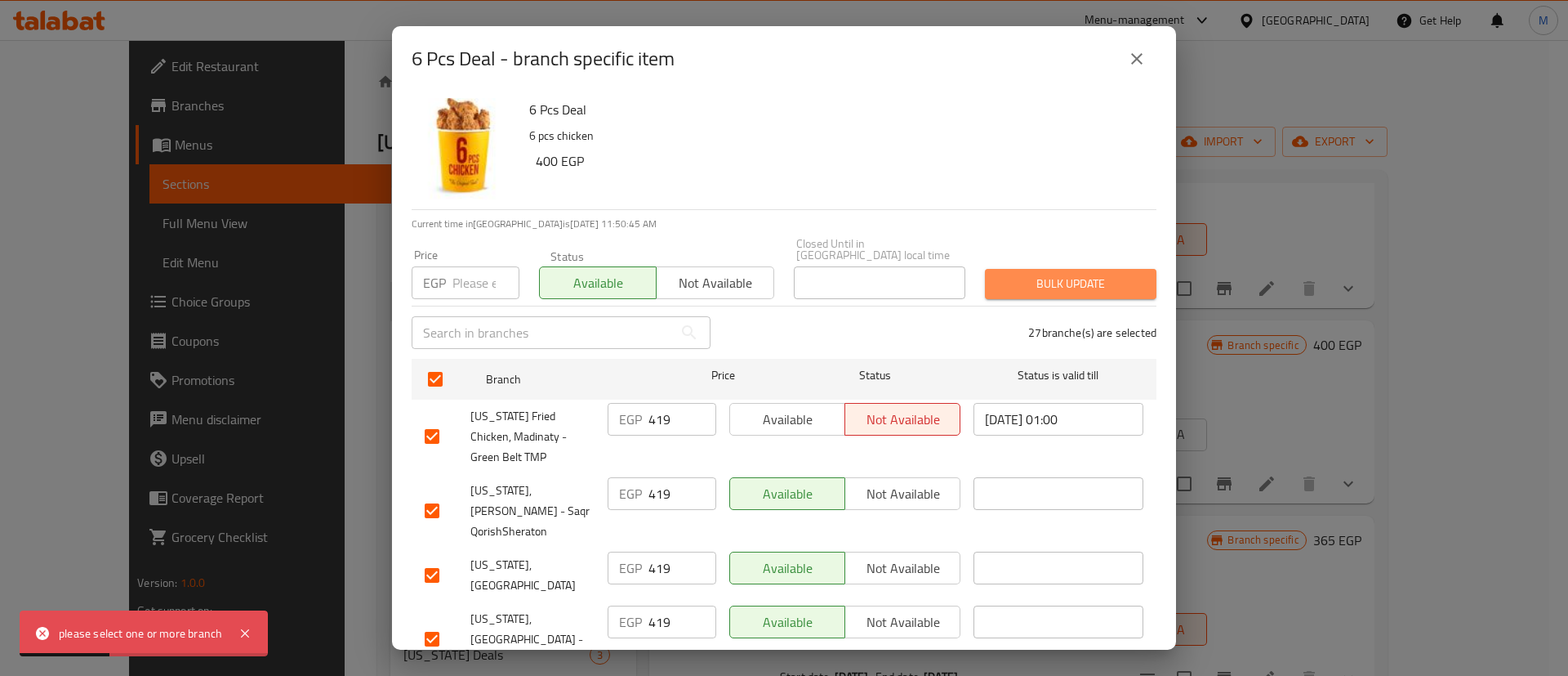
click at [1104, 273] on span "Bulk update" at bounding box center [1071, 283] width 146 height 20
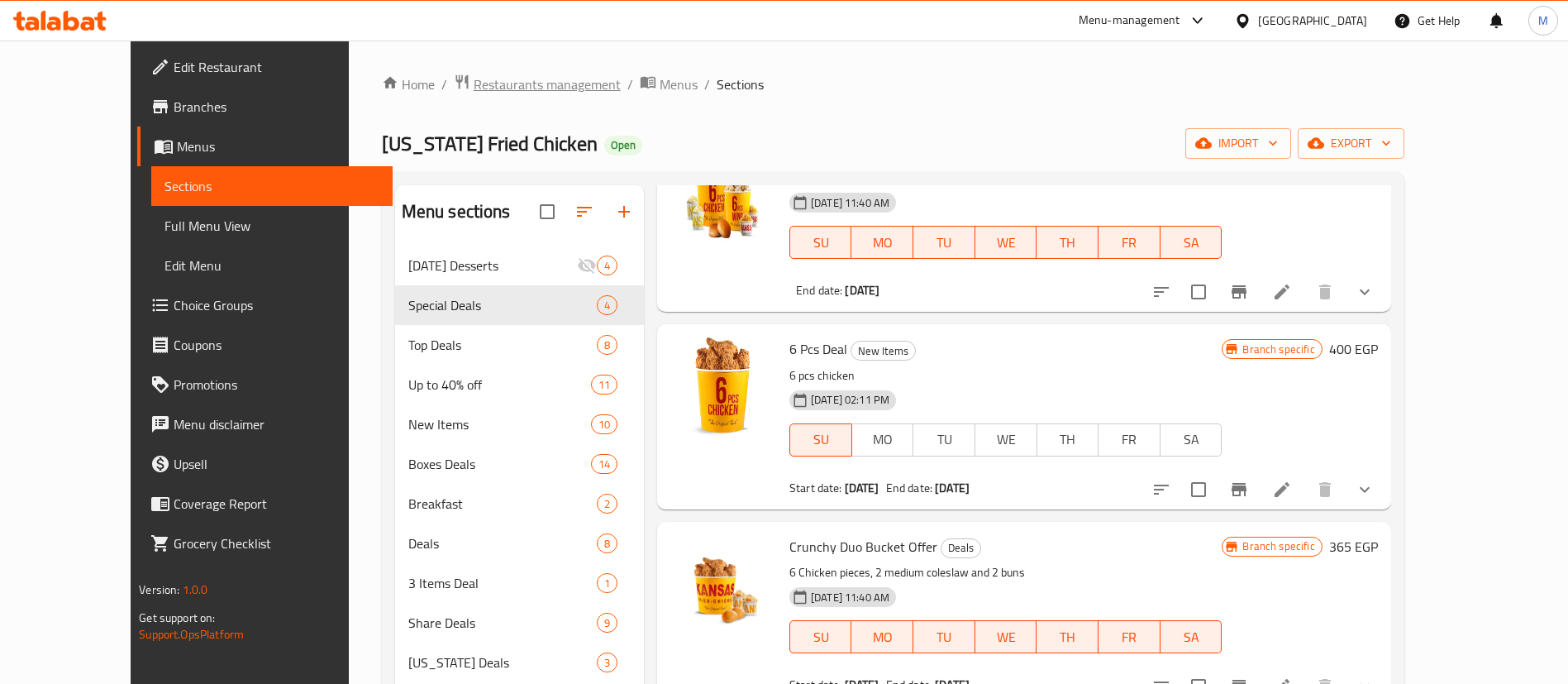
click at [489, 86] on span "Restaurants management" at bounding box center [547, 84] width 147 height 19
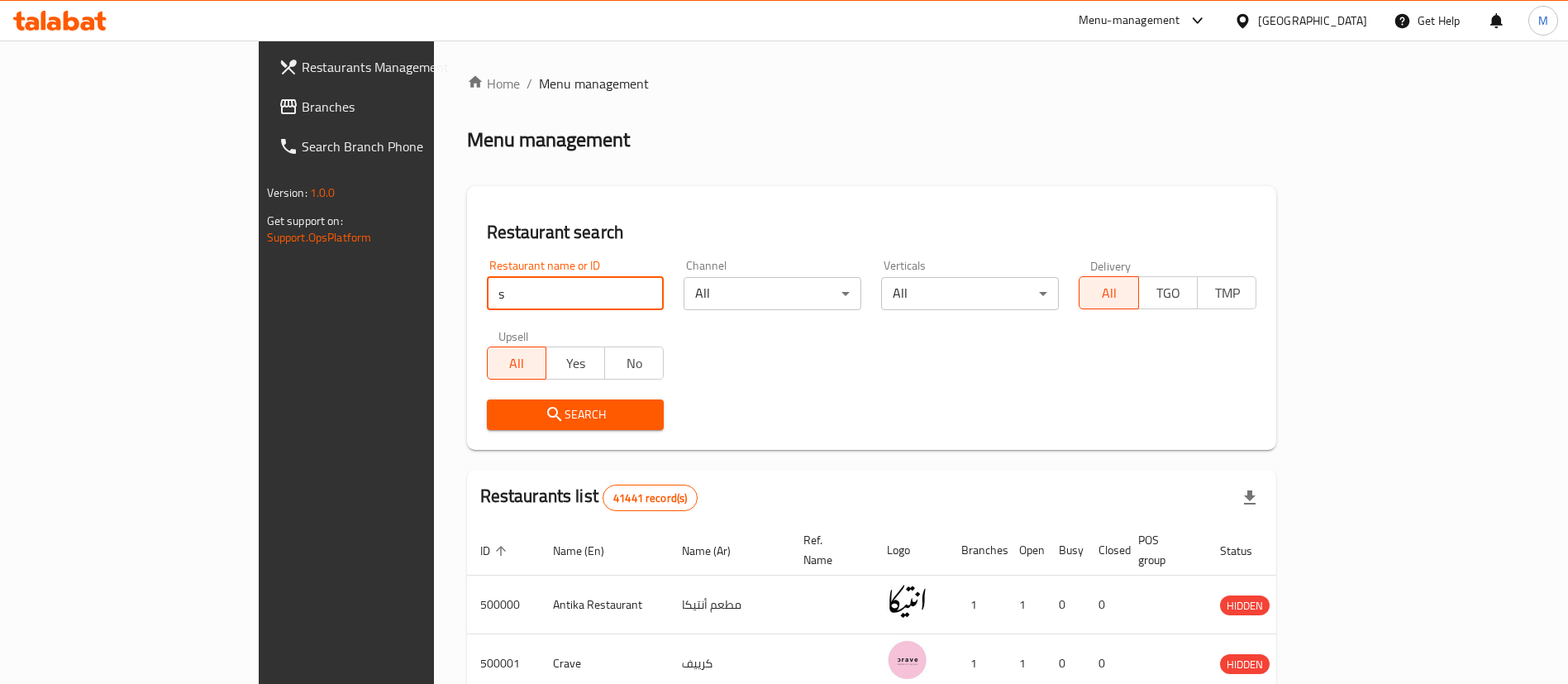
click at [487, 305] on input "s" at bounding box center [575, 293] width 178 height 33
type input "starbucks"
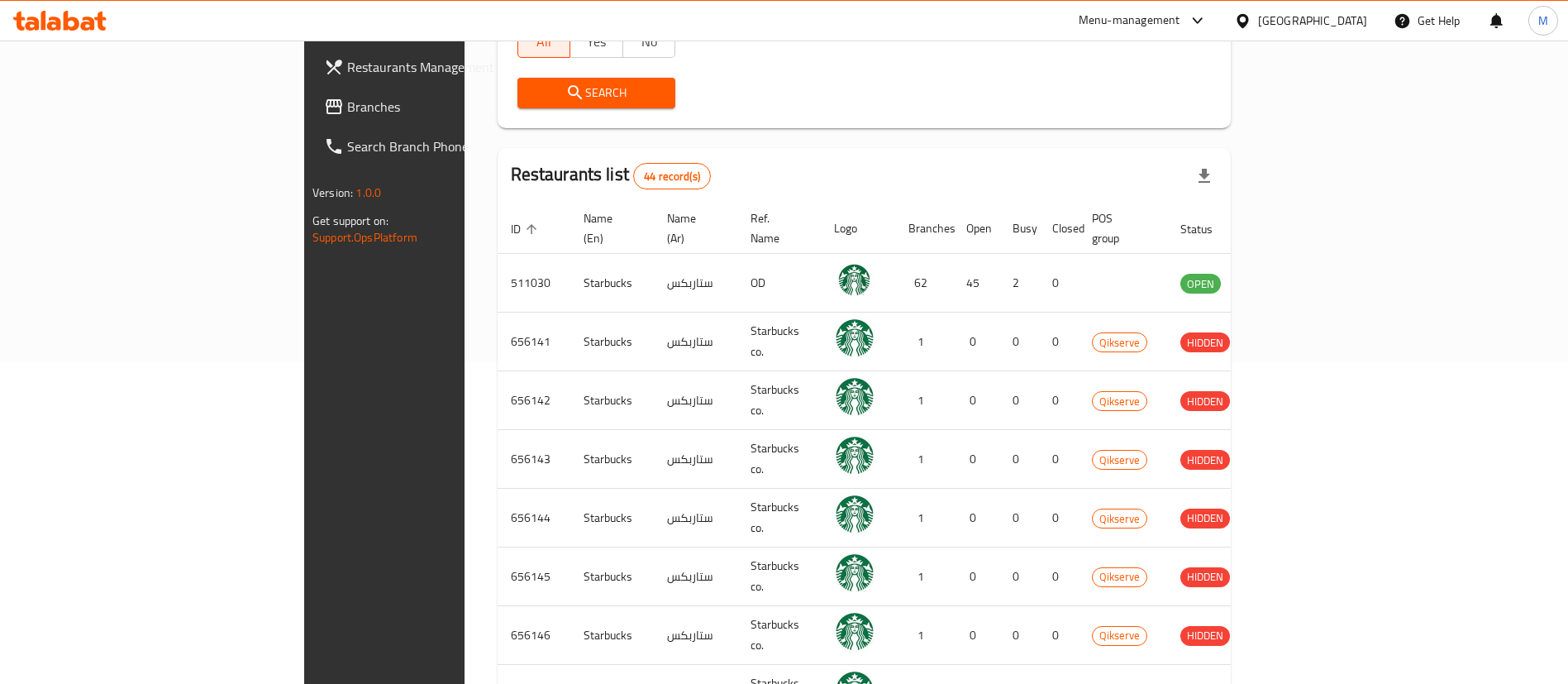
scroll to position [437, 0]
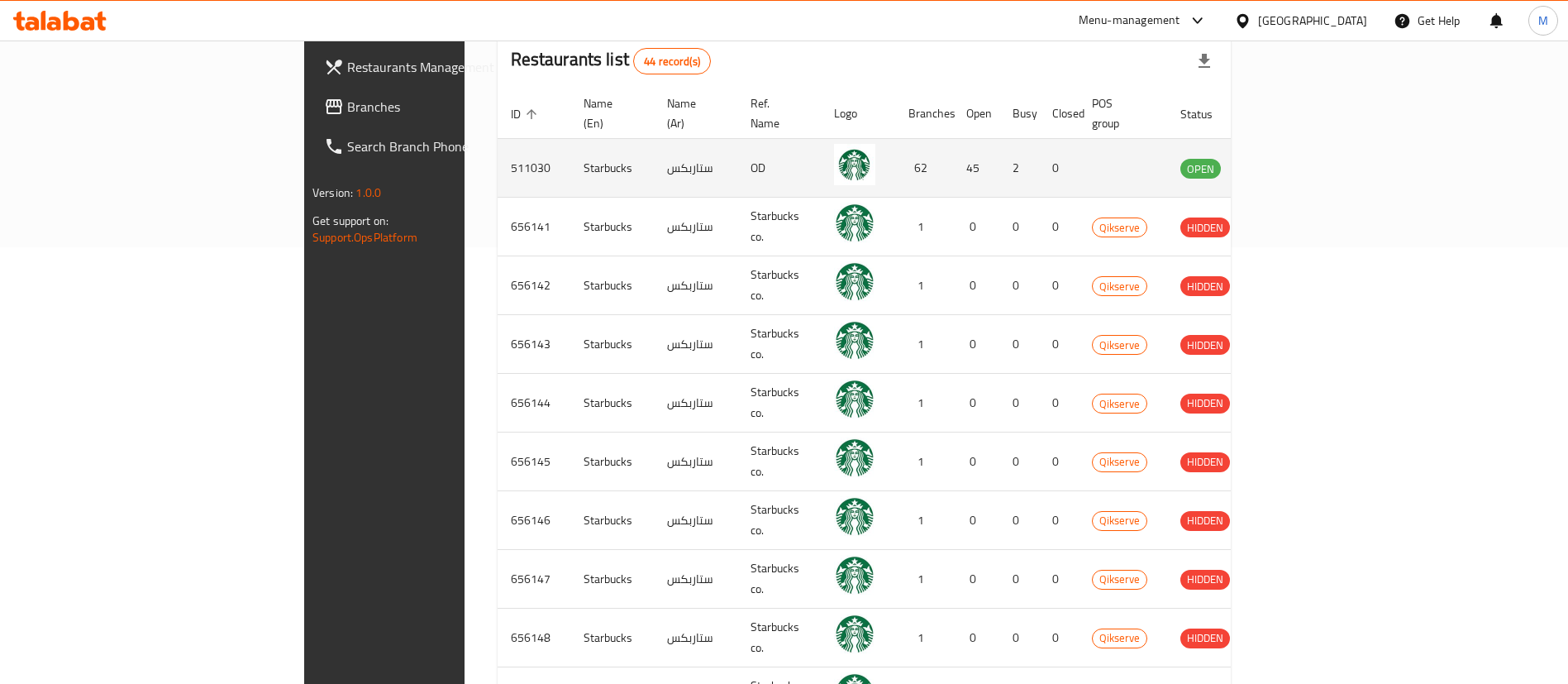
click at [1311, 167] on td "enhanced table" at bounding box center [1282, 168] width 57 height 58
click at [1287, 158] on icon "enhanced table" at bounding box center [1277, 168] width 19 height 19
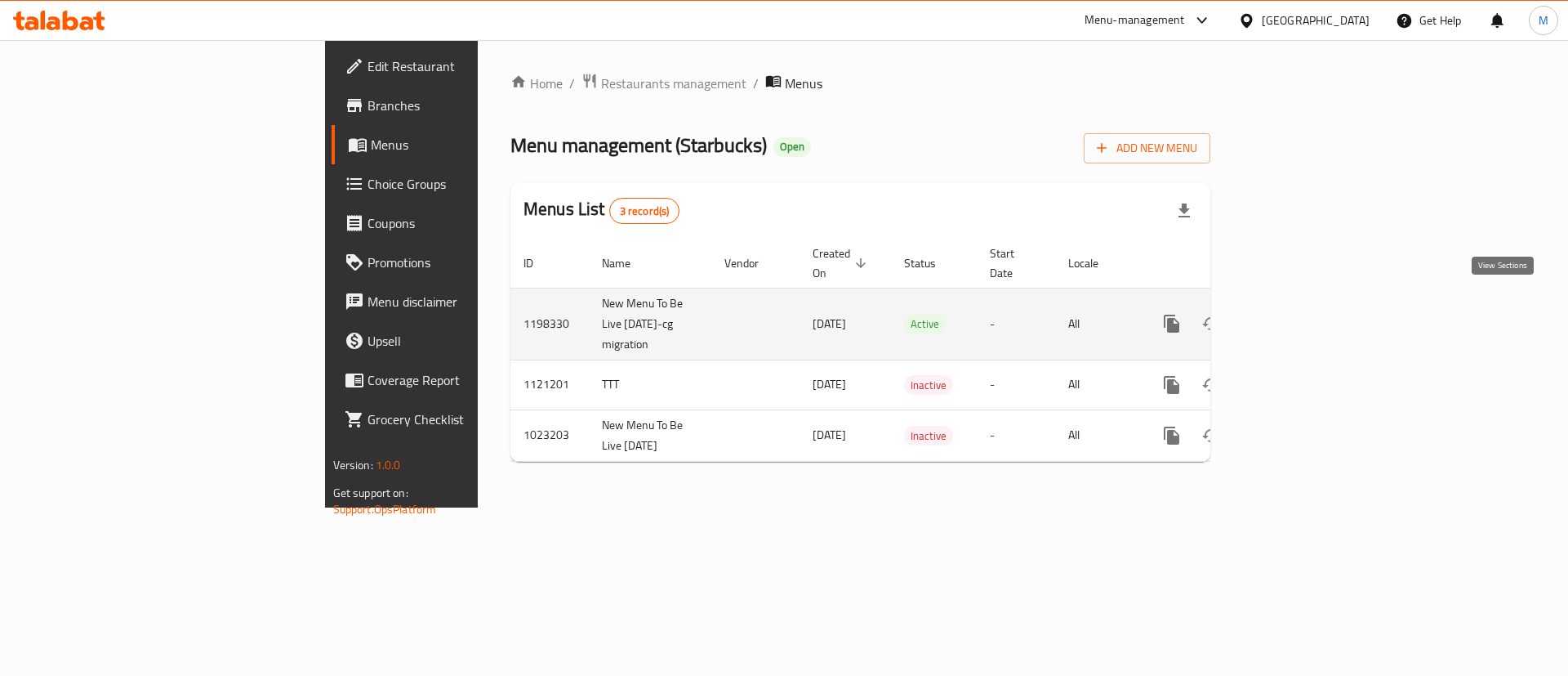
click at [1297, 316] on icon "enhanced table" at bounding box center [1289, 323] width 14 height 14
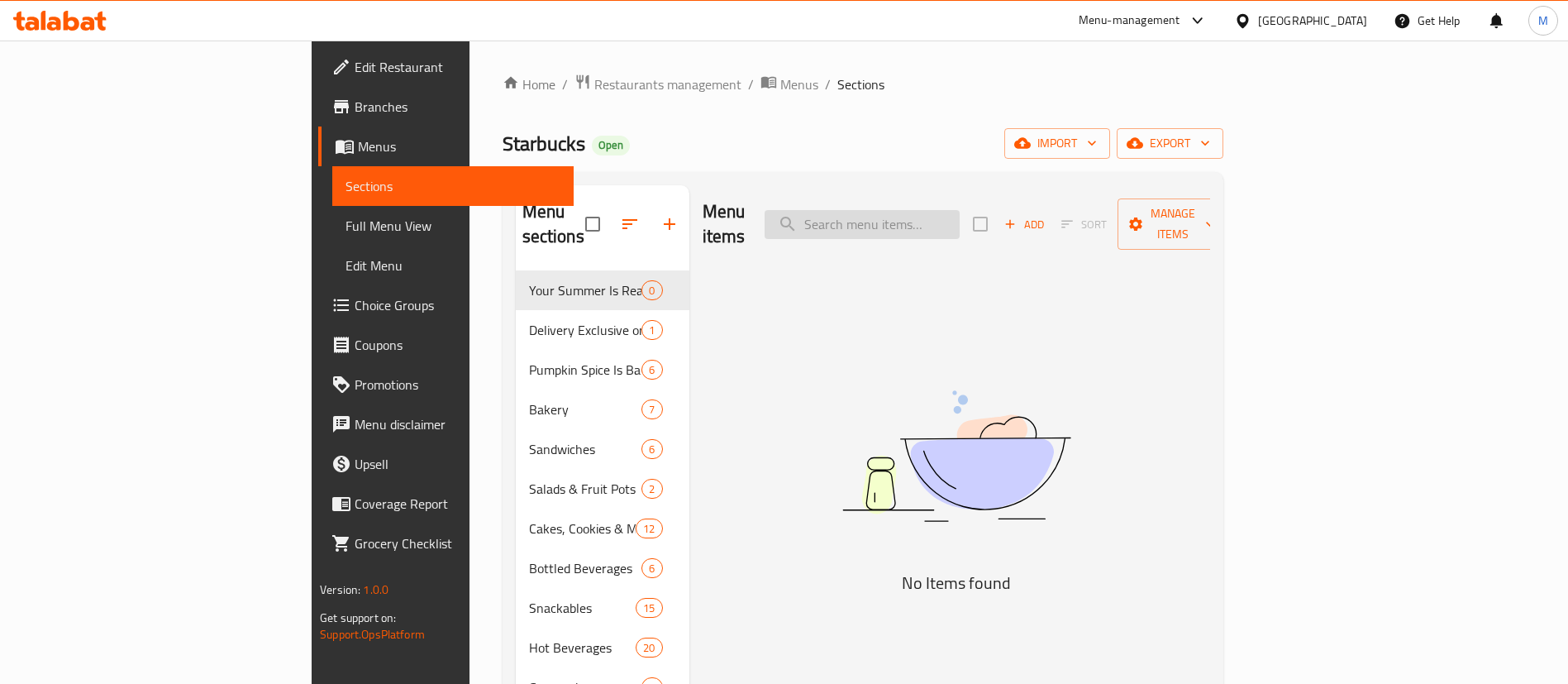
click at [960, 215] on input "search" at bounding box center [862, 224] width 195 height 29
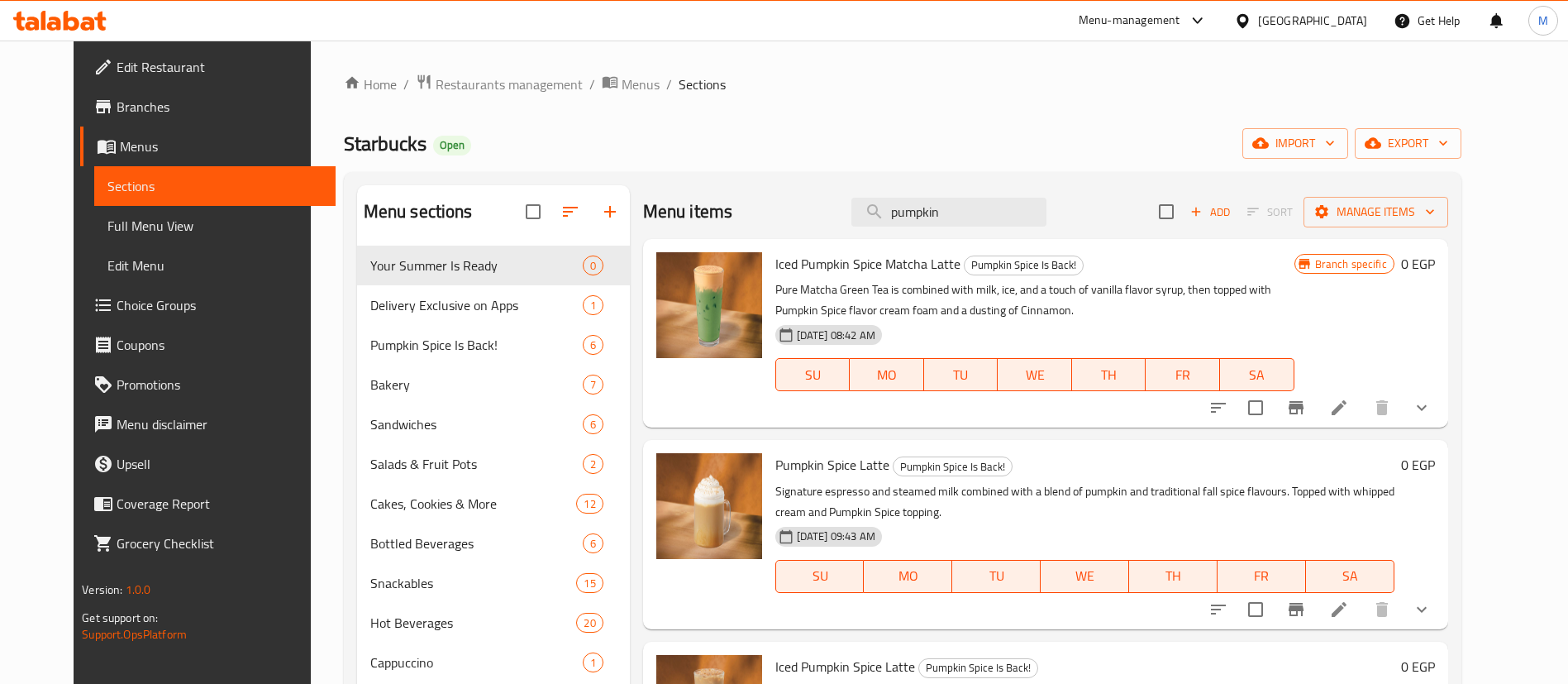
type input "pumpkin"
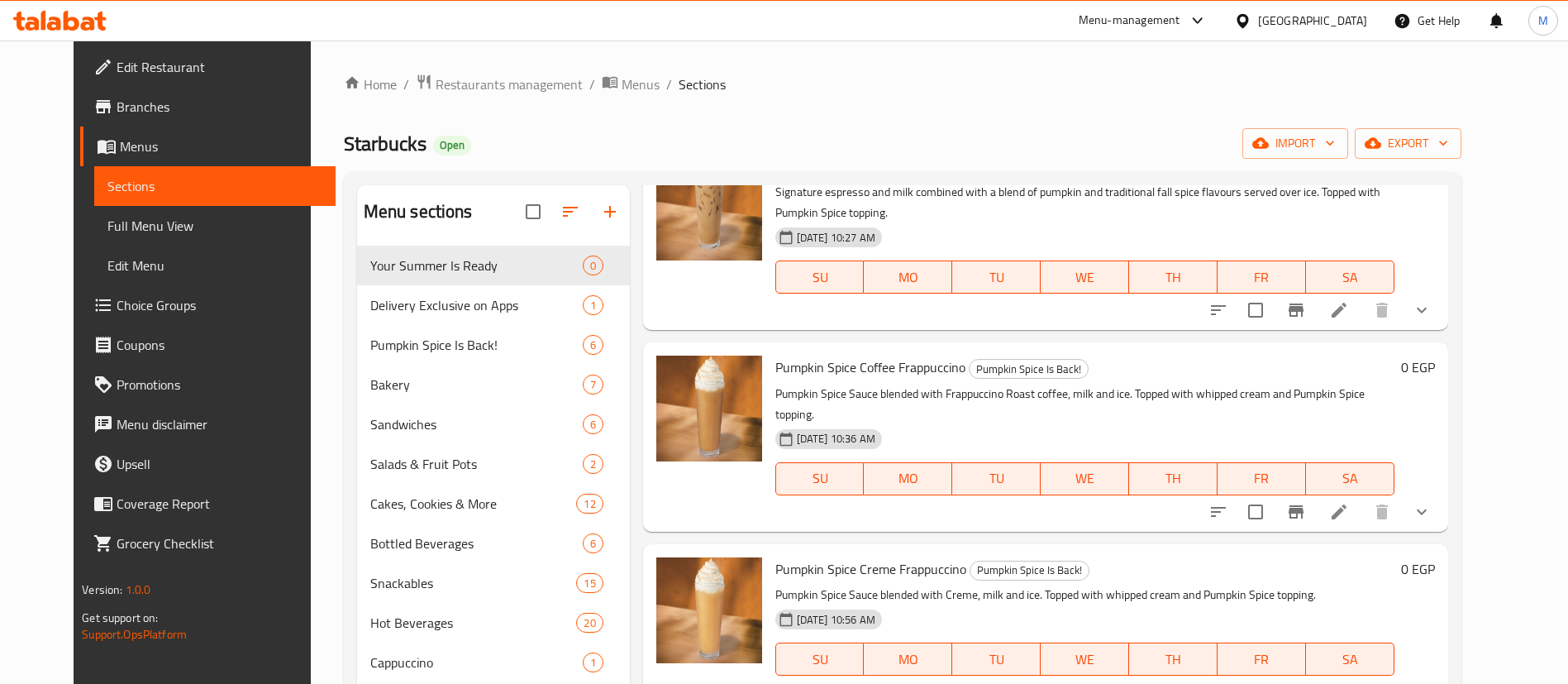
scroll to position [503, 0]
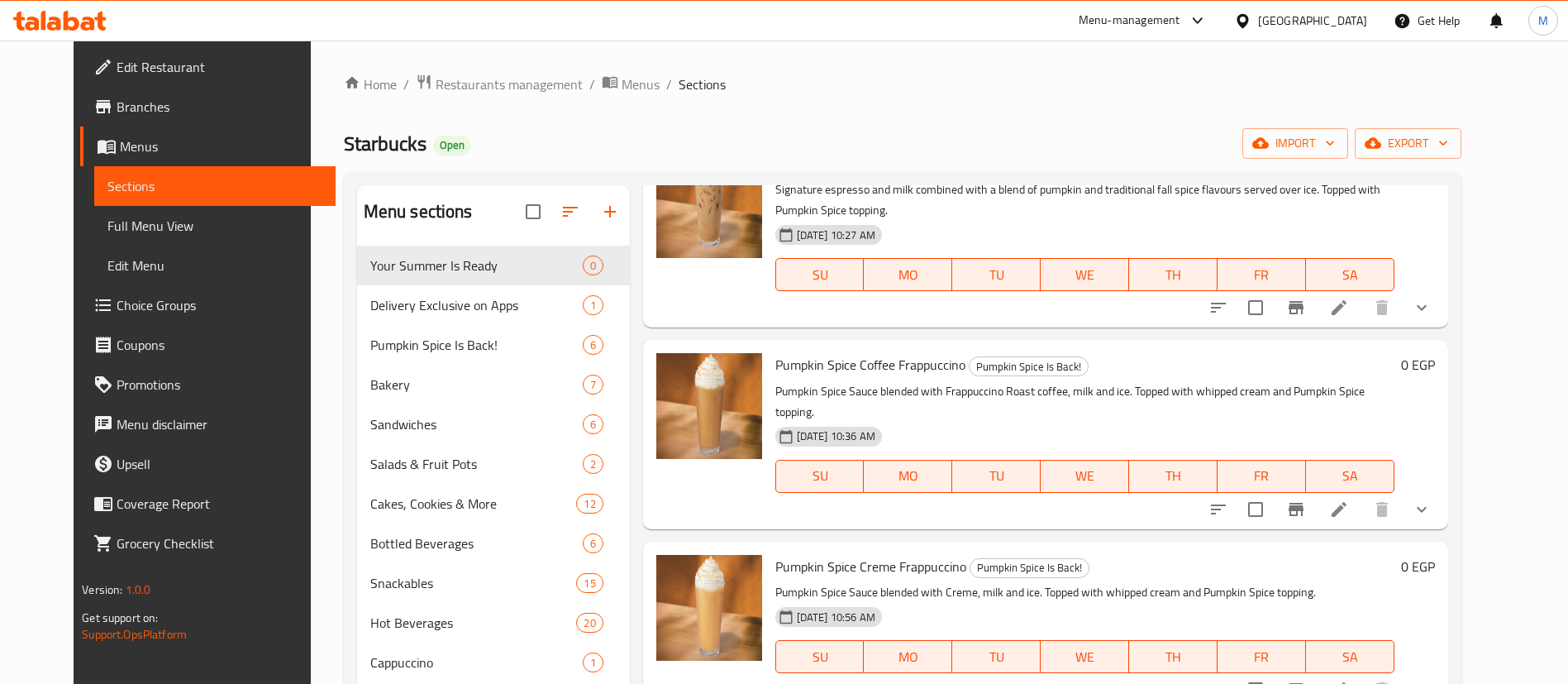
click at [883, 368] on span "Pumpkin Spice Coffee Frappuccino" at bounding box center [870, 365] width 190 height 25
copy h6 "Pumpkin Spice Coffee Frappuccino"
click at [1432, 500] on icon "show more" at bounding box center [1421, 509] width 19 height 19
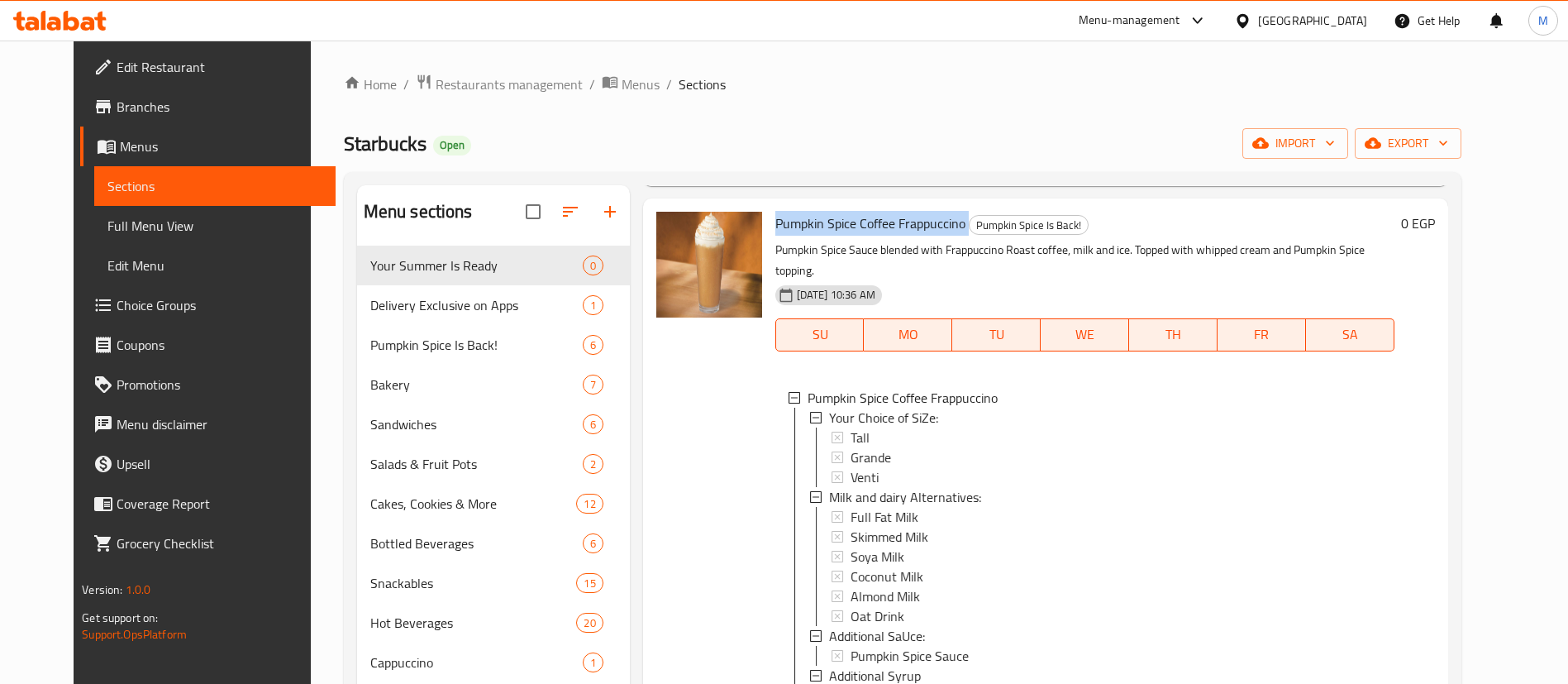
scroll to position [650, 0]
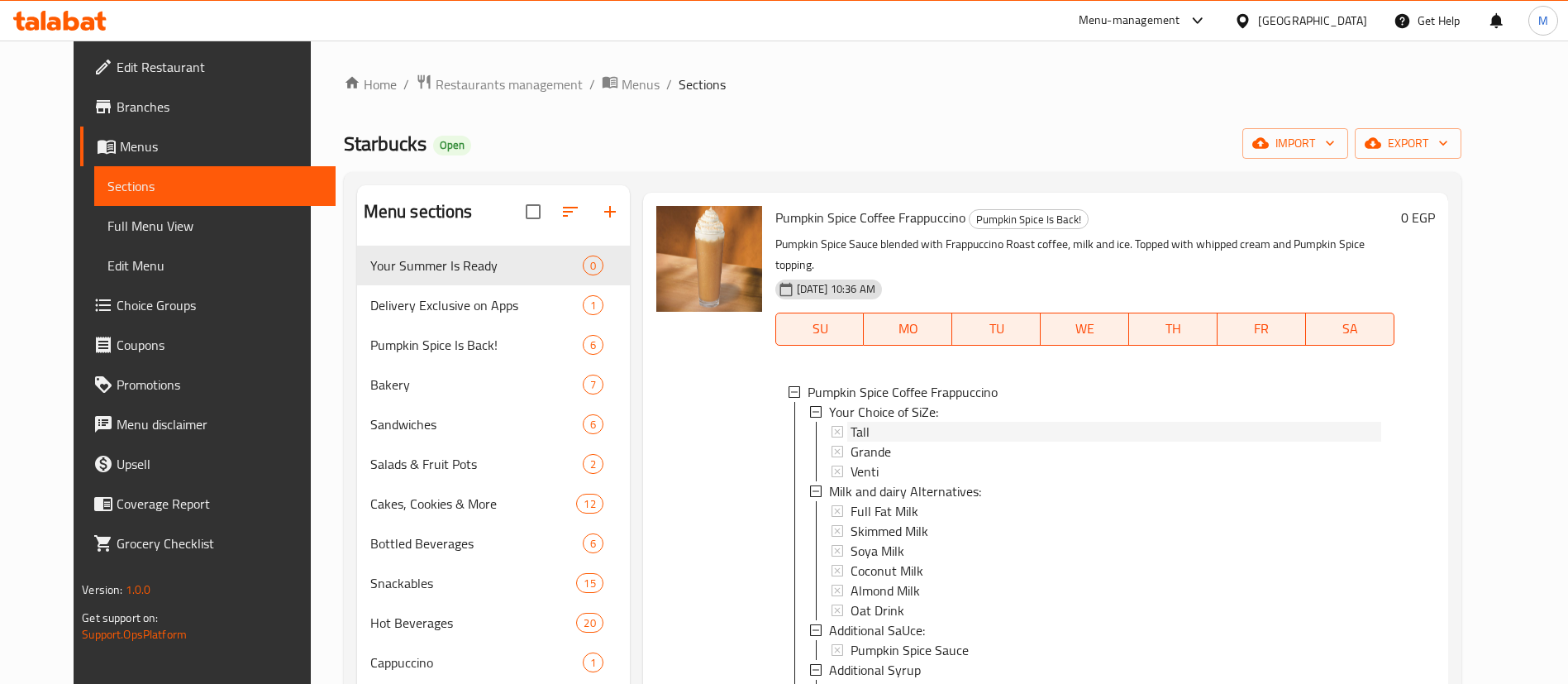
click at [996, 421] on div "Tall" at bounding box center [1116, 431] width 531 height 19
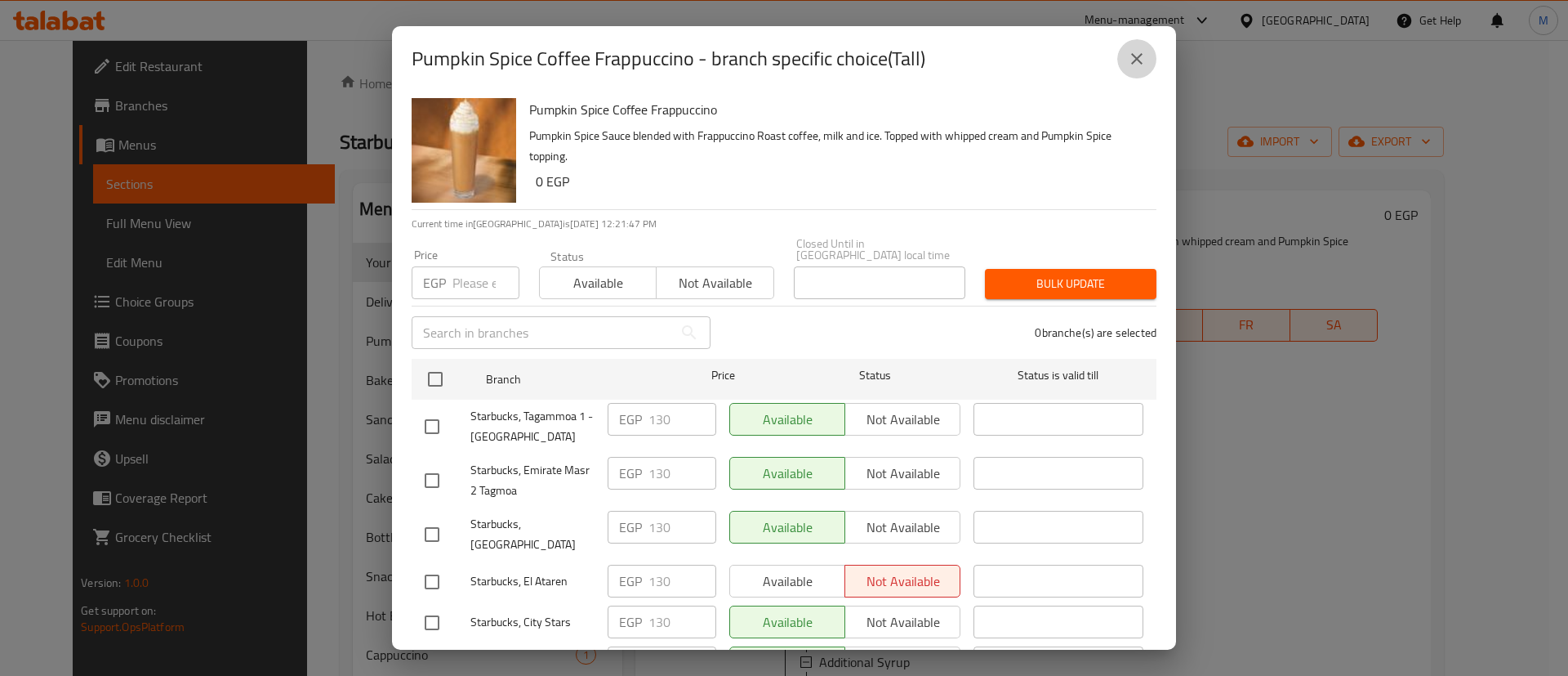
click at [1124, 73] on button "close" at bounding box center [1136, 58] width 39 height 39
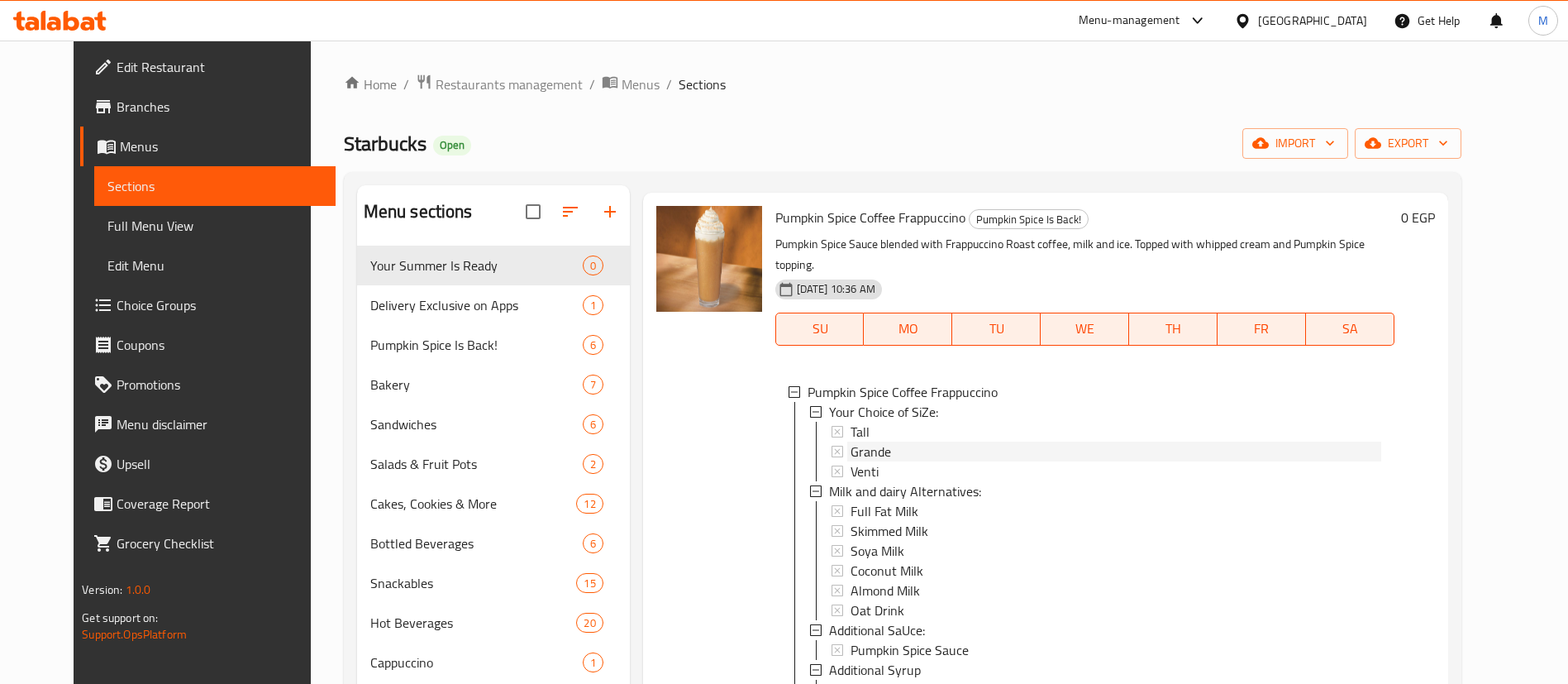
click at [851, 441] on span "Grande" at bounding box center [871, 451] width 41 height 19
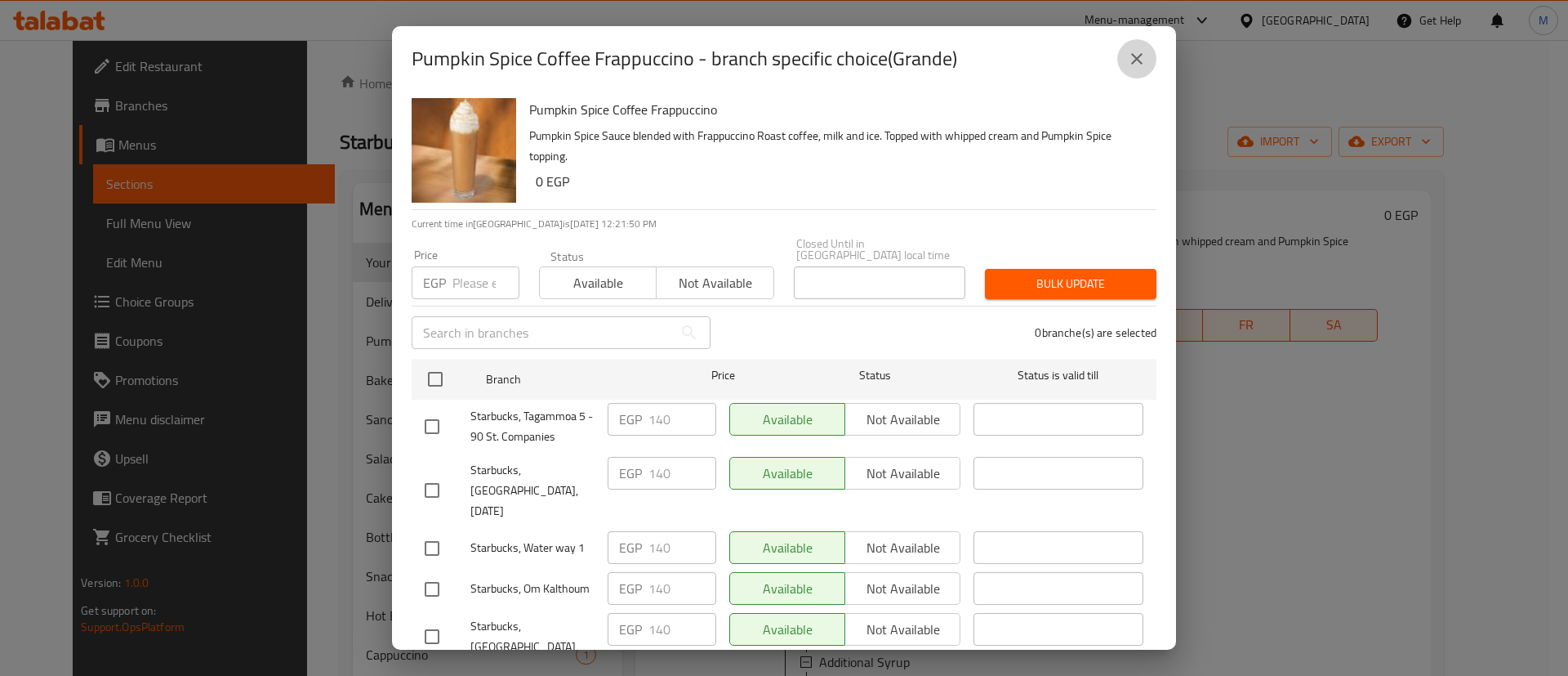
click at [1136, 57] on icon "close" at bounding box center [1137, 58] width 19 height 19
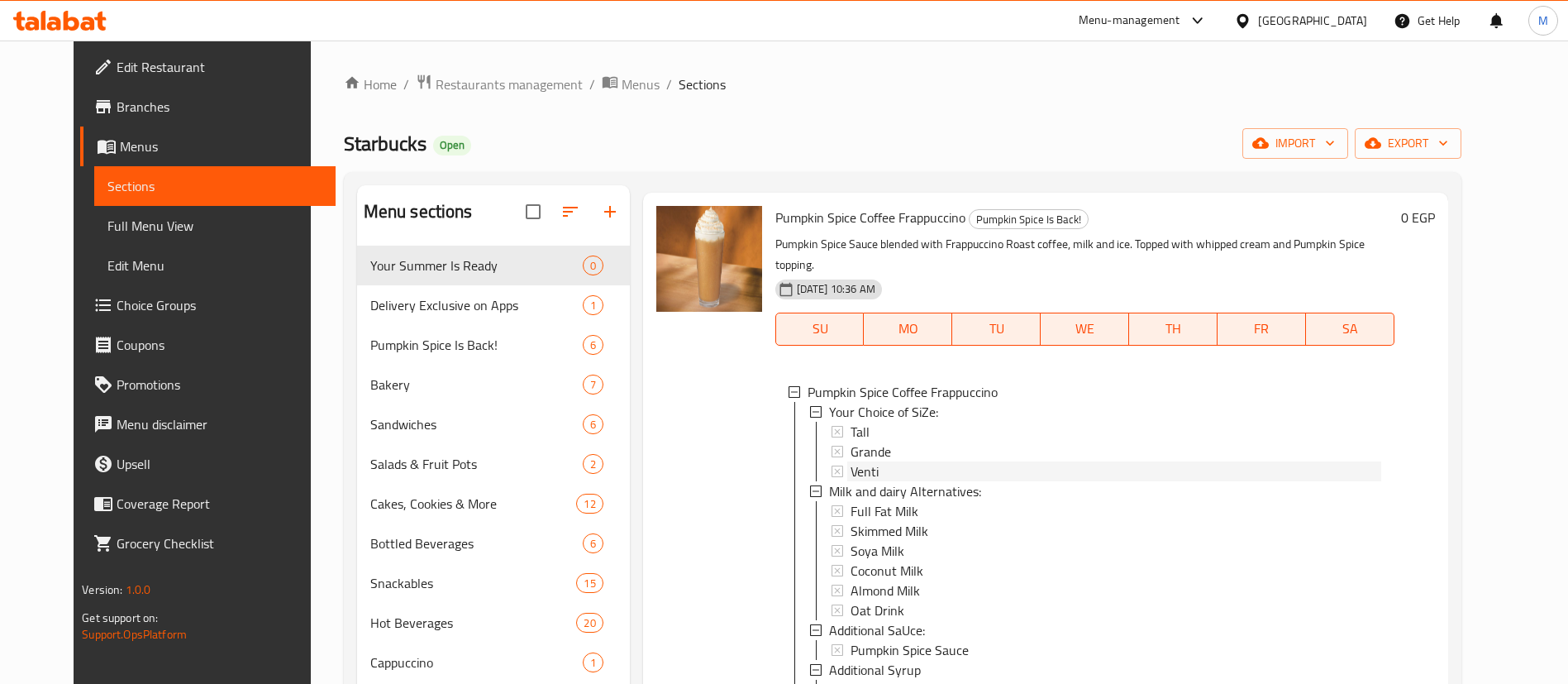
click at [851, 461] on span "Venti" at bounding box center [865, 471] width 28 height 19
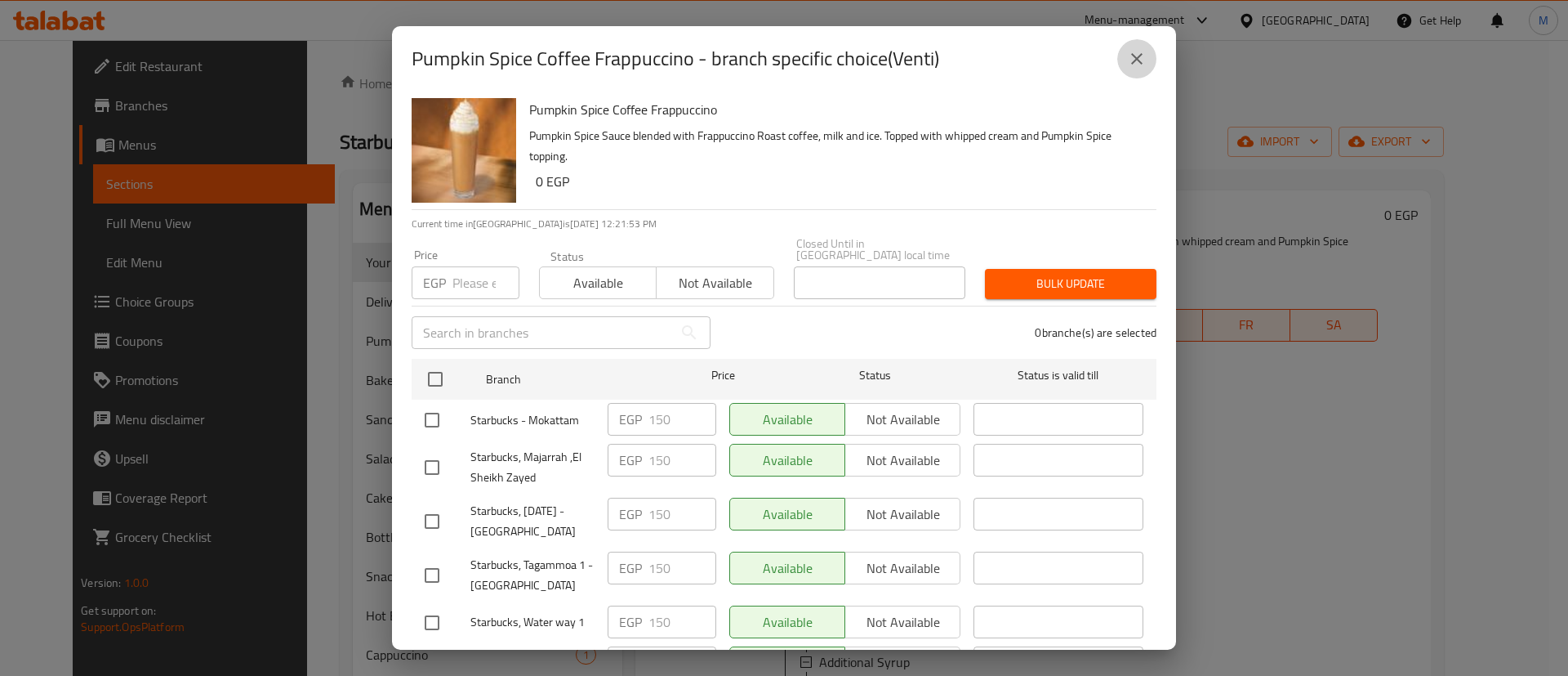
click at [1139, 64] on icon "close" at bounding box center [1137, 58] width 19 height 19
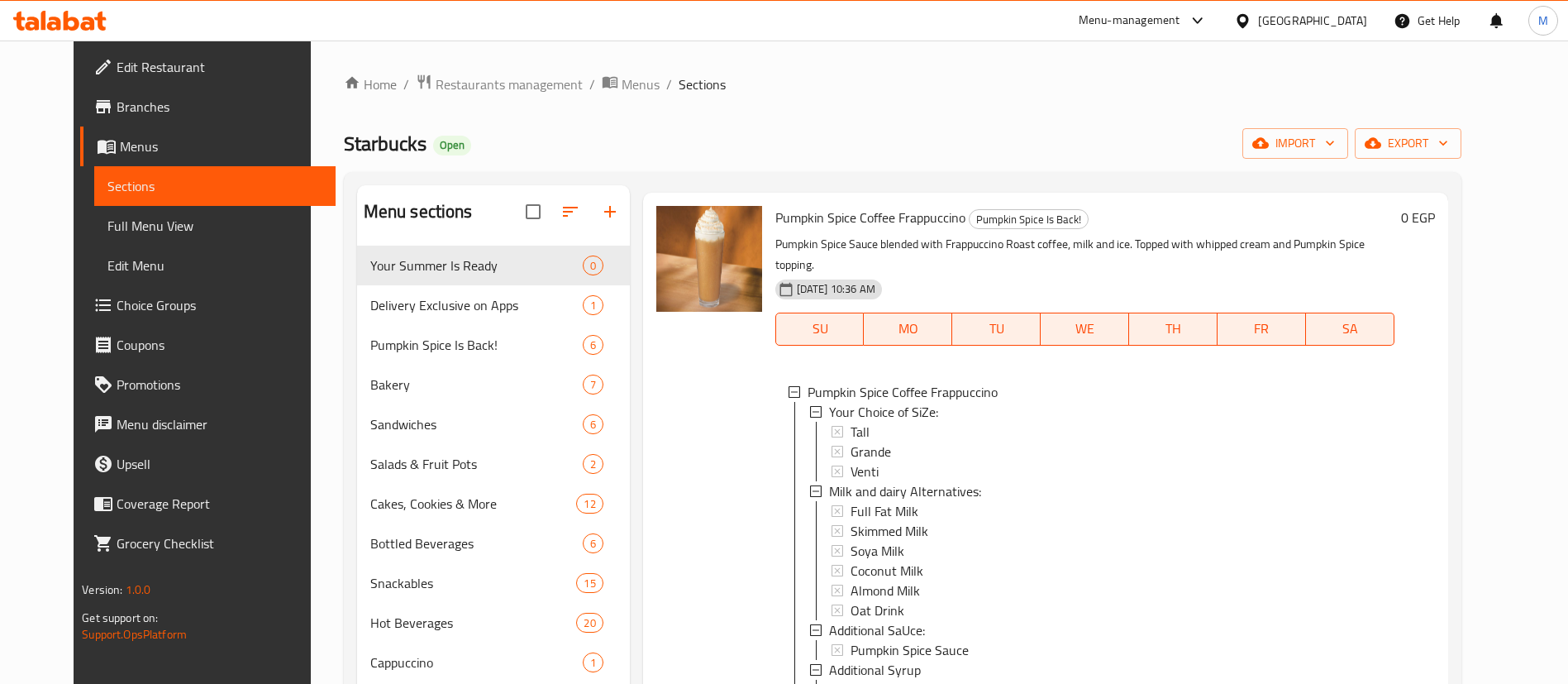
scroll to position [1248, 0]
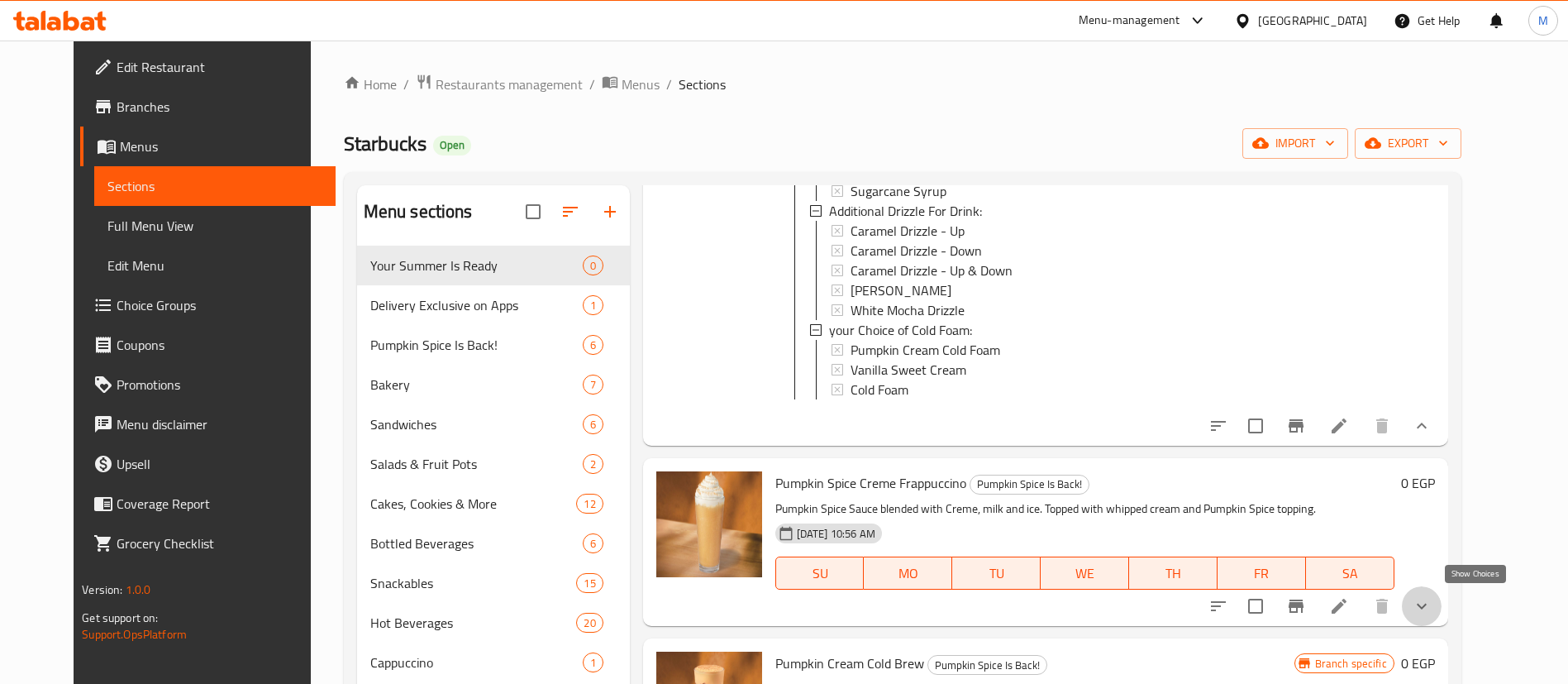
click at [1432, 603] on icon "show more" at bounding box center [1421, 605] width 19 height 19
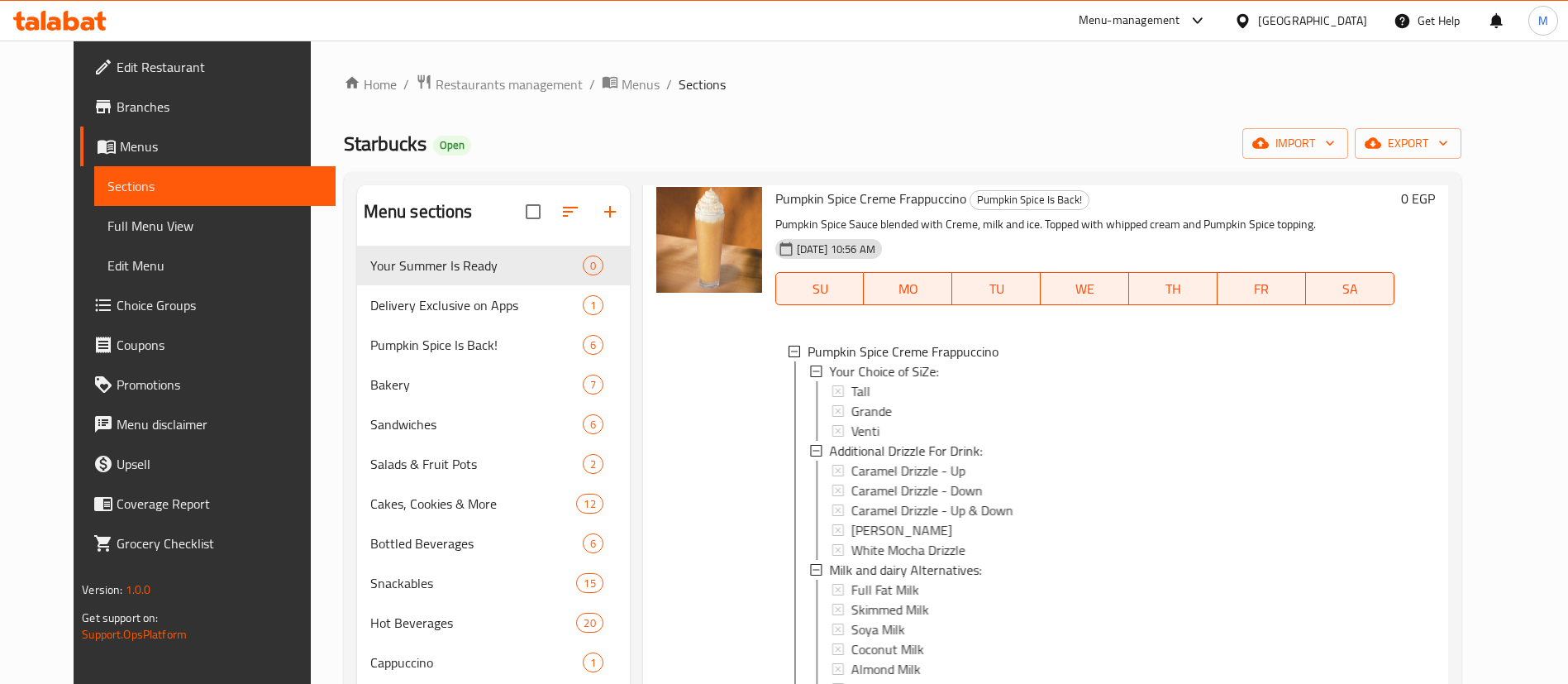
scroll to position [1532, 0]
click at [871, 390] on div "Tall" at bounding box center [1116, 390] width 531 height 19
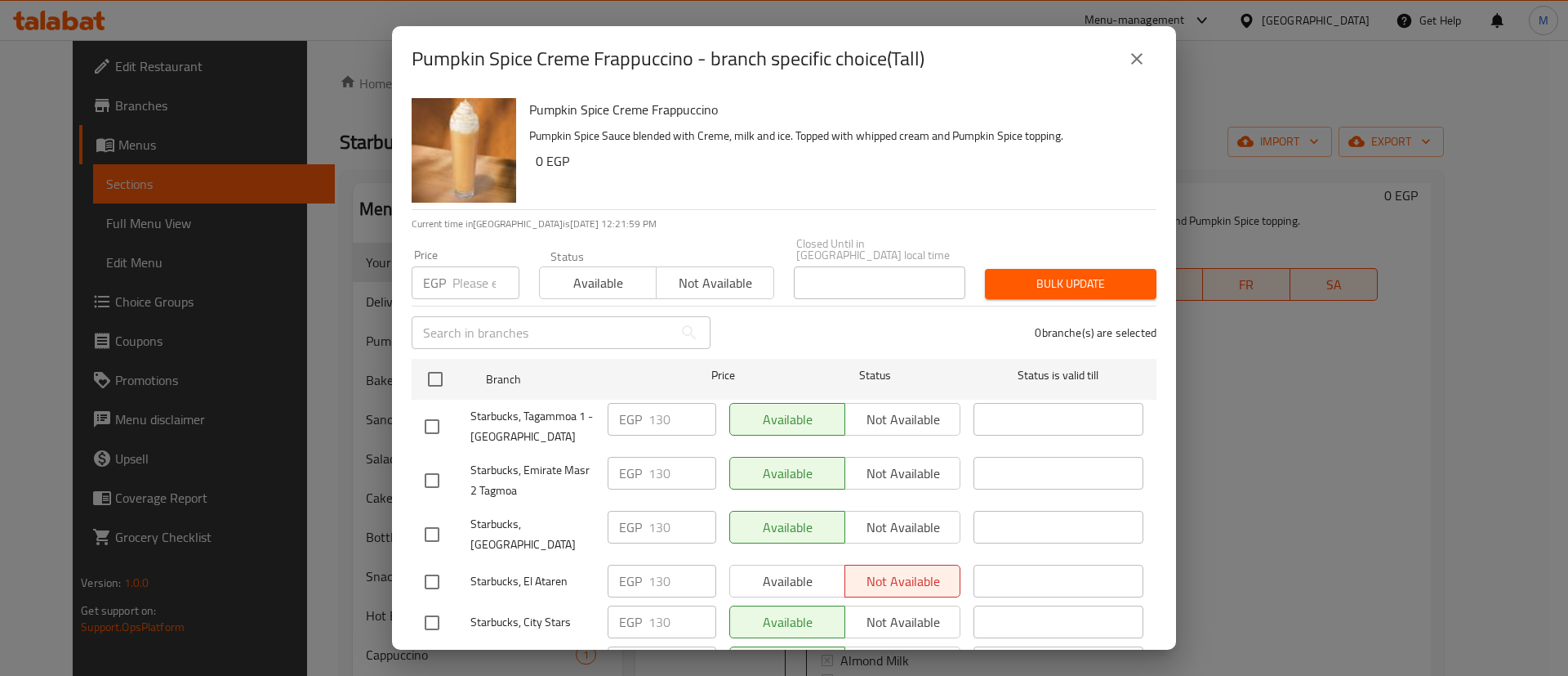
click at [1139, 58] on icon "close" at bounding box center [1137, 58] width 12 height 12
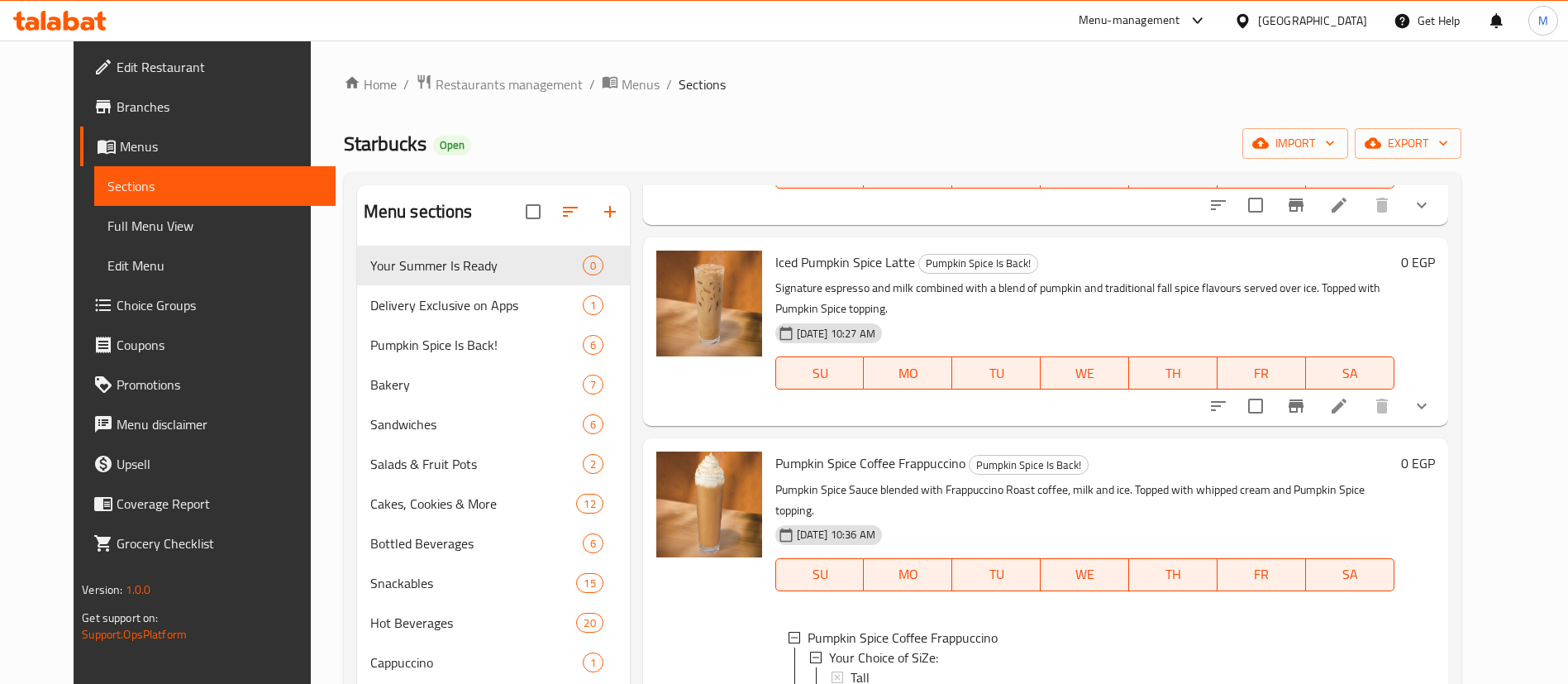
scroll to position [394, 0]
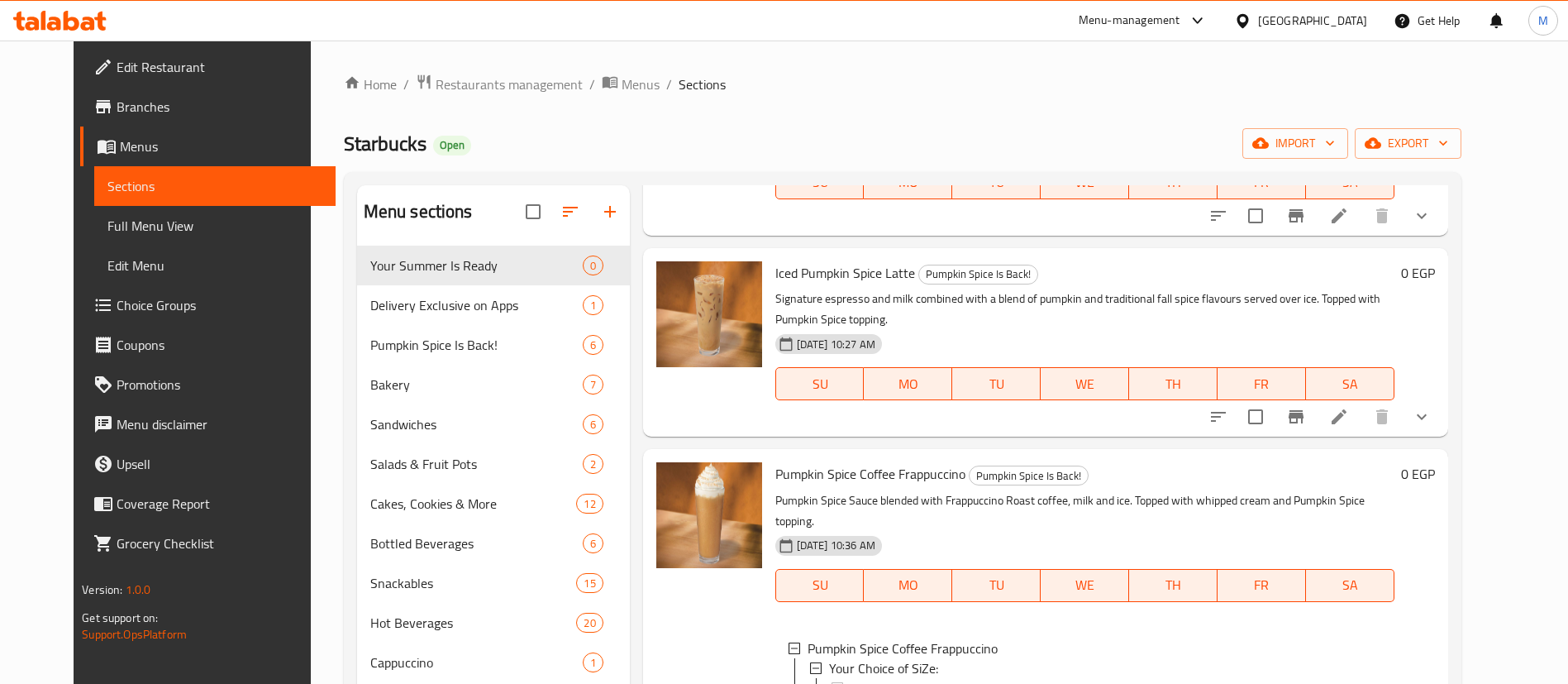
click at [841, 471] on span "Pumpkin Spice Coffee Frappuccino" at bounding box center [870, 473] width 190 height 25
copy h6 "Pumpkin Spice Coffee Frappuccino"
click at [841, 471] on span "Pumpkin Spice Coffee Frappuccino" at bounding box center [870, 473] width 190 height 25
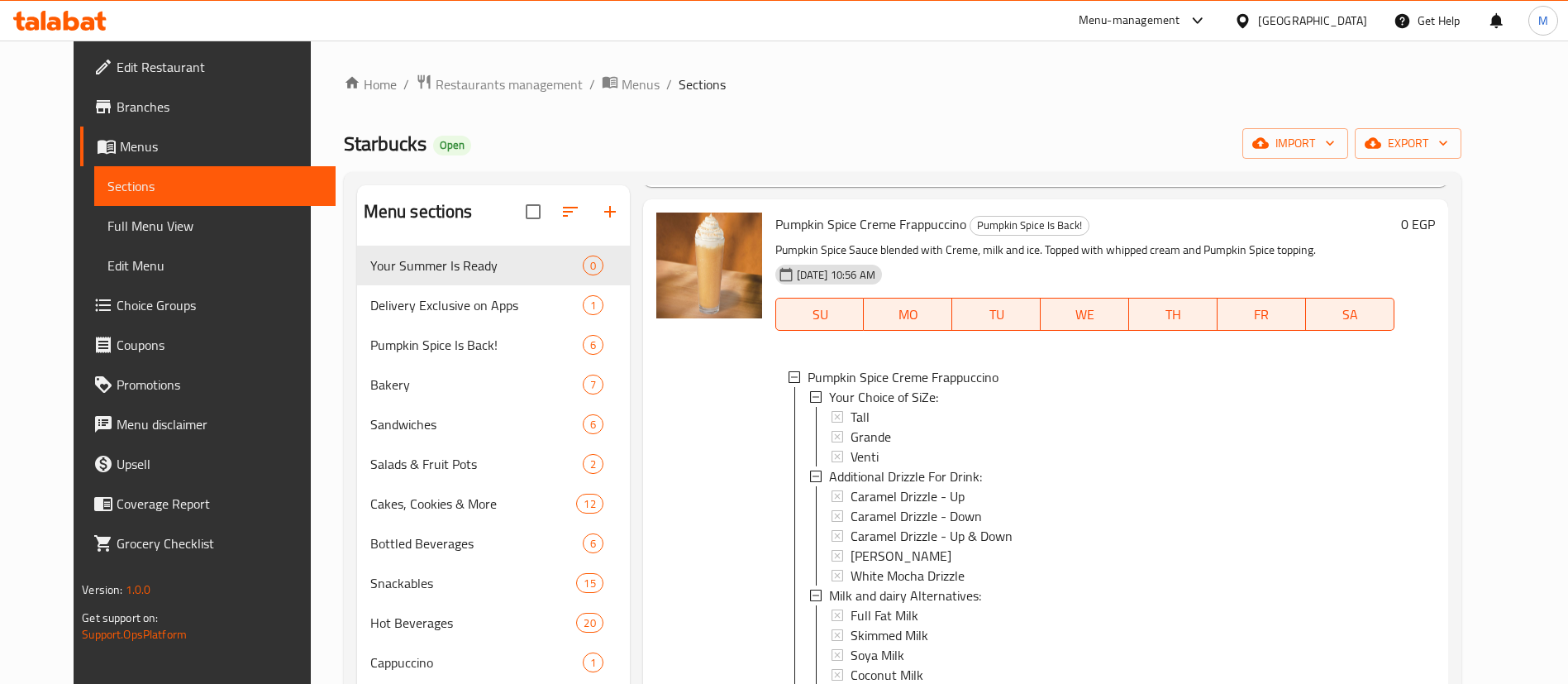
scroll to position [1500, 0]
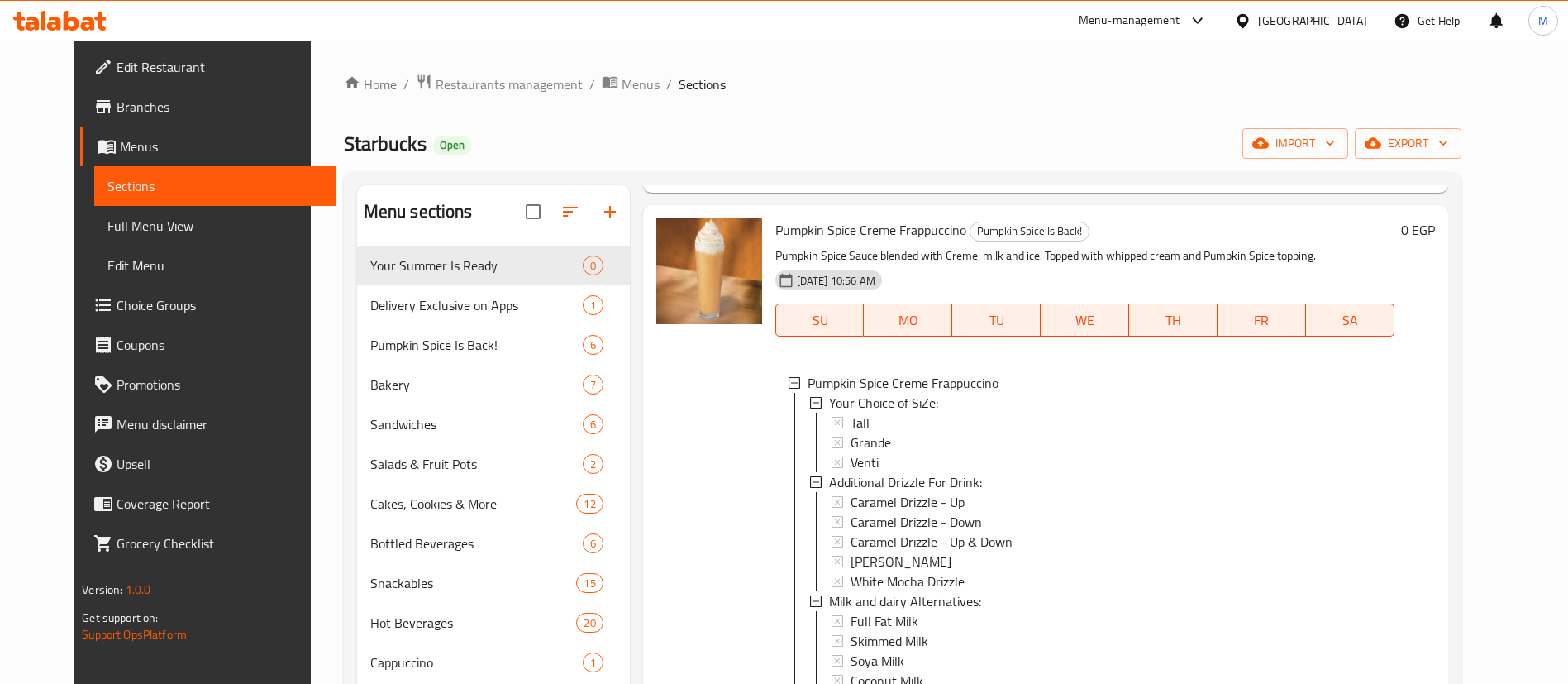
click at [868, 237] on span "Pumpkin Spice Creme Frappuccino" at bounding box center [870, 230] width 191 height 25
copy h6 "Pumpkin Spice Creme Frappuccino"
click at [868, 237] on span "Pumpkin Spice Creme Frappuccino" at bounding box center [870, 230] width 191 height 25
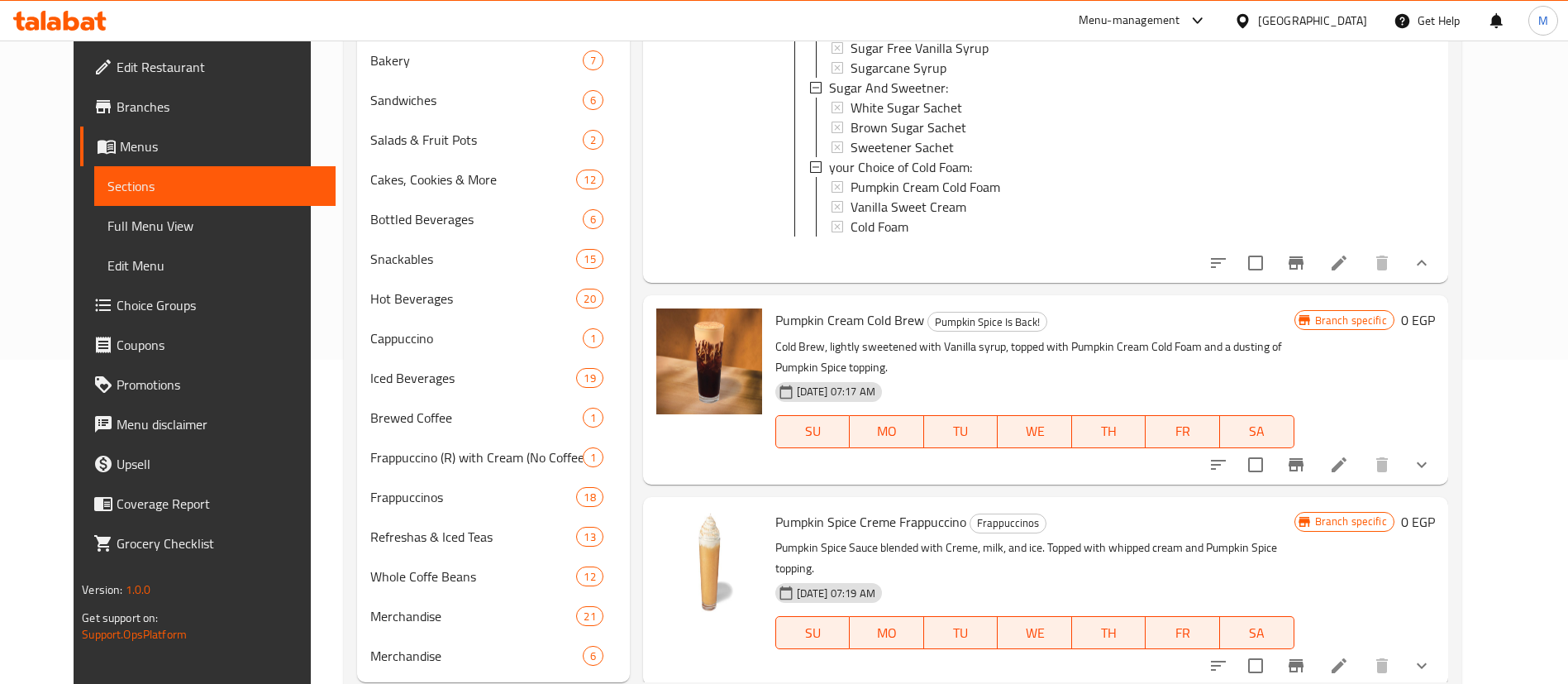
scroll to position [369, 0]
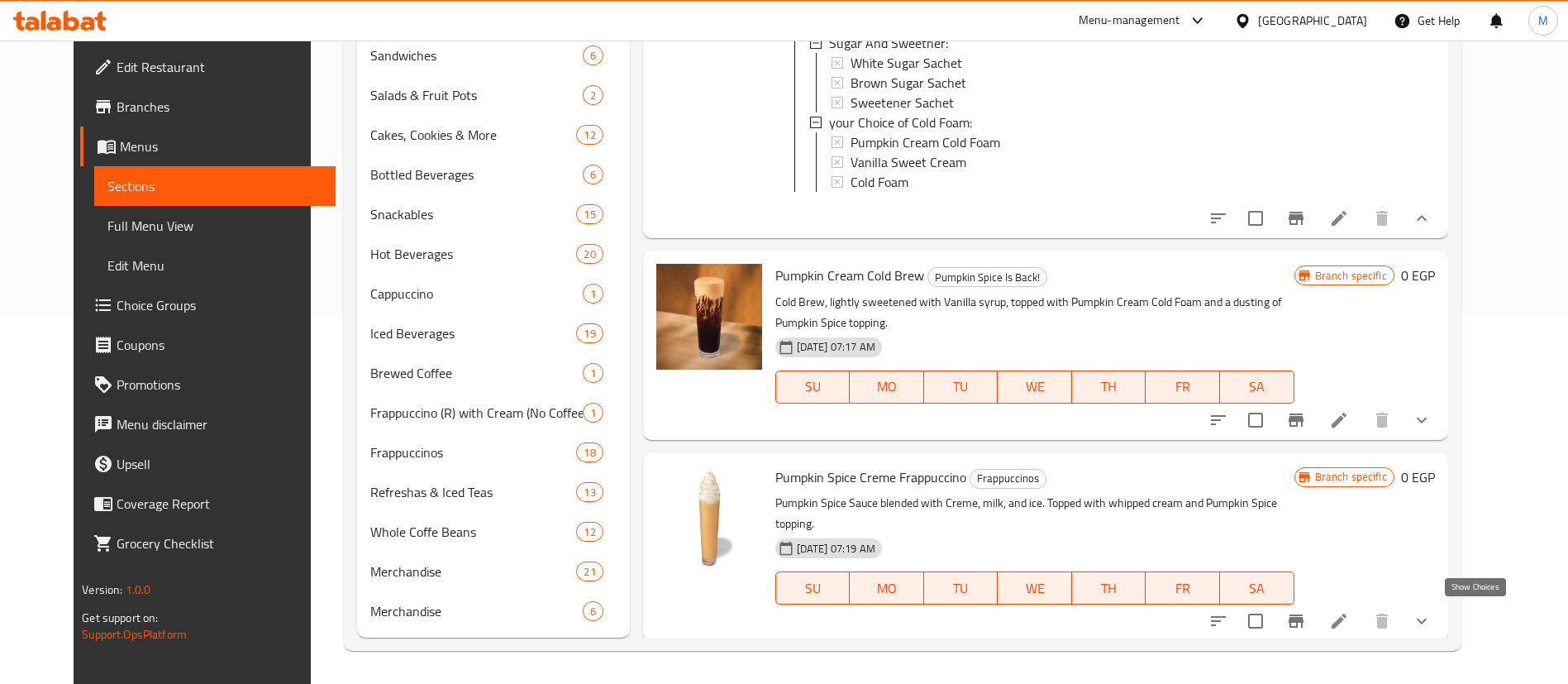
click at [1432, 618] on icon "show more" at bounding box center [1421, 621] width 19 height 19
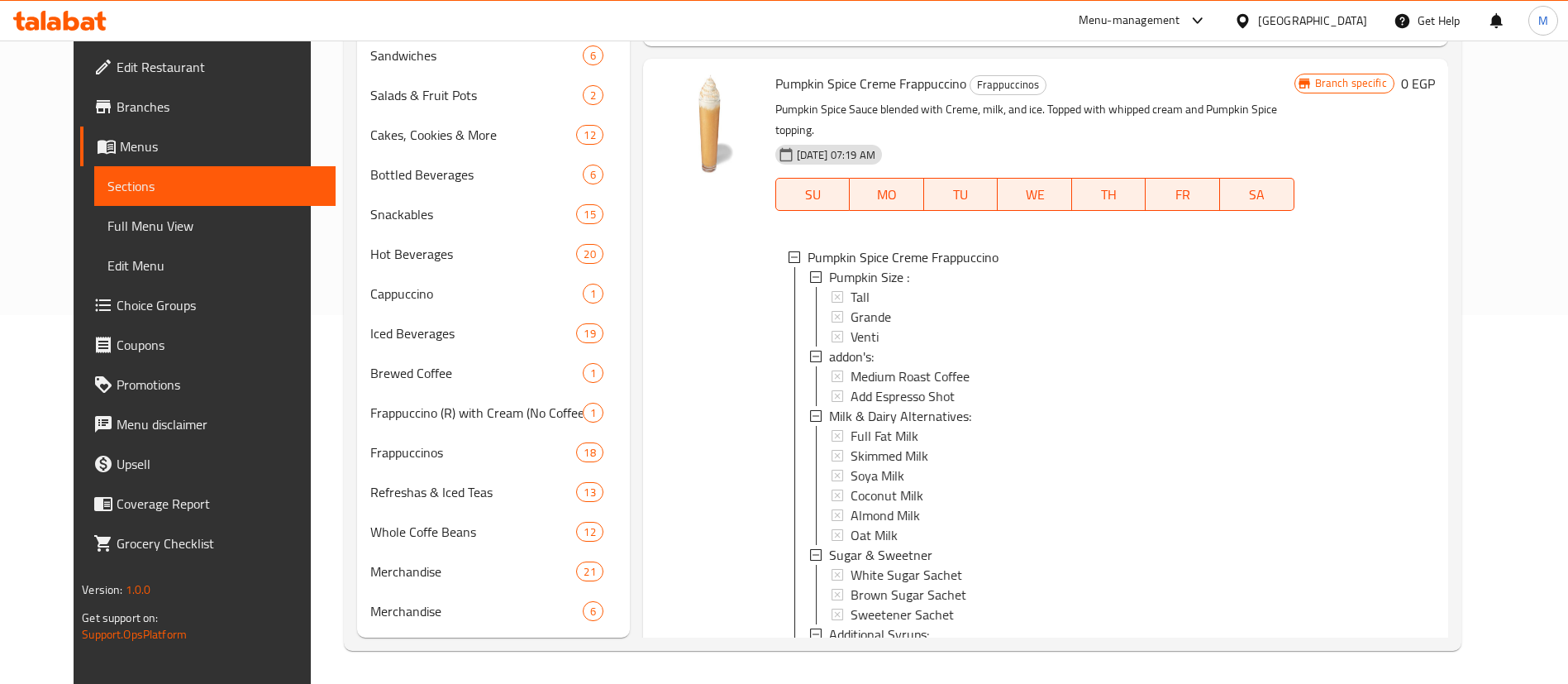
scroll to position [2405, 0]
click at [970, 284] on div "Tall" at bounding box center [1066, 292] width 431 height 19
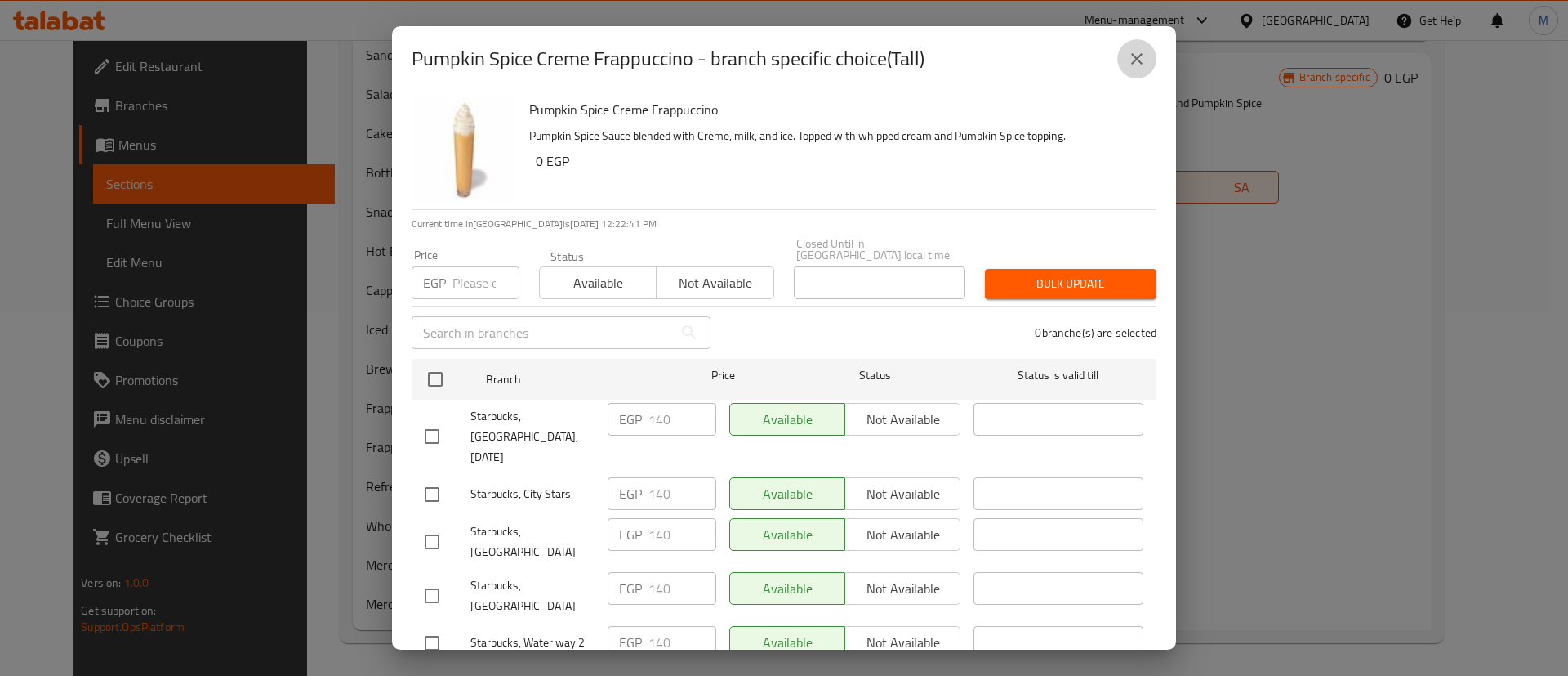
click at [1132, 67] on icon "close" at bounding box center [1137, 58] width 19 height 19
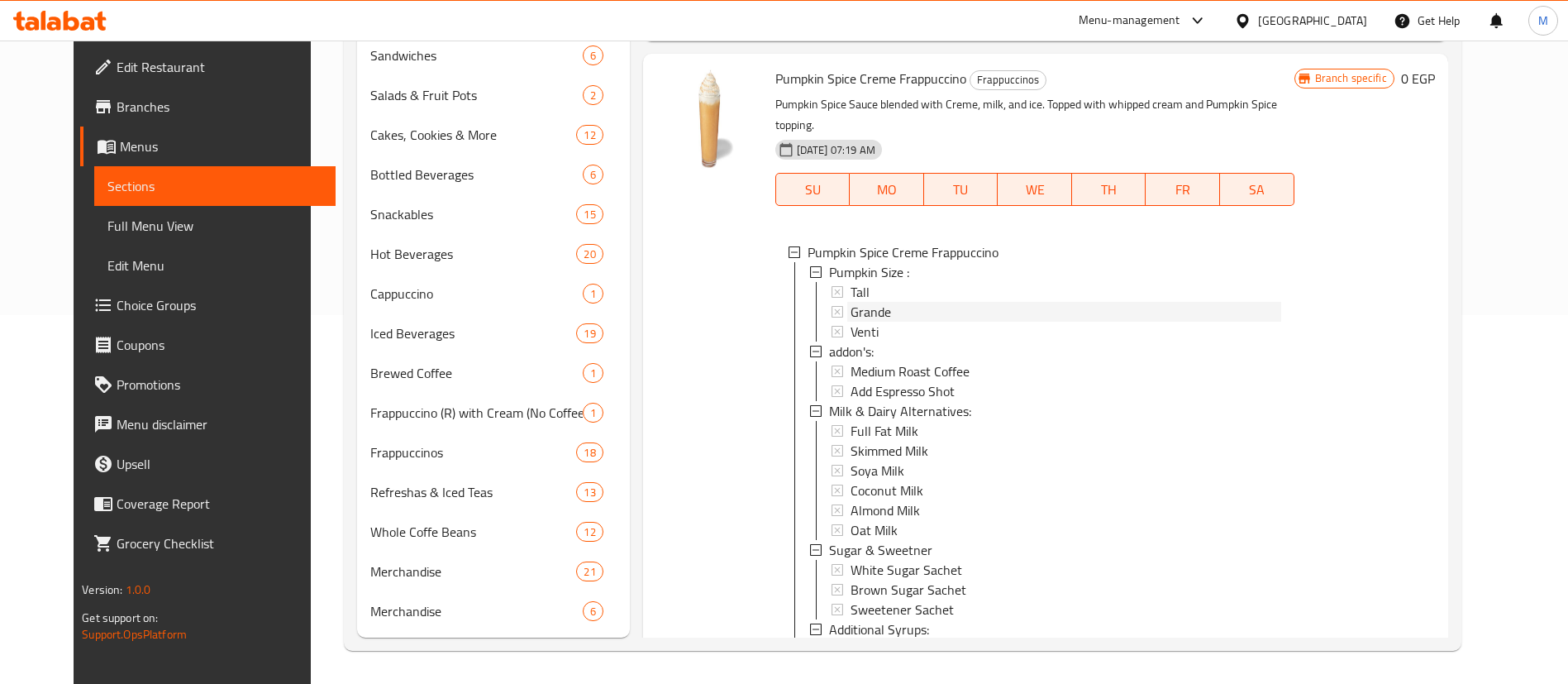
click at [874, 302] on div "Grande" at bounding box center [1066, 311] width 431 height 19
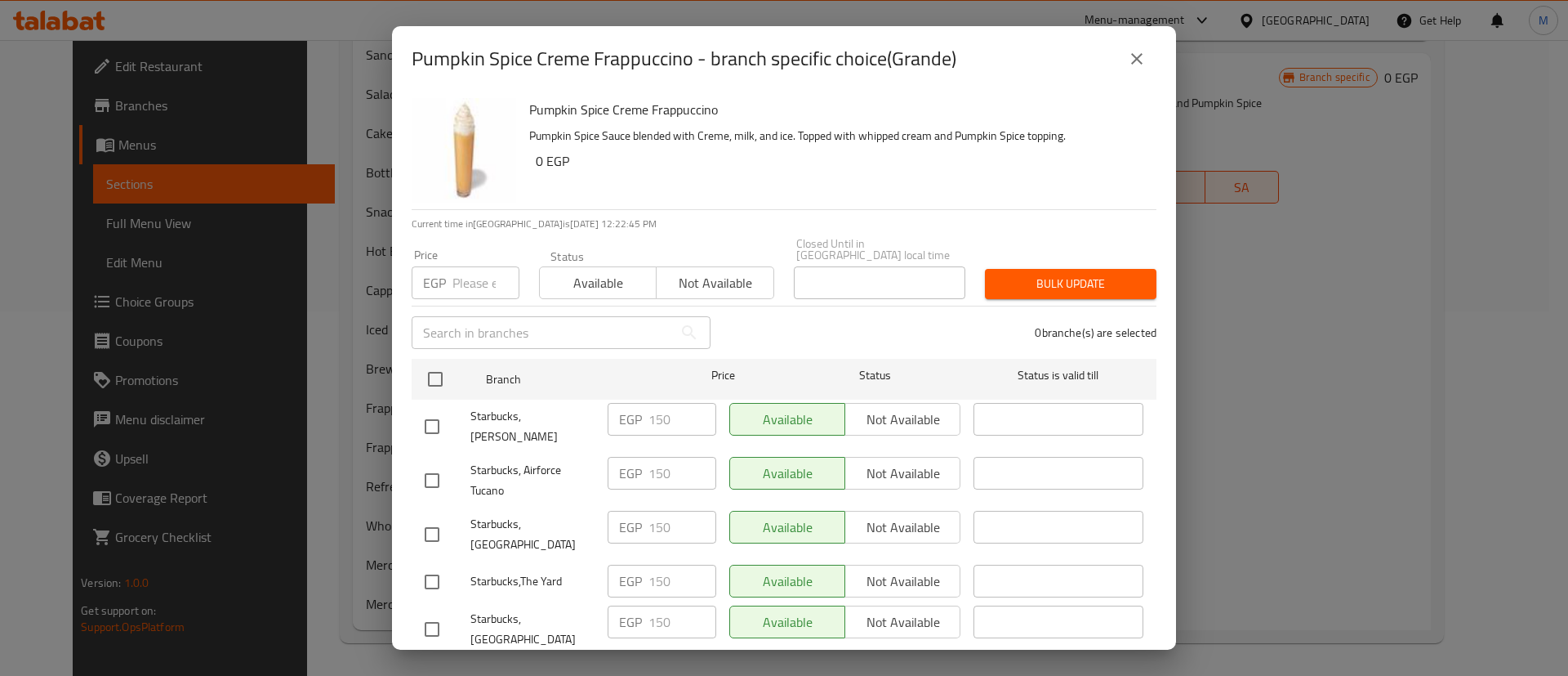
click at [1141, 35] on div "Pumpkin Spice Creme Frappuccino - branch specific choice(Grande)" at bounding box center [784, 58] width 784 height 65
click at [1136, 49] on icon "close" at bounding box center [1137, 58] width 19 height 19
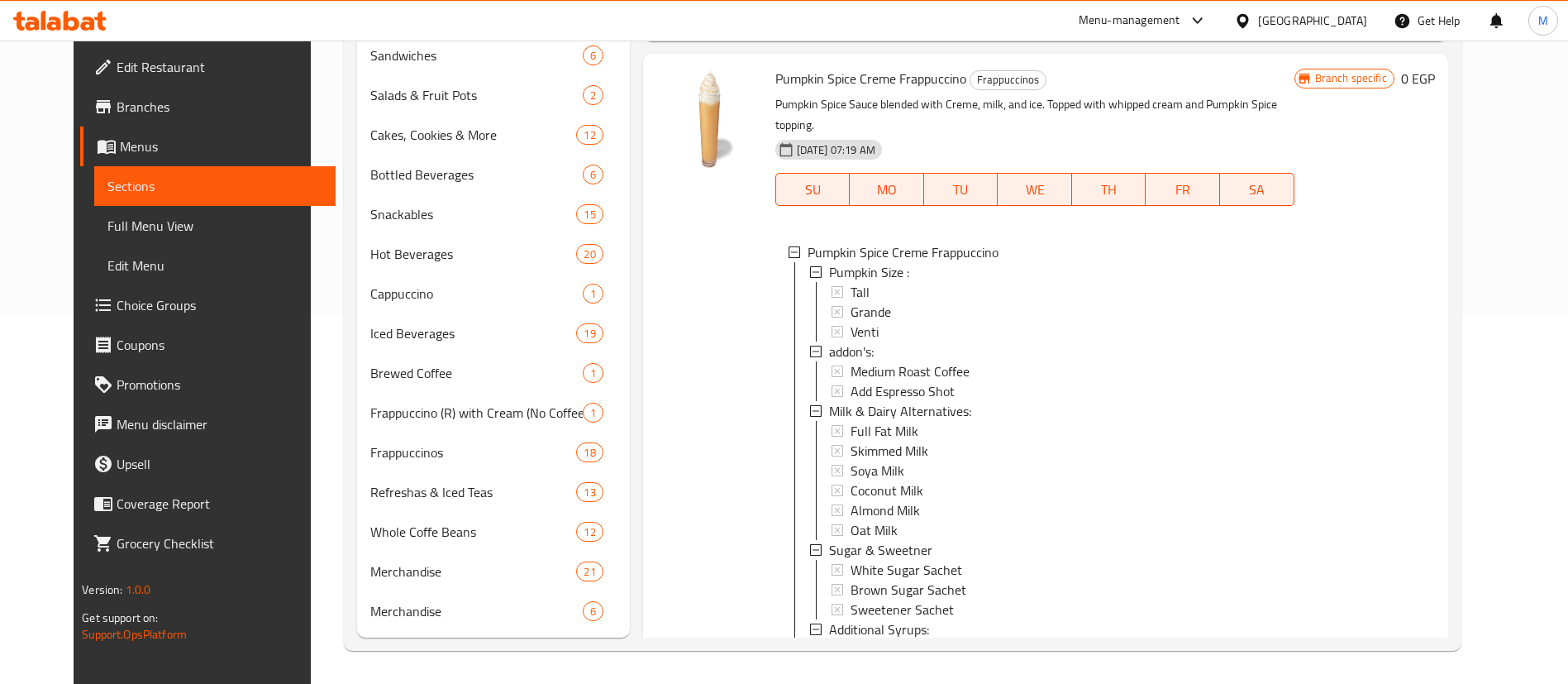
click at [738, 277] on div at bounding box center [709, 587] width 119 height 1055
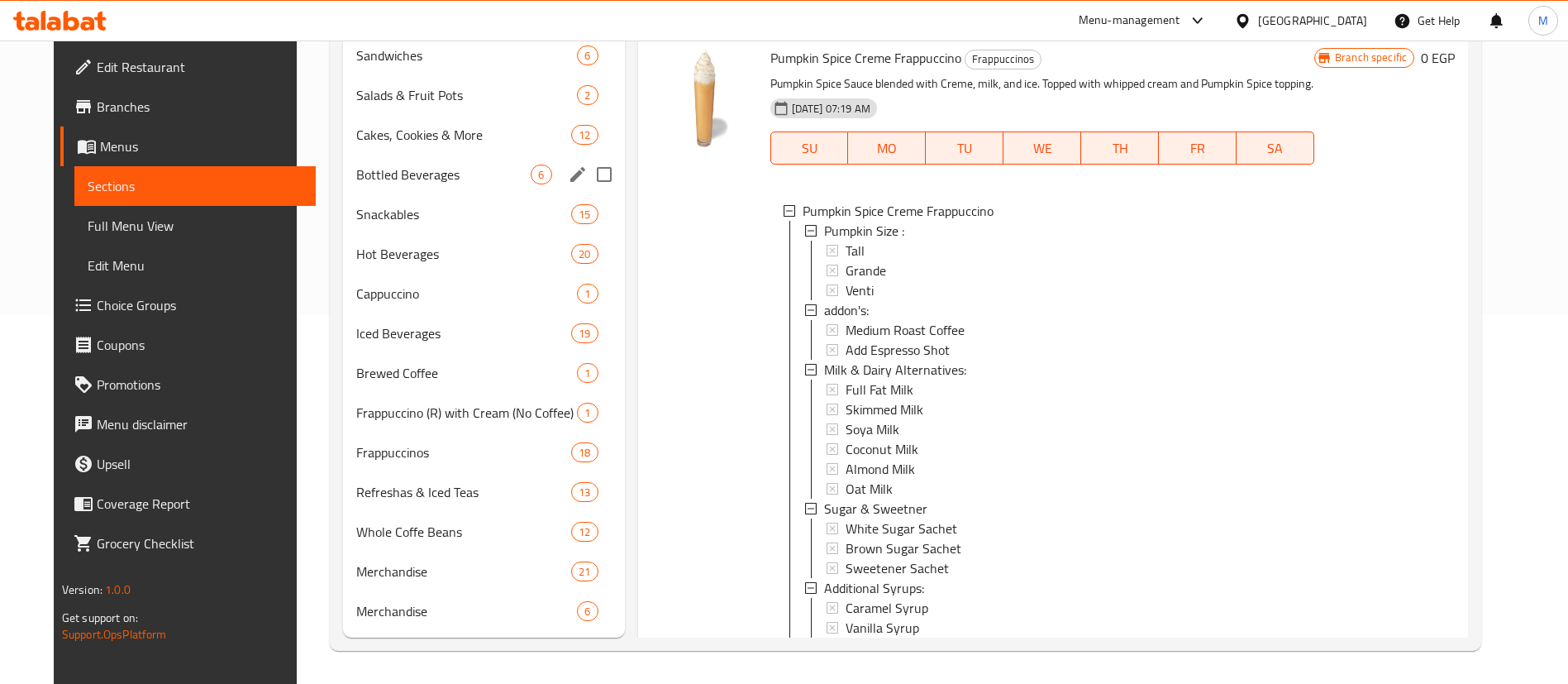
scroll to position [0, 0]
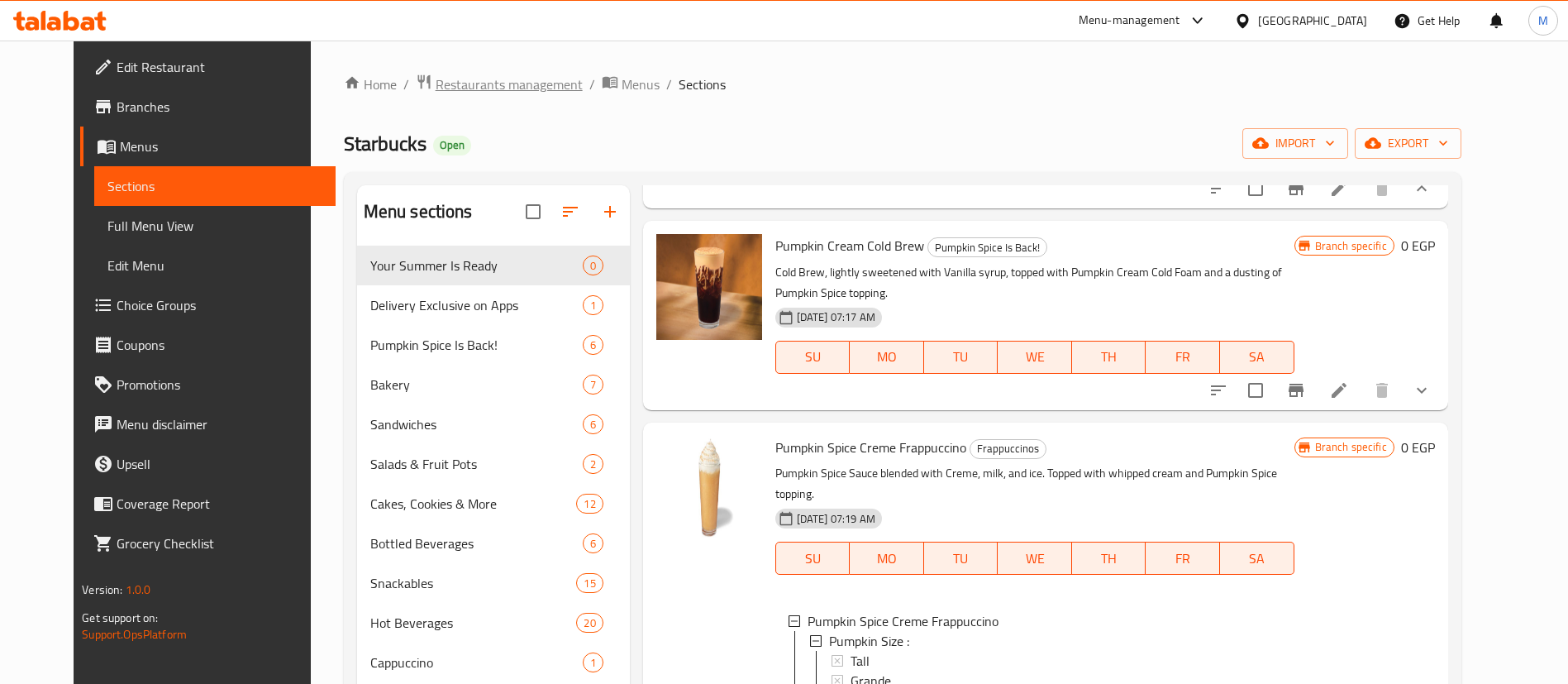
click at [486, 75] on span "Restaurants management" at bounding box center [509, 84] width 147 height 19
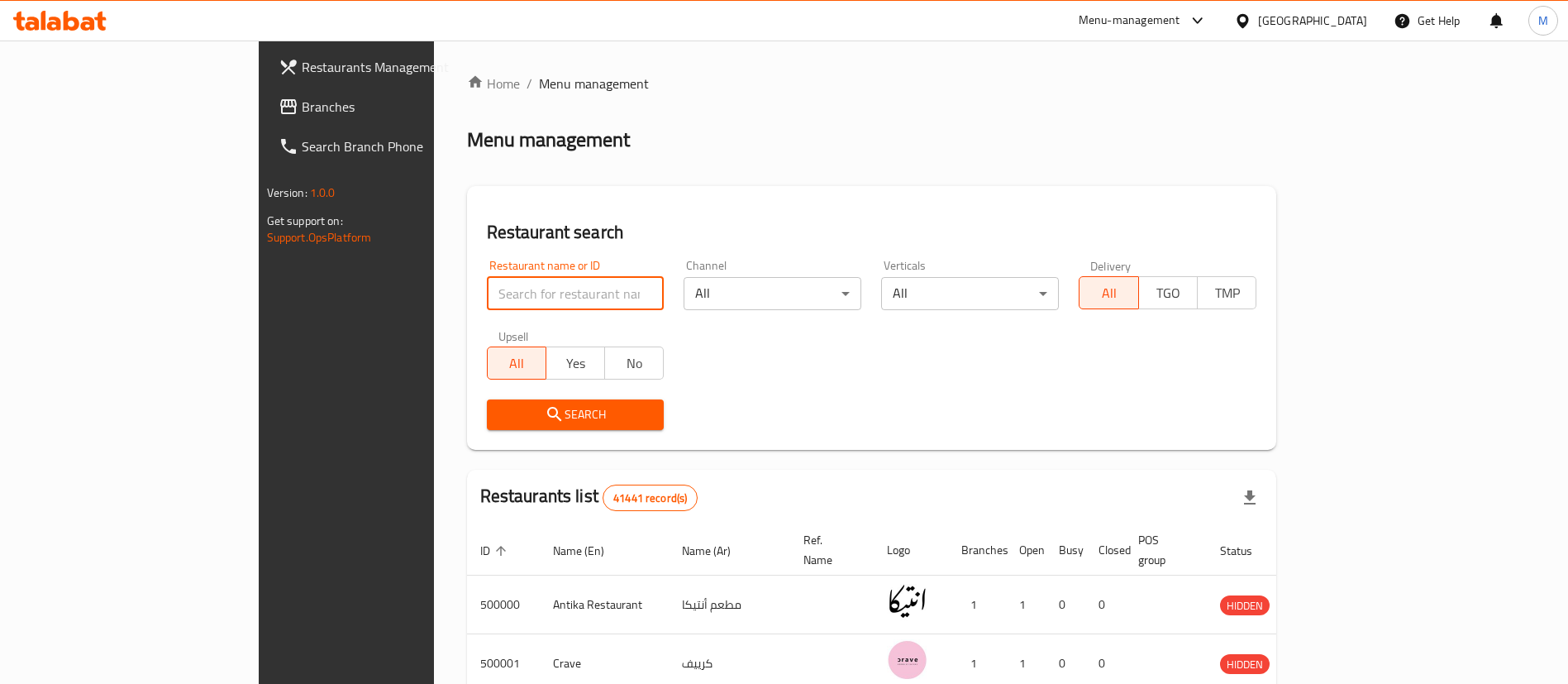
click at [507, 285] on input "search" at bounding box center [575, 293] width 178 height 33
type input "[DATE]"
click button "Search" at bounding box center [575, 414] width 178 height 31
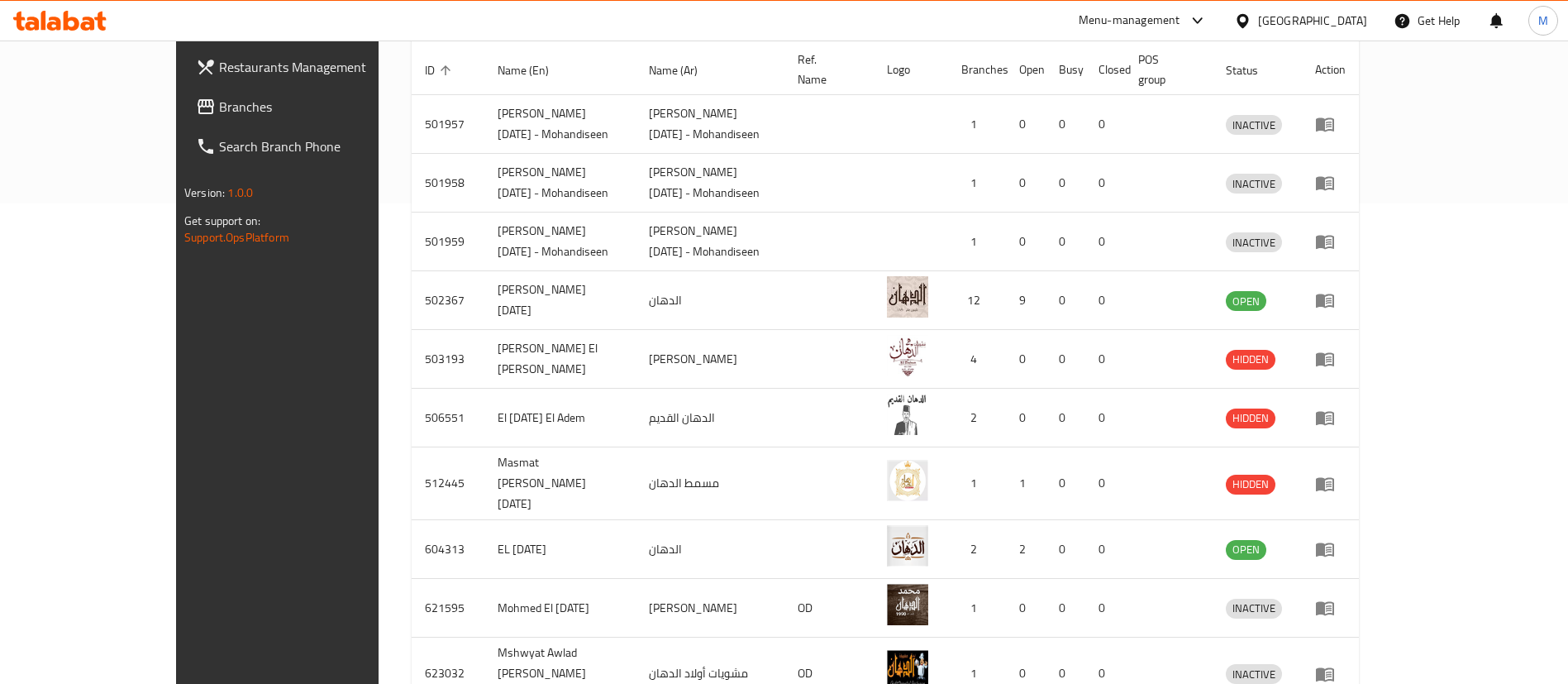
scroll to position [550, 0]
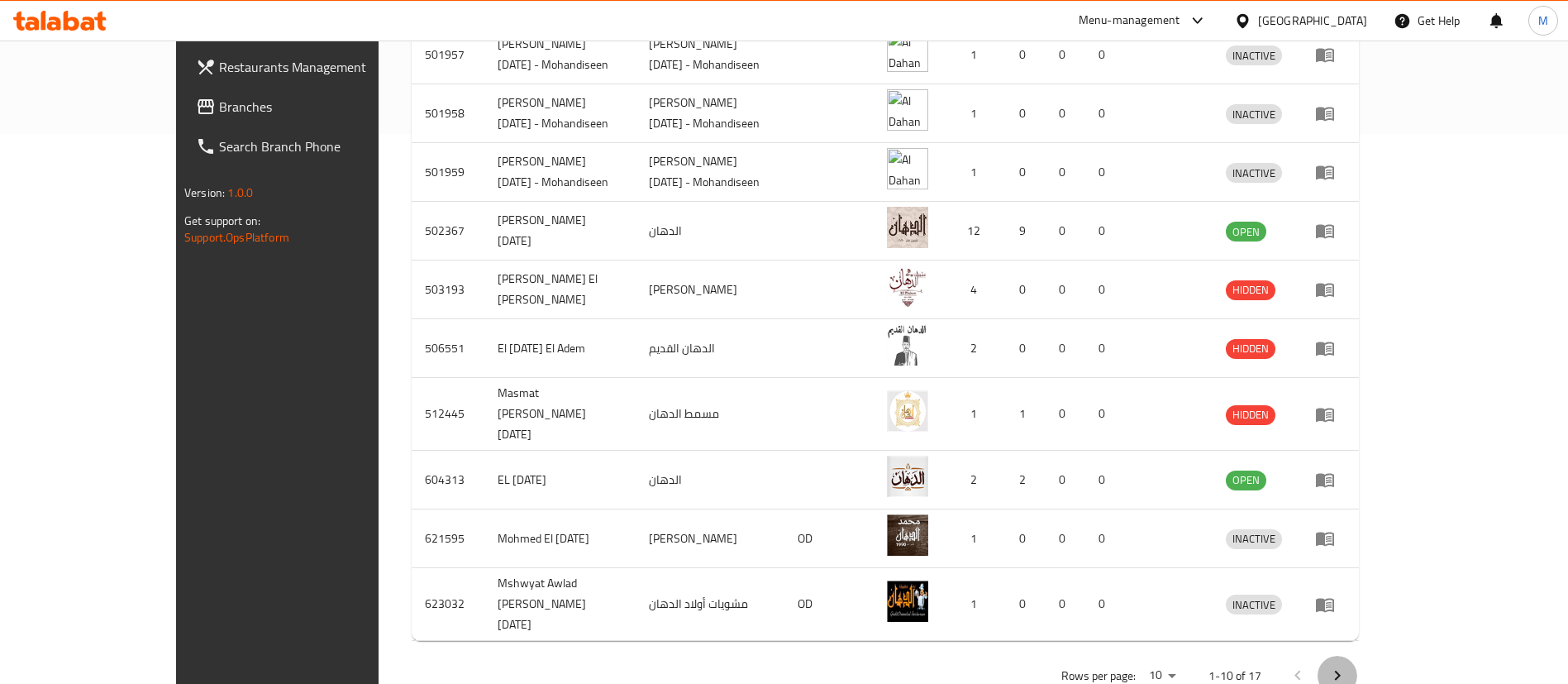
click at [1348, 666] on icon "Next page" at bounding box center [1337, 675] width 19 height 19
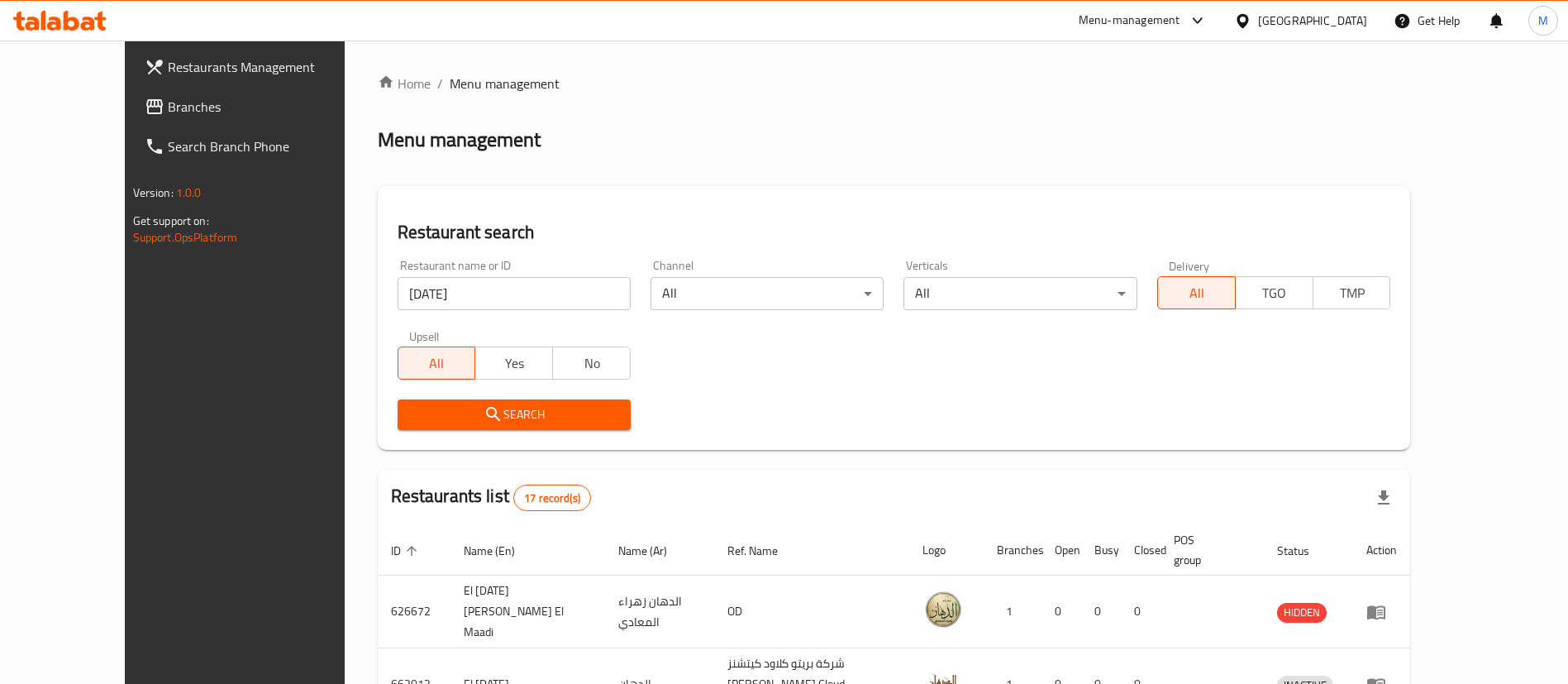
scroll to position [374, 0]
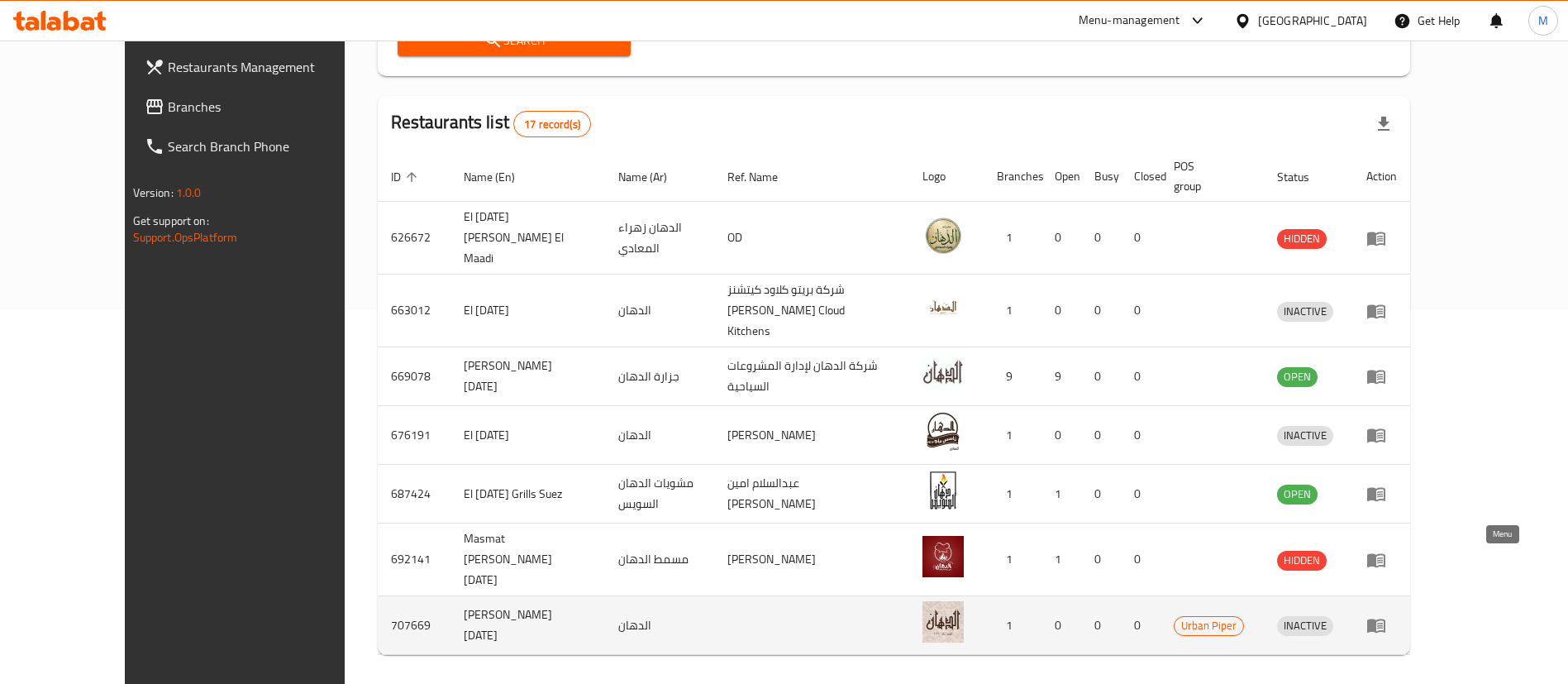
click at [1387, 615] on icon "enhanced table" at bounding box center [1376, 625] width 19 height 19
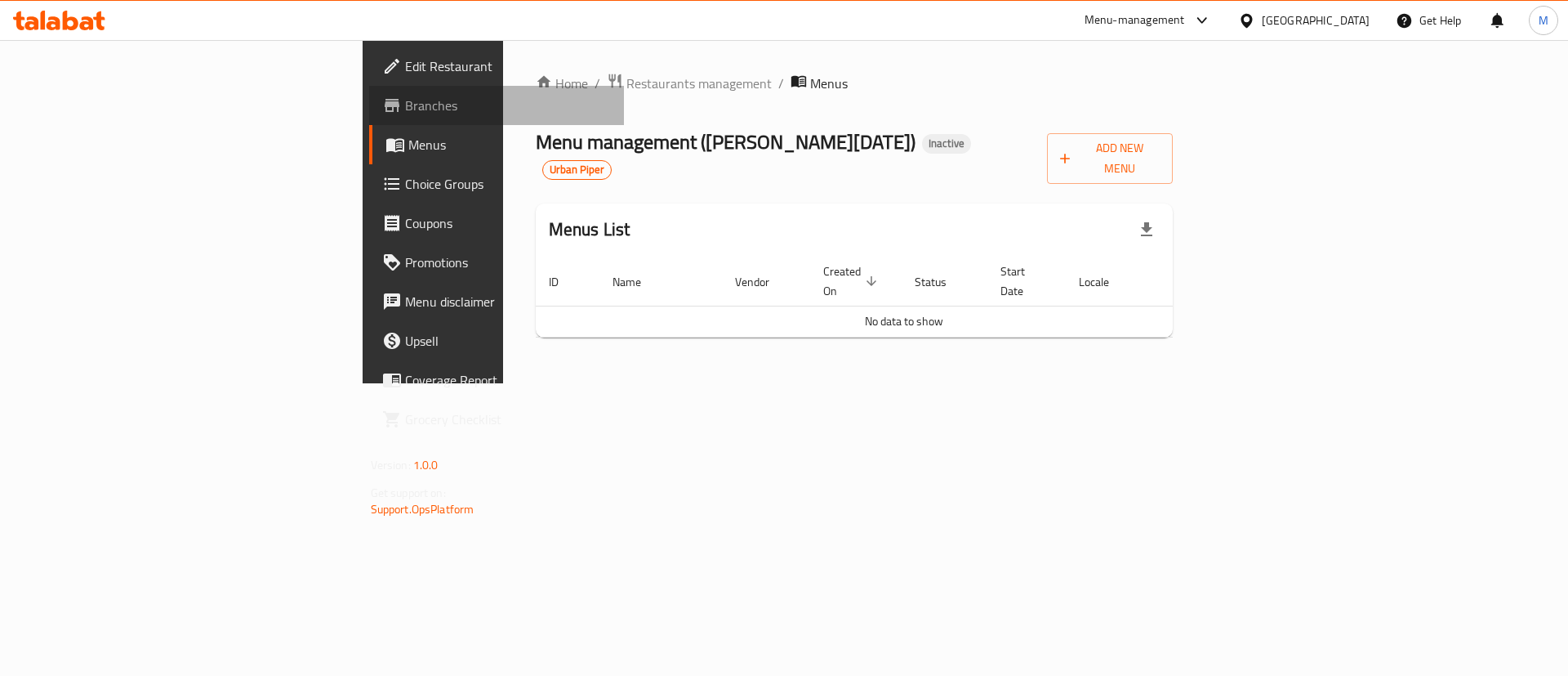
click at [405, 111] on span "Branches" at bounding box center [509, 105] width 207 height 19
